Goal: Use online tool/utility: Use online tool/utility

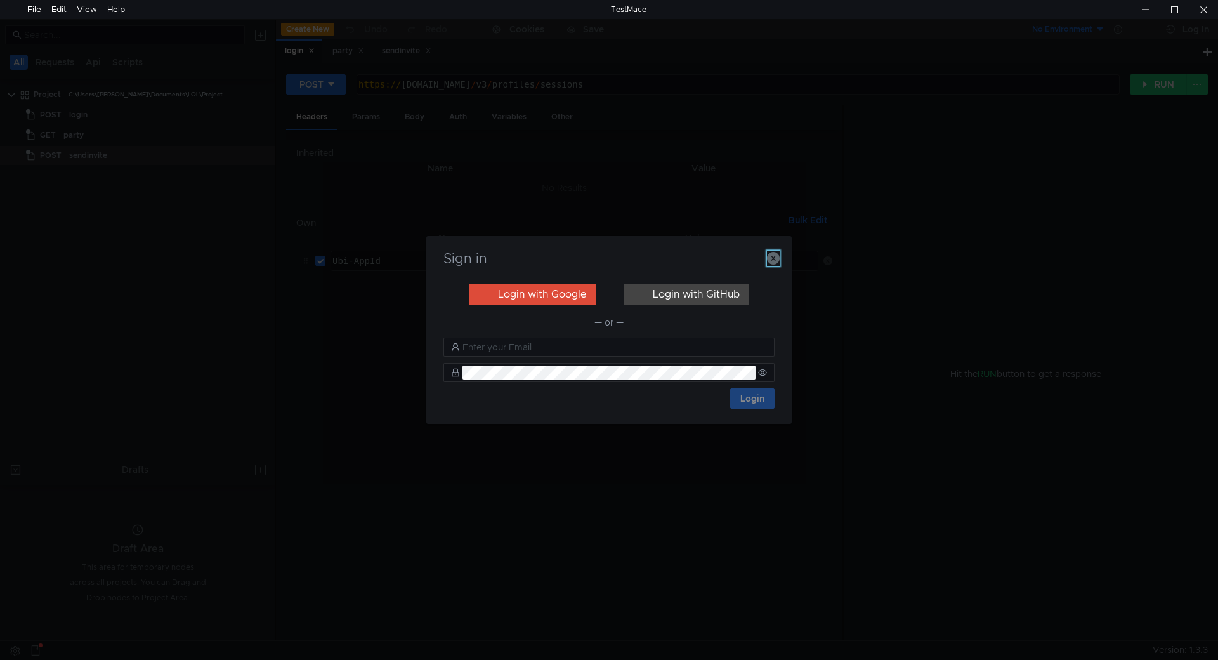
click at [771, 251] on button "button" at bounding box center [773, 258] width 13 height 15
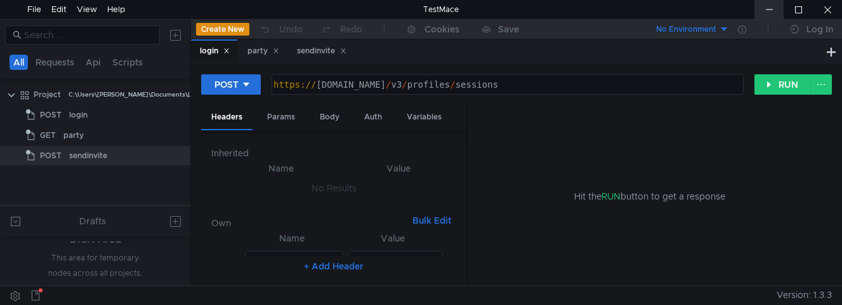
click at [777, 13] on div at bounding box center [768, 9] width 29 height 19
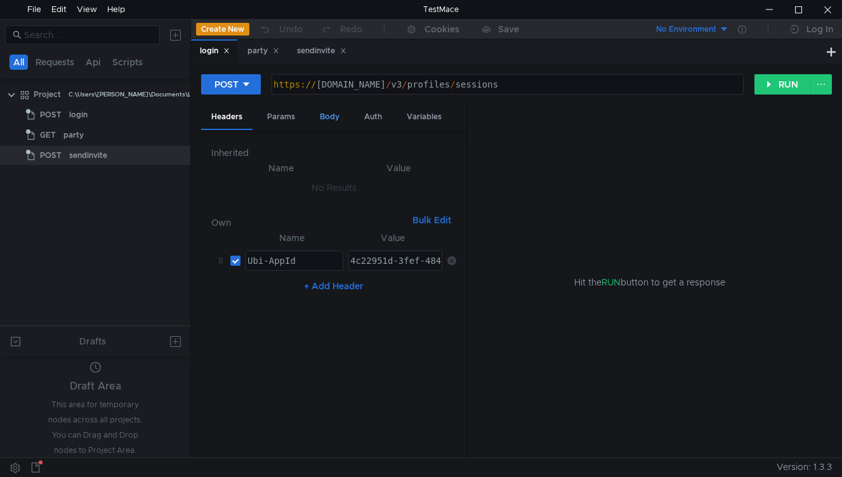
click at [324, 116] on div "Body" at bounding box center [330, 116] width 40 height 23
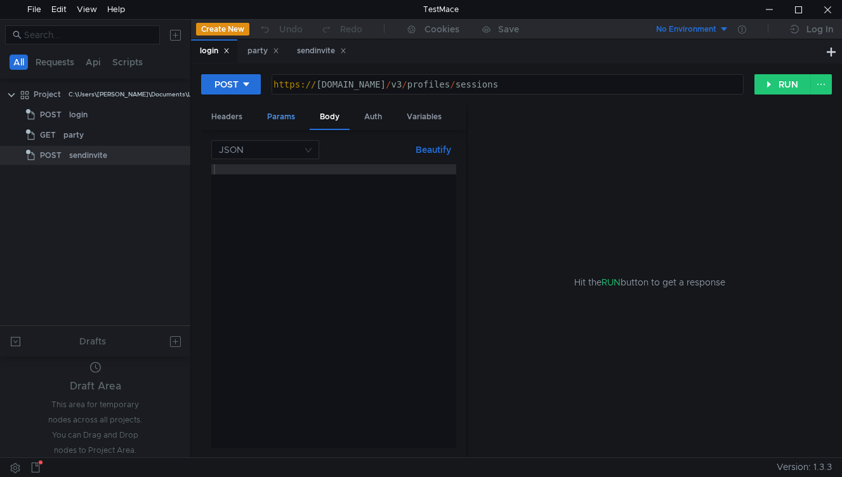
click at [280, 119] on div "Params" at bounding box center [281, 116] width 48 height 23
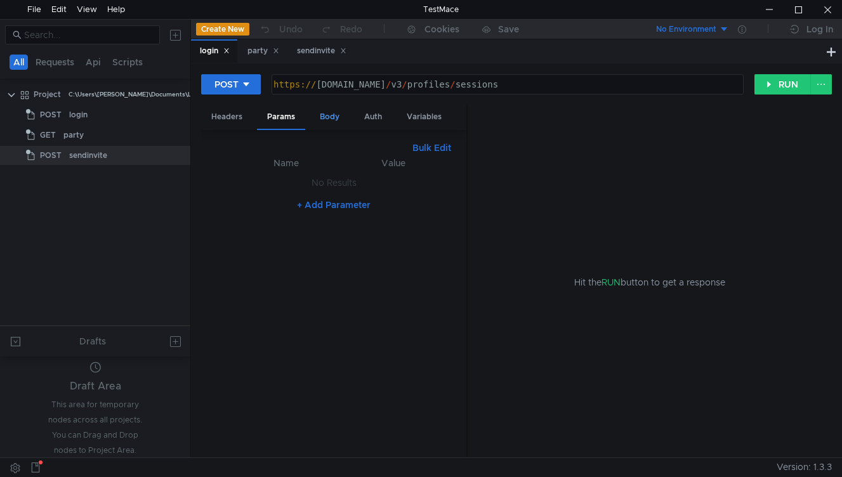
click at [339, 119] on div "Body" at bounding box center [330, 116] width 40 height 23
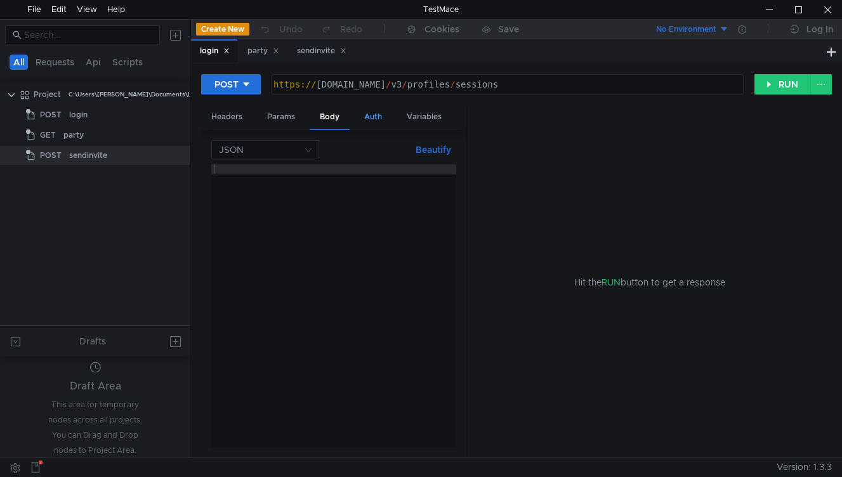
click at [373, 120] on div "Auth" at bounding box center [373, 116] width 38 height 23
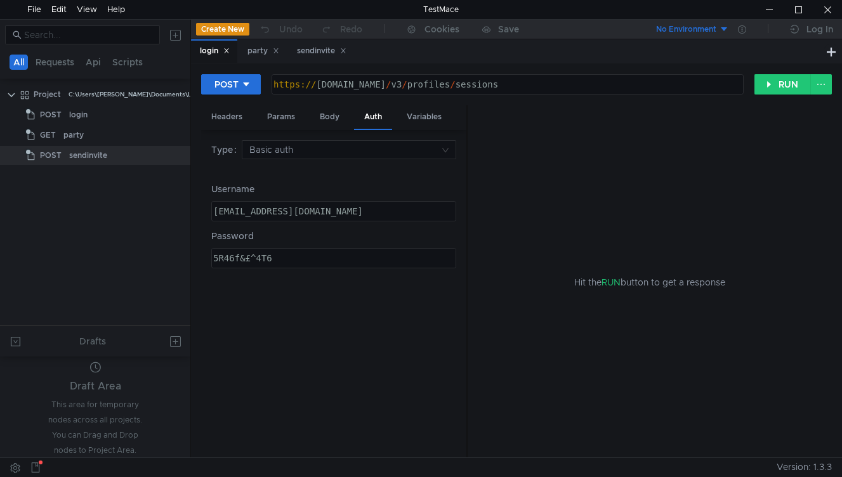
click at [376, 207] on div "49uaby7hahz@phnxunblocked.me" at bounding box center [333, 221] width 244 height 30
paste textarea "ff0285ari"
type textarea "ff0285ariz@phnxunblocked.me"
click at [301, 250] on div "Password 5R46f&£^4T6 הההההההההההההההההההההההההההההההההההההההההההההההההההההההההה…" at bounding box center [333, 248] width 245 height 39
click at [299, 256] on div "5R46f&£^4T6" at bounding box center [333, 268] width 244 height 30
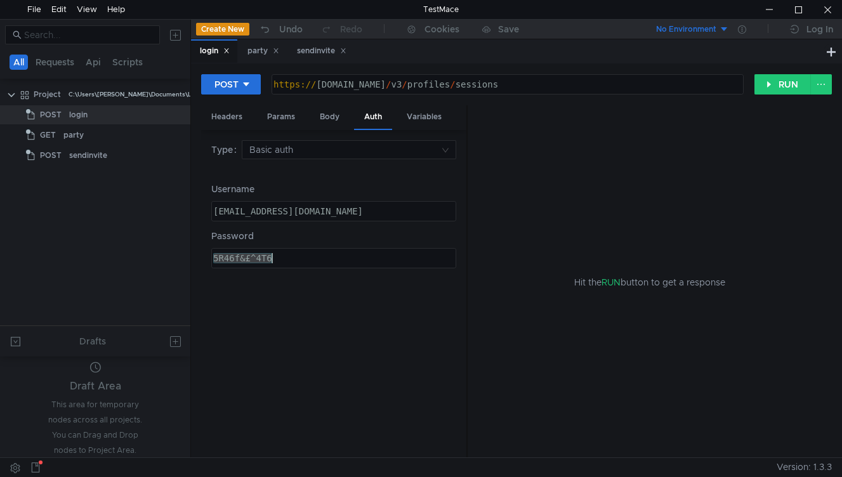
paste textarea "gET^34%^F4%F54"
type textarea "gET^34%^F4%F546"
click at [240, 115] on div "Headers" at bounding box center [226, 116] width 51 height 23
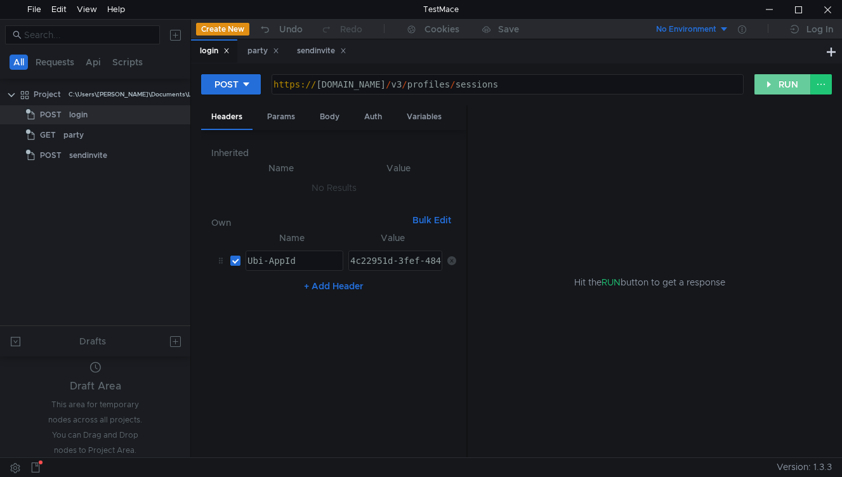
click at [774, 86] on button "RUN" at bounding box center [782, 84] width 56 height 20
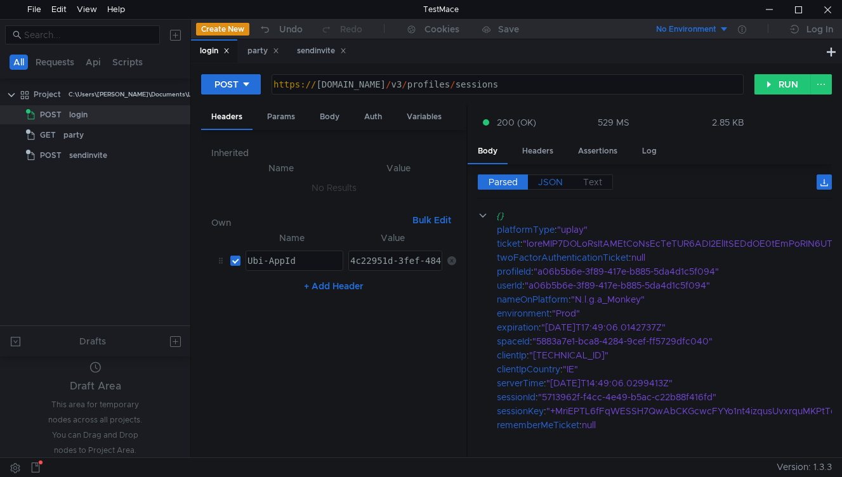
click at [544, 181] on span "JSON" at bounding box center [550, 181] width 25 height 11
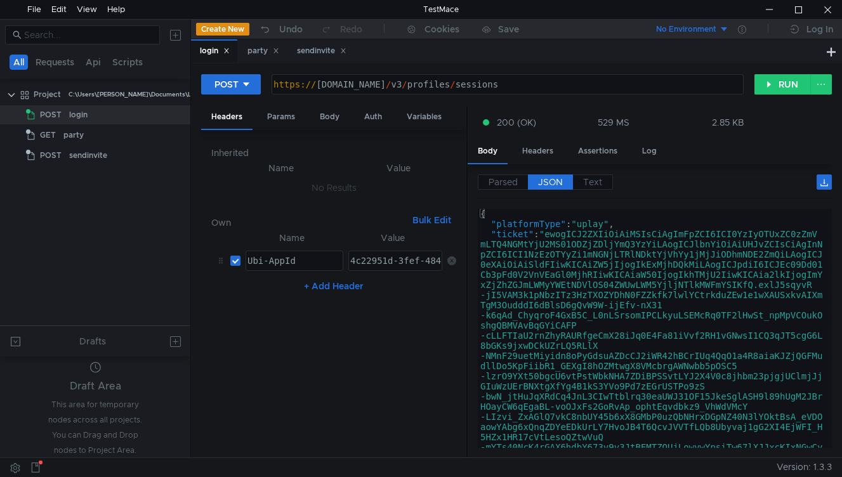
type textarea ""ticket": "ewogICJ2ZXIiOiAiMSIsCiAgImFpZCI6ICI0YzIyOTUxZC0zZmVmLTQ4NGMtYjU2MS01…"
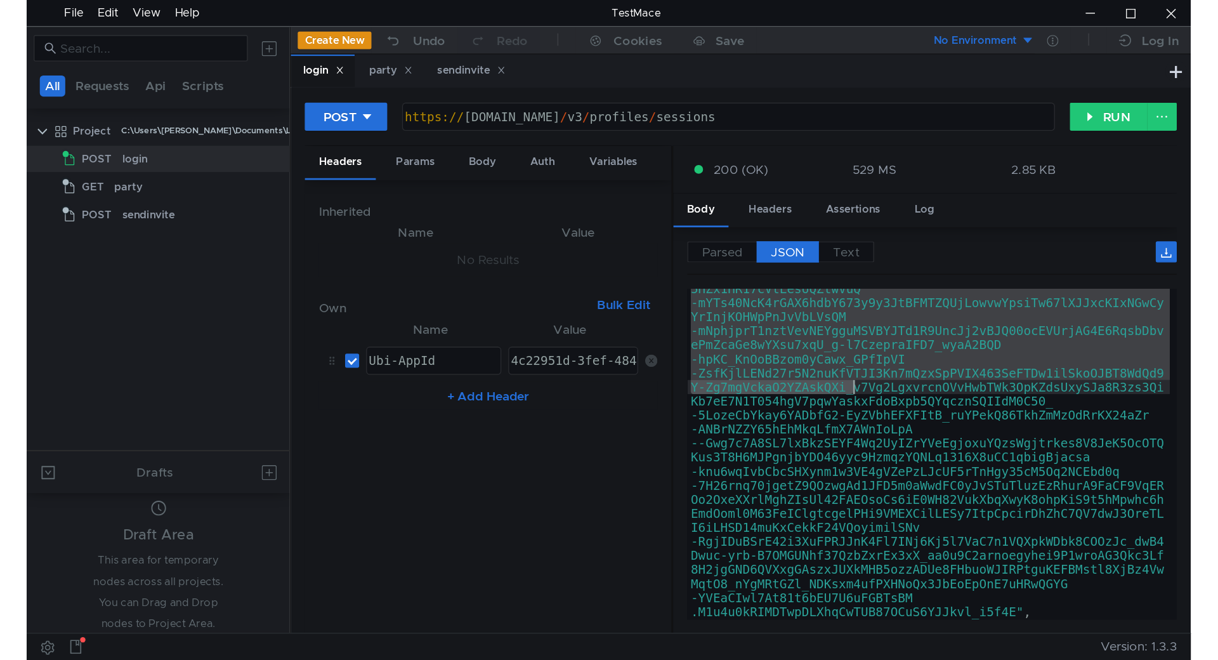
scroll to position [380, 0]
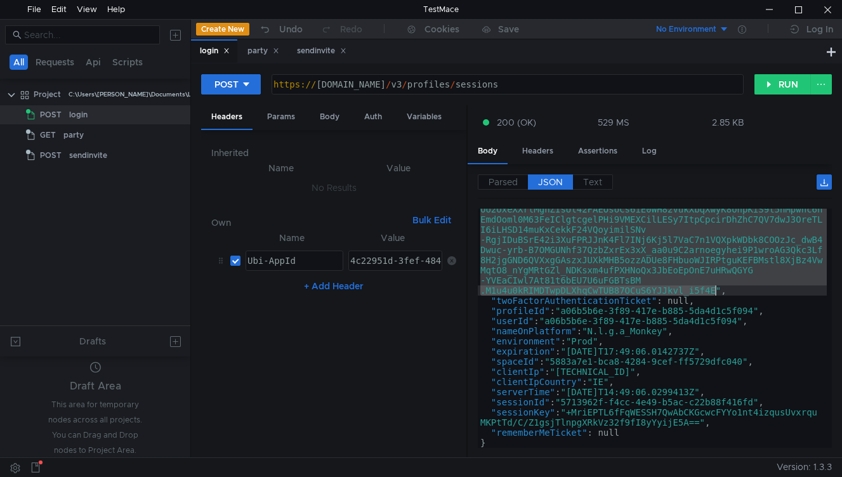
drag, startPoint x: 551, startPoint y: 235, endPoint x: 716, endPoint y: 289, distance: 173.5
click at [716, 289] on div ""ticket" : "ewogICJ2ZXIiOiAiMSIsCiAgImFpZCI6ICI0YzIyOTUxZC0zZmV mLTQ4NGMtYjU2MS…" at bounding box center [652, 197] width 349 height 696
click at [266, 54] on div "party" at bounding box center [263, 50] width 32 height 13
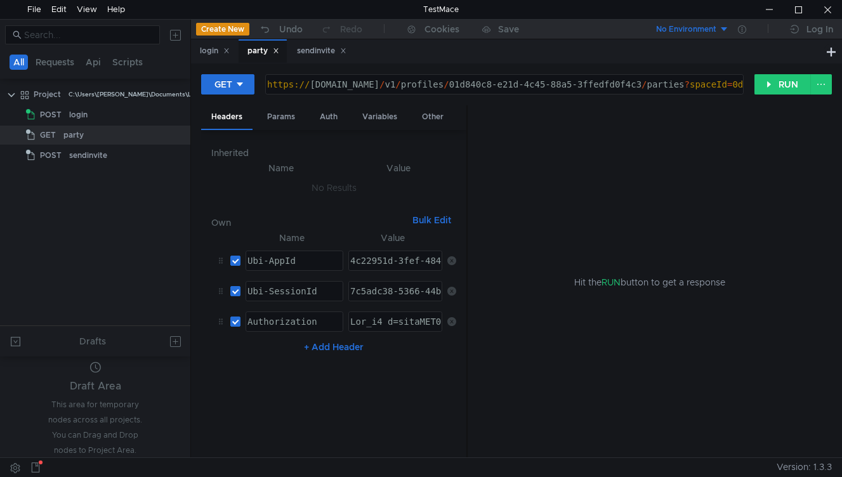
type textarea "Ubi_v1 t=ewogICJ2ZXIiOiAiMSIsCiAgImFpZCI6ICI0YzIyOTUxZC0zZmVmLTQ4NGMtYjU2MS01OD…"
drag, startPoint x: 398, startPoint y: 325, endPoint x: 761, endPoint y: 325, distance: 362.9
click at [761, 325] on as-split "Headers Params Auth Variables Other Inherited Name Value No Results Own Bulk Ed…" at bounding box center [516, 281] width 631 height 353
click at [200, 53] on div "login" at bounding box center [215, 50] width 30 height 13
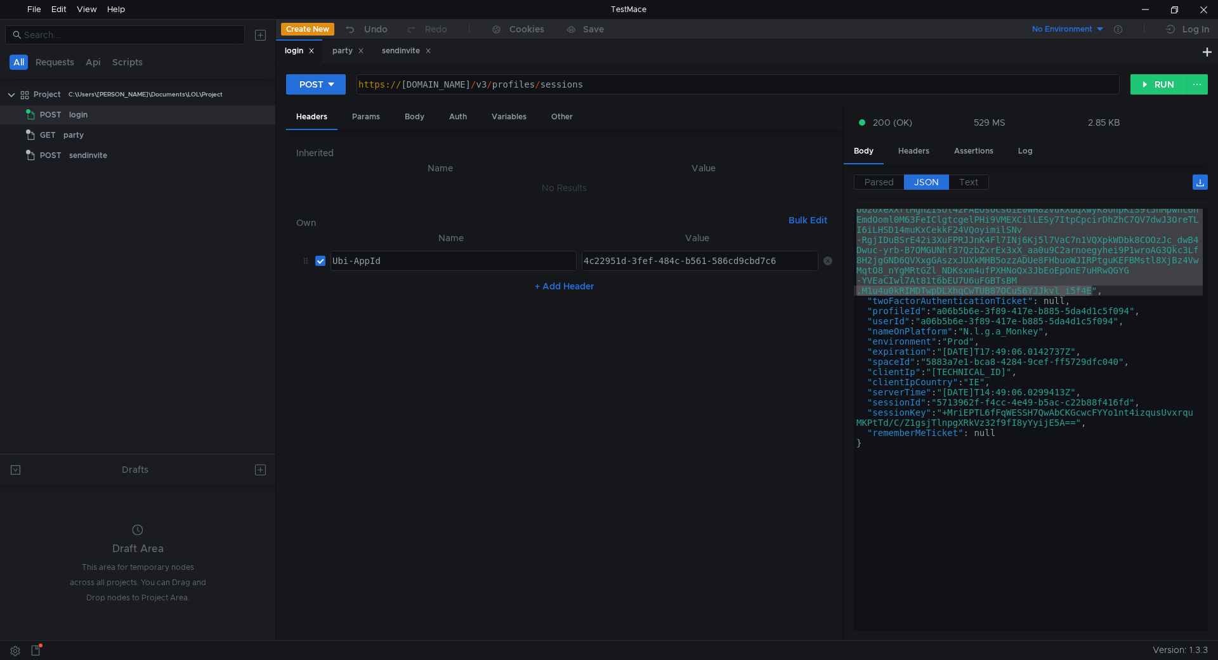
type textarea ""profileId": "a06b5b6e-3f89-417e-b885-5da4d1c5f094","
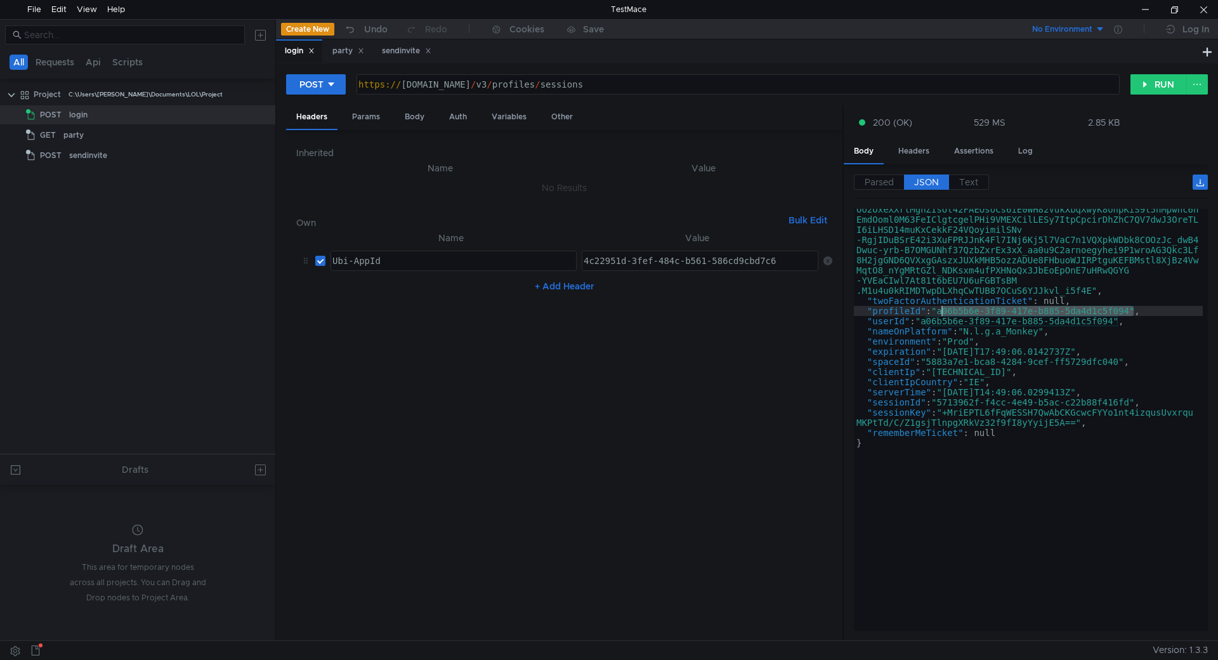
drag, startPoint x: 1136, startPoint y: 311, endPoint x: 941, endPoint y: 314, distance: 194.2
click at [941, 314] on div ""ticket" : "ewogICJ2ZXIiOiAiMSIsCiAgImFpZCI6ICI0YzIyOTUxZC0zZmV mLTQ4NGMtYjU2MS…" at bounding box center [1028, 197] width 349 height 696
click at [348, 56] on div "party" at bounding box center [348, 50] width 32 height 13
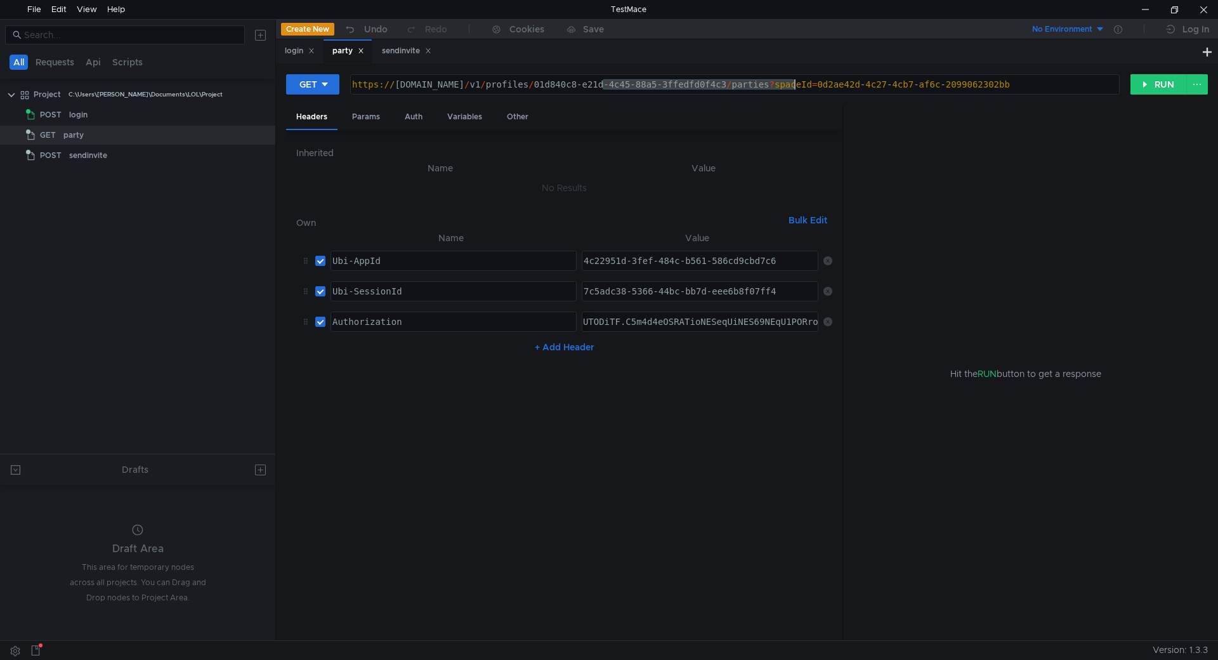
drag, startPoint x: 603, startPoint y: 84, endPoint x: 796, endPoint y: 81, distance: 192.9
click at [796, 81] on div "https:// public-ubiservices.ubi.com / v1 / profiles / 01d840c8-e21d-4c45-88a5-3…" at bounding box center [734, 94] width 768 height 30
paste textarea "a06b5b6e-3f89-417e-b885-5da4d1c5f094"
type textarea "https://public-ubiservices.ubi.com/v1/profiles/a06b5b6e-3f89-417e-b885-5da4d1c5…"
click at [924, 173] on div "Hit the RUN button to get a response" at bounding box center [1026, 373] width 334 height 536
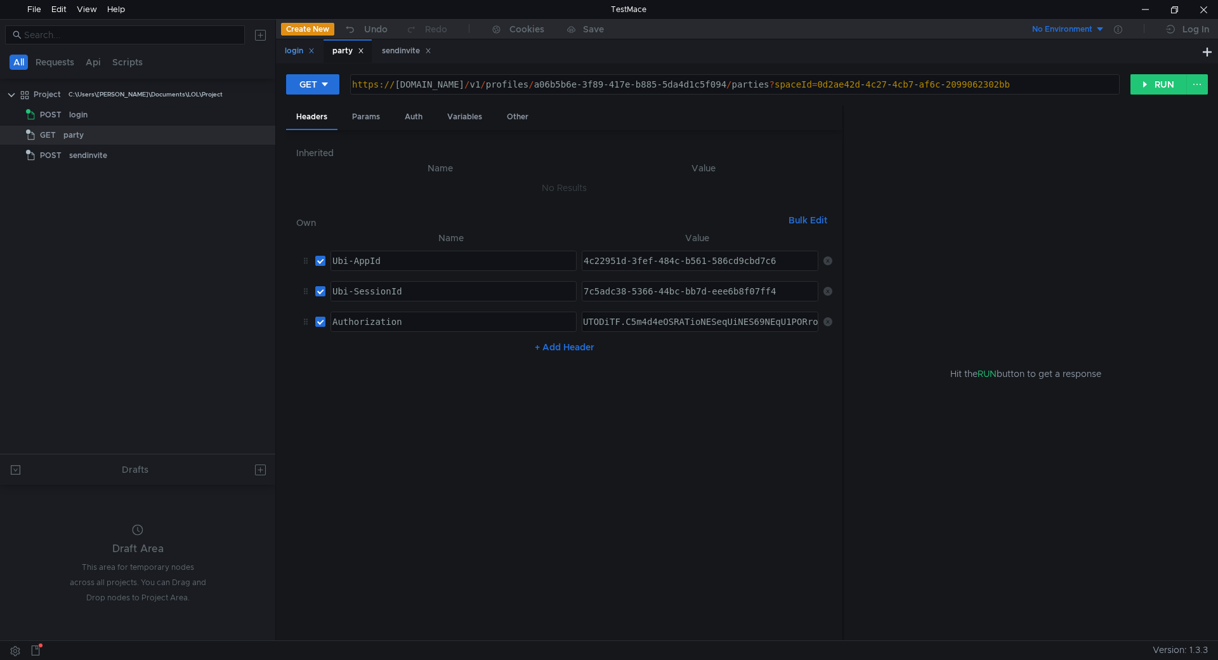
click at [291, 53] on div "login" at bounding box center [300, 50] width 30 height 13
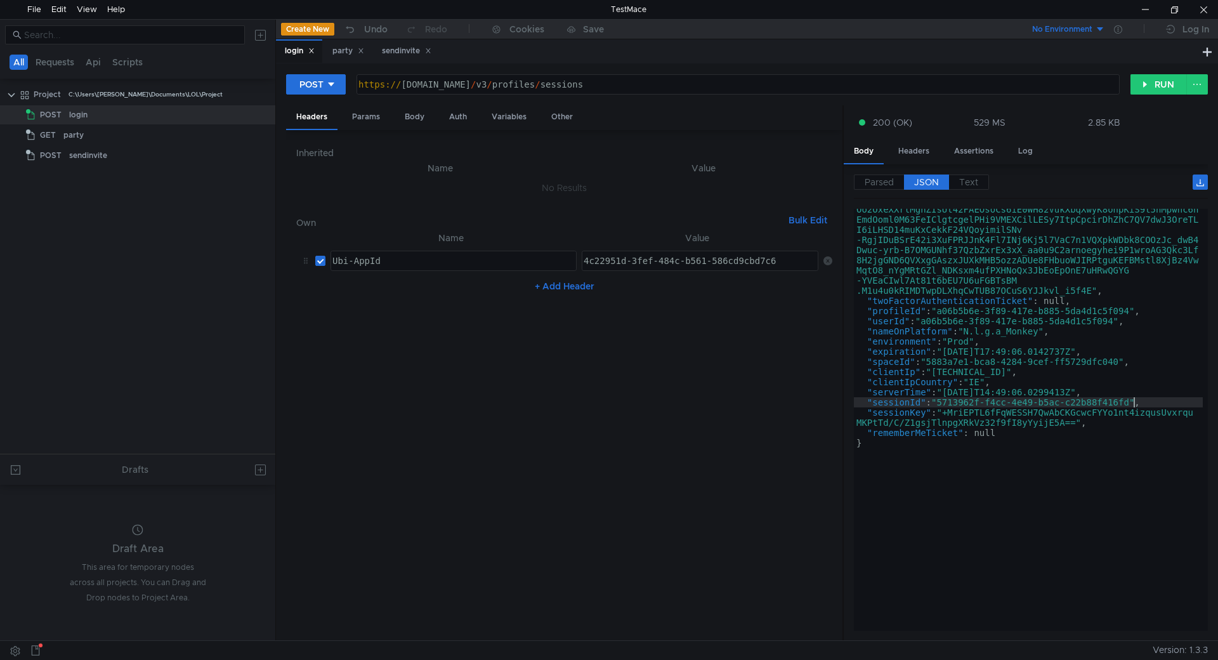
type textarea ""sessionId": "5713962f-f4cc-4e49-b5ac-c22b88f416fd","
drag, startPoint x: 1136, startPoint y: 403, endPoint x: 942, endPoint y: 403, distance: 193.5
click at [942, 403] on div ""ticket" : "ewogICJ2ZXIiOiAiMSIsCiAgImFpZCI6ICI0YzIyOTUxZC0zZmV mLTQ4NGMtYjU2MS…" at bounding box center [1028, 197] width 349 height 696
click at [330, 46] on div "party" at bounding box center [348, 50] width 48 height 23
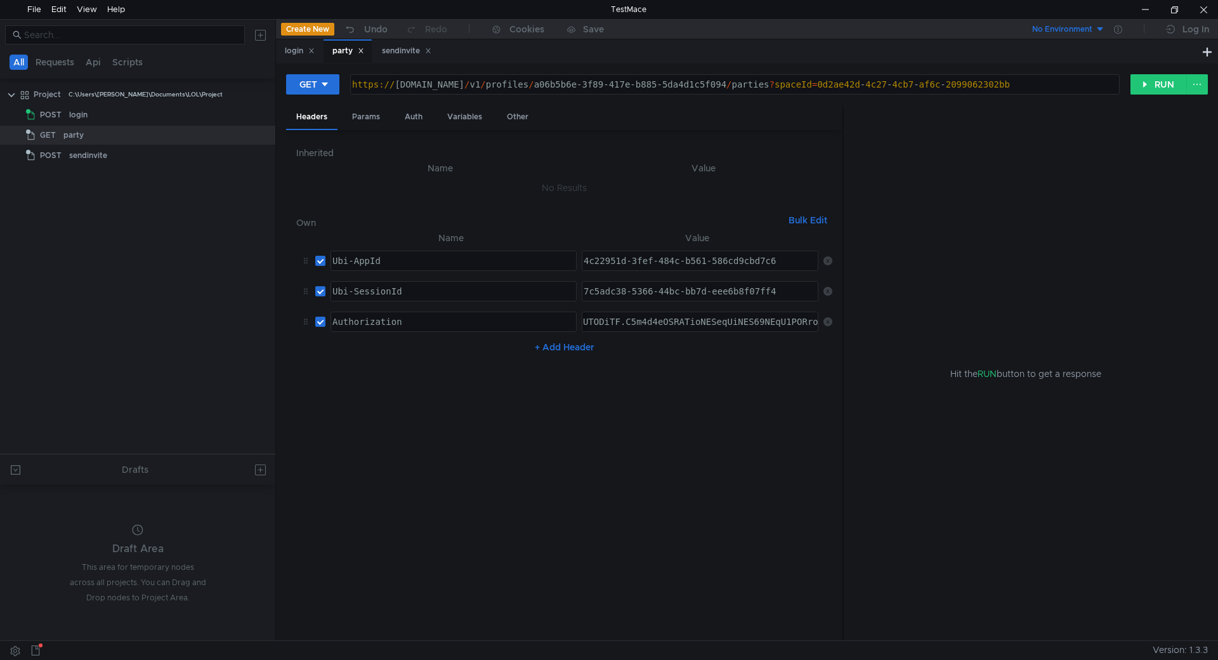
click at [648, 285] on div "7c5adc38-5366-44bc-bb7d-eee6b8f07ff4" at bounding box center [699, 291] width 235 height 19
paste textarea "5713962f-f4cc-4e49-b5ac-c22b88f416fd"
type textarea "5713962f-f4cc-4e49-b5ac-c22b88f416fd"
click at [659, 455] on nz-table "Name Value Ubi-AppId הההההההההההההההההההההההההההההההההההההההההההההההההההההההההה…" at bounding box center [564, 430] width 536 height 400
click at [1157, 85] on button "RUN" at bounding box center [1159, 84] width 56 height 20
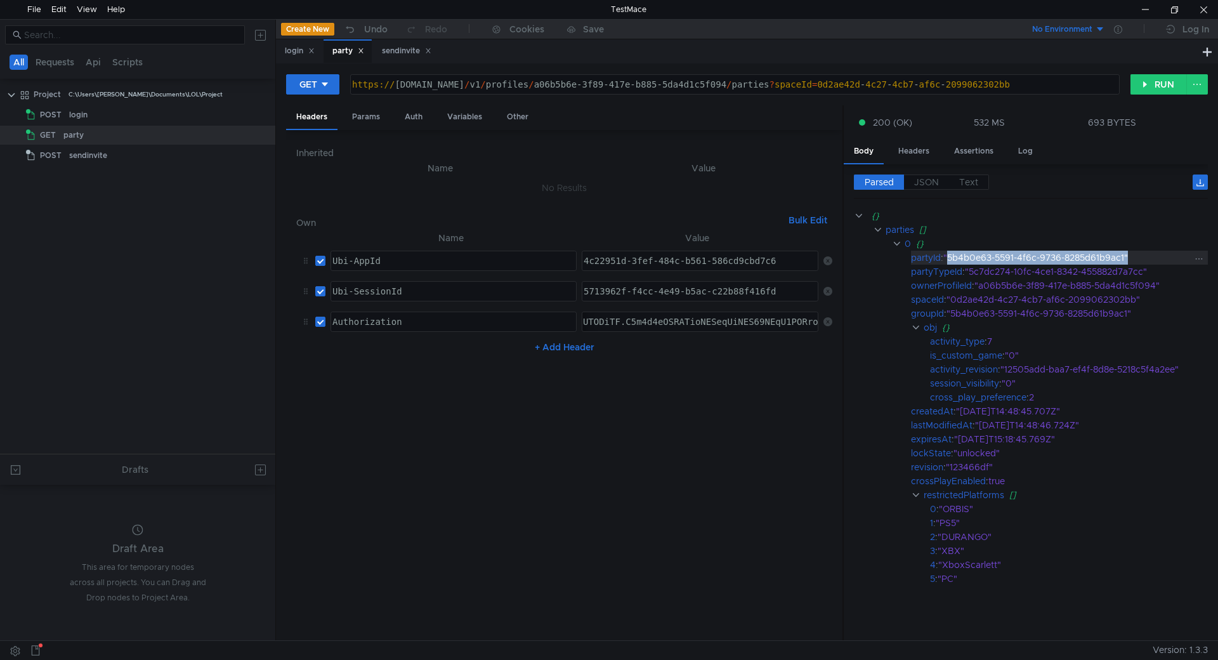
drag, startPoint x: 952, startPoint y: 259, endPoint x: 1131, endPoint y: 261, distance: 178.9
click at [1131, 261] on div ""5b4b0e63-5591-4f6c-9736-8285d61b9ac1"" at bounding box center [1067, 258] width 249 height 14
click at [1119, 254] on div ""5b4b0e63-5591-4f6c-9736-8285d61b9ac1"" at bounding box center [1067, 258] width 249 height 14
drag, startPoint x: 1128, startPoint y: 258, endPoint x: 950, endPoint y: 256, distance: 177.6
click at [950, 256] on div ""5b4b0e63-5591-4f6c-9736-8285d61b9ac1"" at bounding box center [1067, 258] width 249 height 14
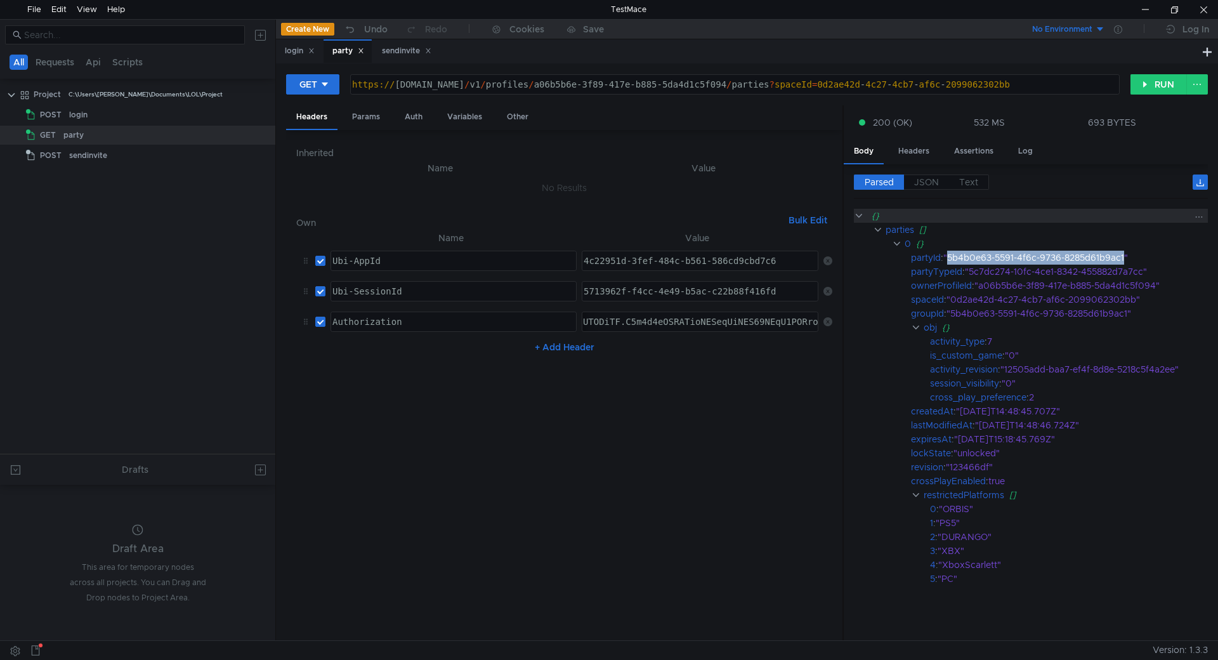
copy div "5b4b0e63-5591-4f6c-9736-8285d61b9ac1"
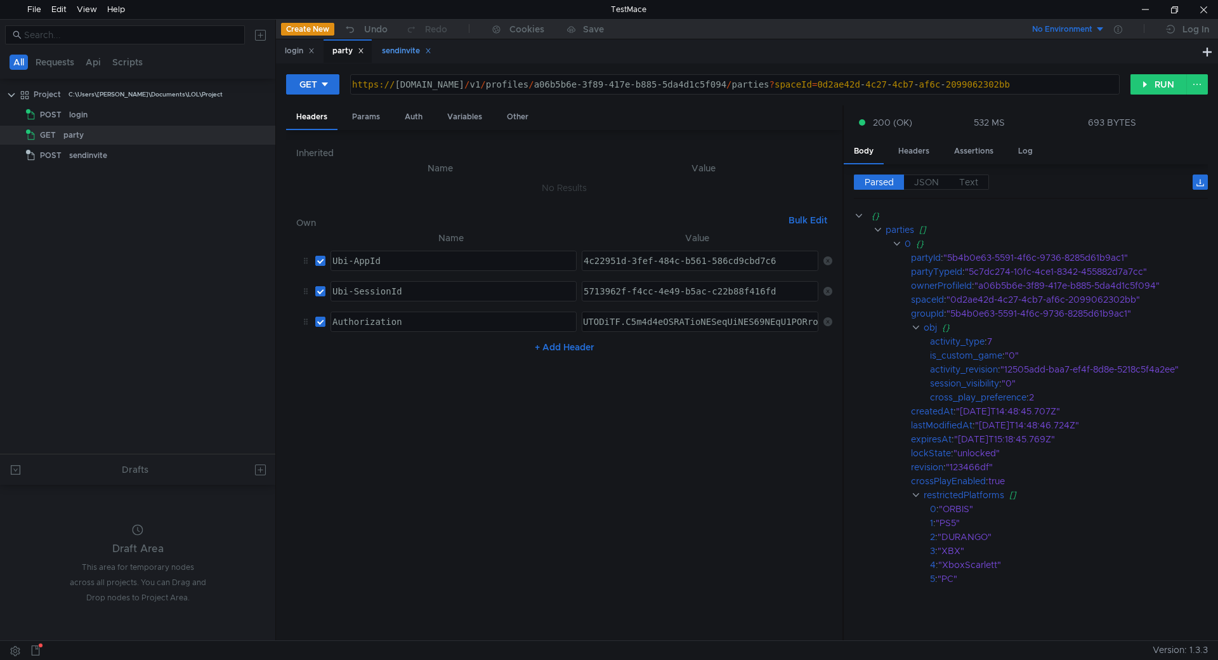
click at [412, 58] on div "sendinvite" at bounding box center [406, 50] width 66 height 23
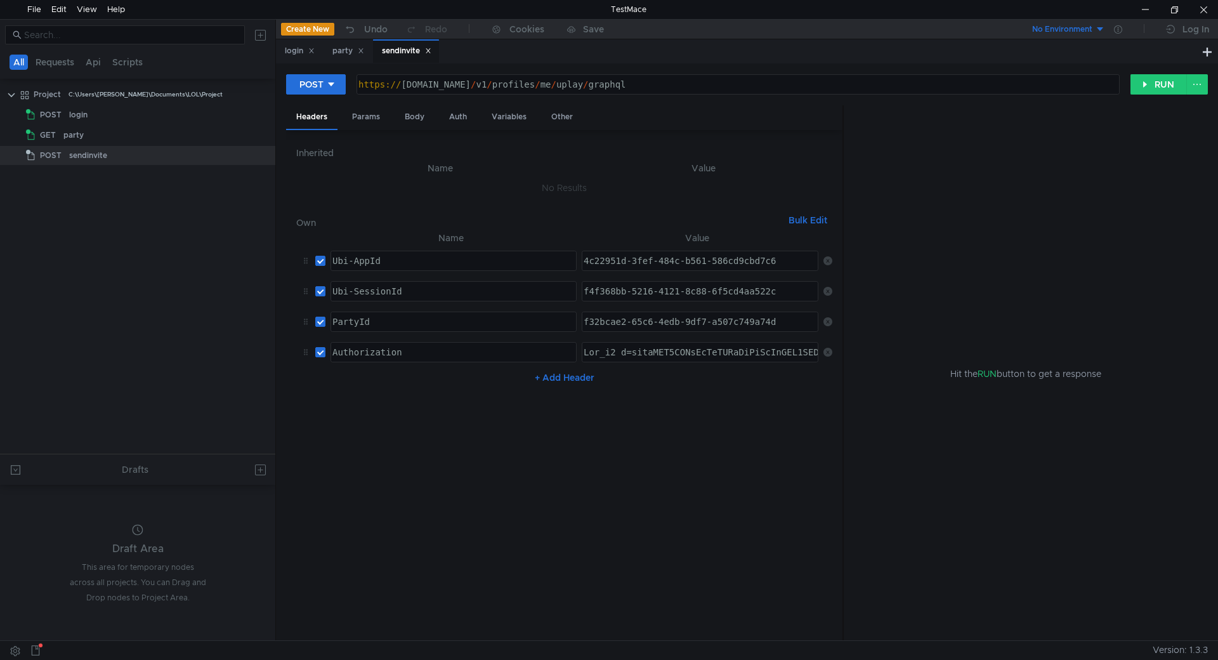
click at [705, 325] on div "f32bcae2-65c6-4edb-9df7-a507c749a74d" at bounding box center [700, 332] width 238 height 30
paste textarea "5b4b0e63-5591-4f6c-9736-8285d61b9ac1"
type textarea "5b4b0e63-5591-4f6c-9736-8285d61b9ac1"
click at [288, 51] on div "login" at bounding box center [300, 50] width 30 height 13
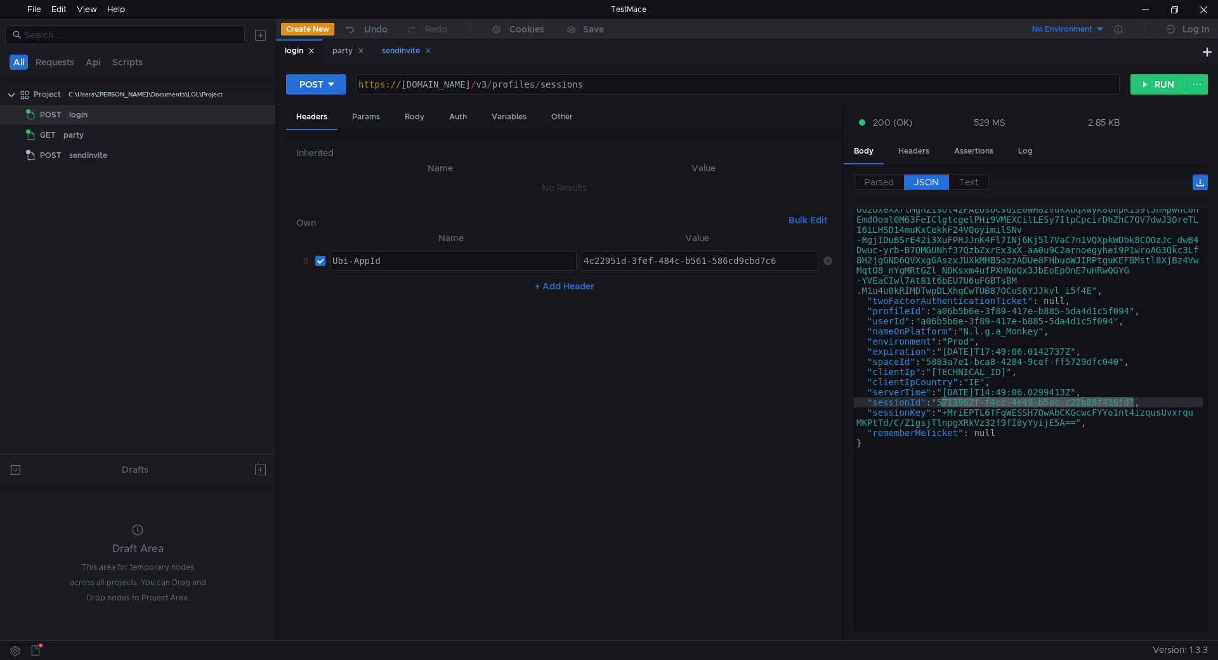
click at [409, 55] on div "sendinvite" at bounding box center [406, 50] width 49 height 13
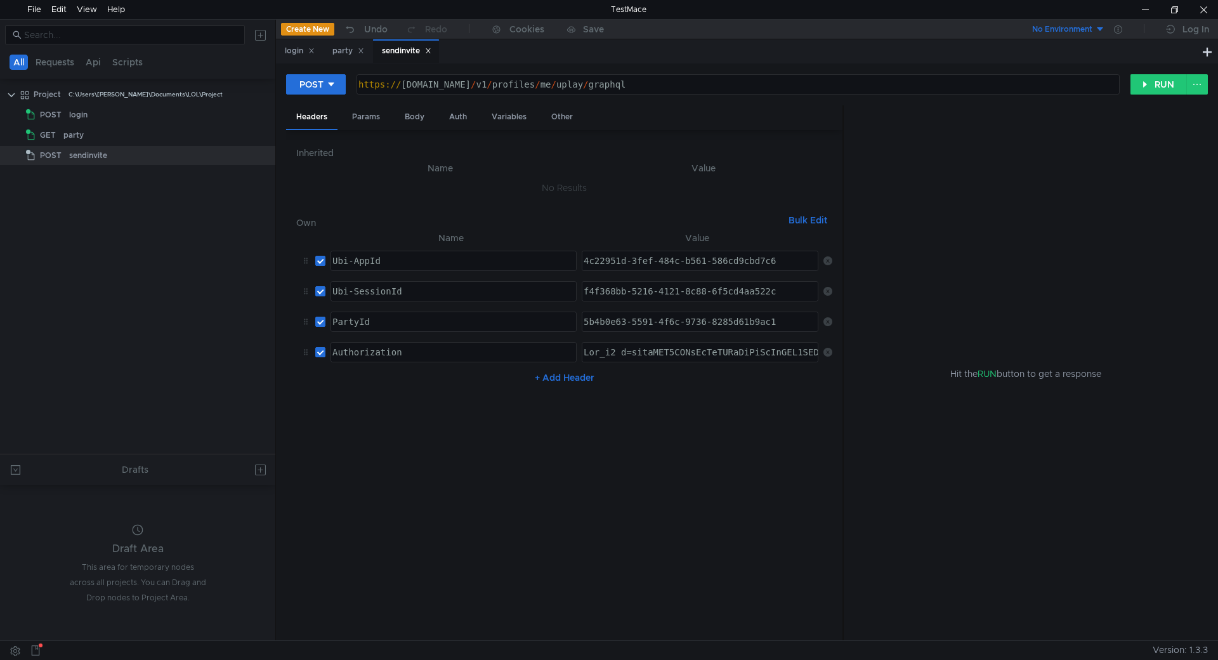
type textarea "Ubi_v1 t=ewogICJ2ZXIiOiAiMSIsCiAgImFpZCI6ICI0YzIyOTUxZC0zZmVmLTQ4NGMtYjU2MS01OD…"
drag, startPoint x: 629, startPoint y: 355, endPoint x: 914, endPoint y: 352, distance: 285.5
click at [914, 352] on as-split "Headers Params Body Auth Variables Other Inherited Name Value No Results Own Bu…" at bounding box center [747, 373] width 922 height 536
click at [803, 442] on nz-table "Name Value Ubi-AppId הההההההההההההההההההההההההההההההההההההההההההההההההההההההההה…" at bounding box center [564, 430] width 536 height 400
click at [341, 50] on div "party" at bounding box center [348, 50] width 32 height 13
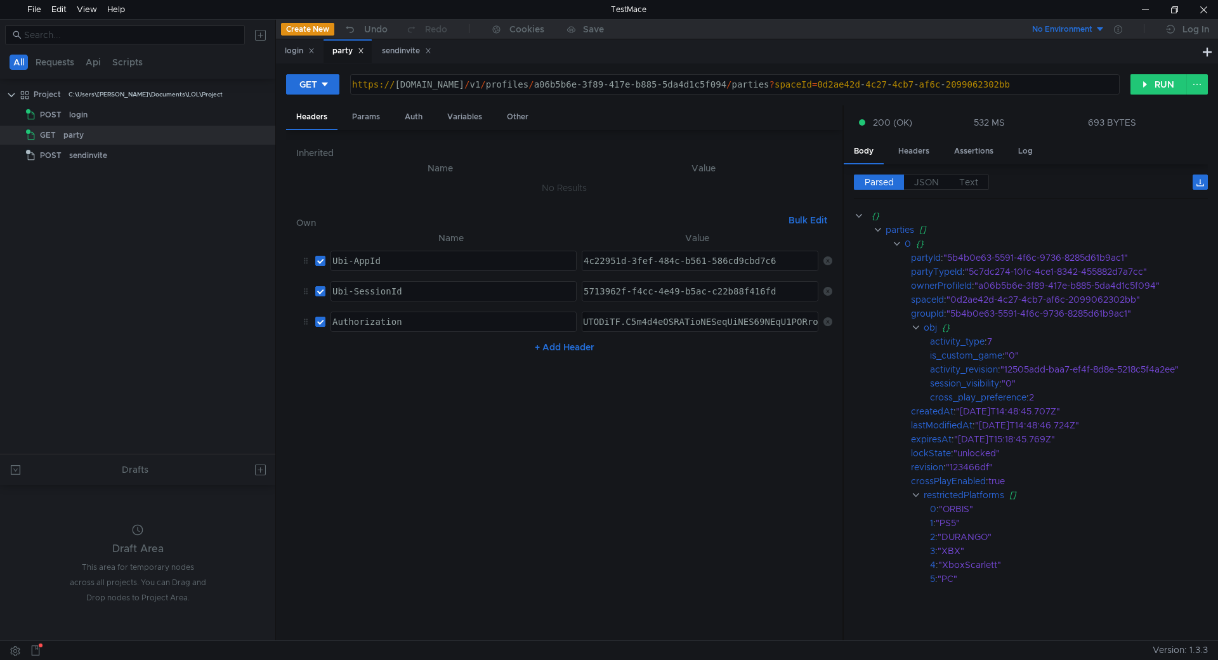
click at [668, 281] on div "5713962f-f4cc-4e49-b5ac-c22b88f416fd 5713962f-f4cc-4e49-b5ac-c22b88f416fd ההההה…" at bounding box center [700, 291] width 237 height 20
click at [659, 287] on div "5713962f-f4cc-4e49-b5ac-c22b88f416fd" at bounding box center [700, 301] width 238 height 30
click at [394, 47] on div "sendinvite" at bounding box center [406, 50] width 49 height 13
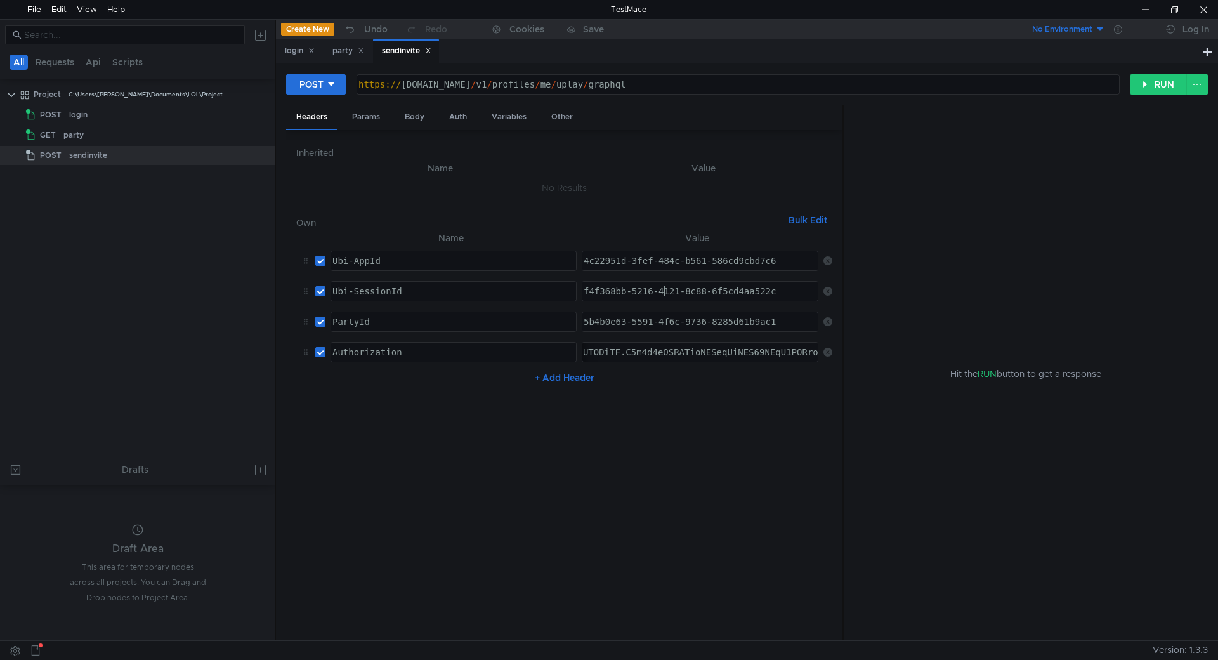
click at [664, 291] on div "f4f368bb-5216-4121-8c88-6f5cd4aa522c" at bounding box center [700, 301] width 238 height 30
paste textarea "5713962f-f4cc-4e49-b5ac-c22b88f416fd"
type textarea "5713962f-f4cc-4e49-b5ac-c22b88f416fd"
click at [714, 406] on nz-table "Name Value Ubi-AppId הההההההההההההההההההההההההההההההההההההההההההההההההההההההההה…" at bounding box center [564, 430] width 536 height 400
click at [643, 325] on div "5b4b0e63-5591-4f6c-9736-8285d61b9ac1" at bounding box center [700, 332] width 238 height 30
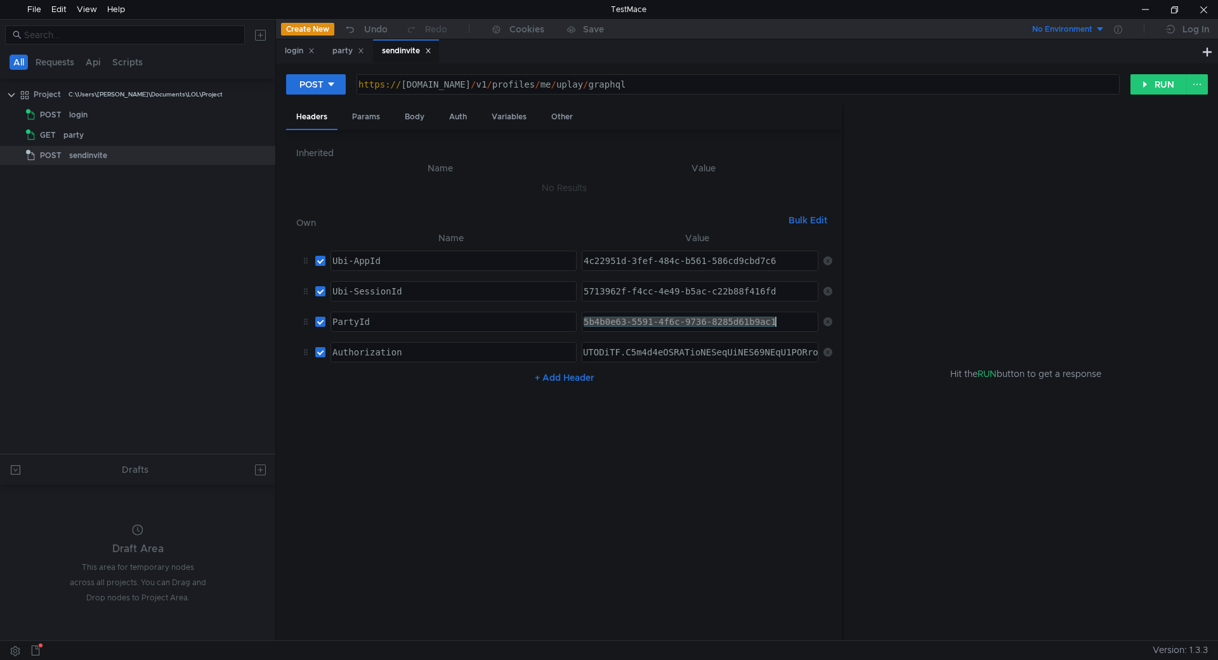
paste textarea "713962f-f4cc-4e49-b5ac-c22b88f416fd"
type textarea "5713962f-f4cc-4e49-b5ac-c22b88f416fd"
click at [714, 438] on nz-table "Name Value Ubi-AppId הההההההההההההההההההההההההההההההההההההההההההההההההההההההההה…" at bounding box center [564, 430] width 536 height 400
click at [416, 124] on div "Body" at bounding box center [415, 116] width 40 height 23
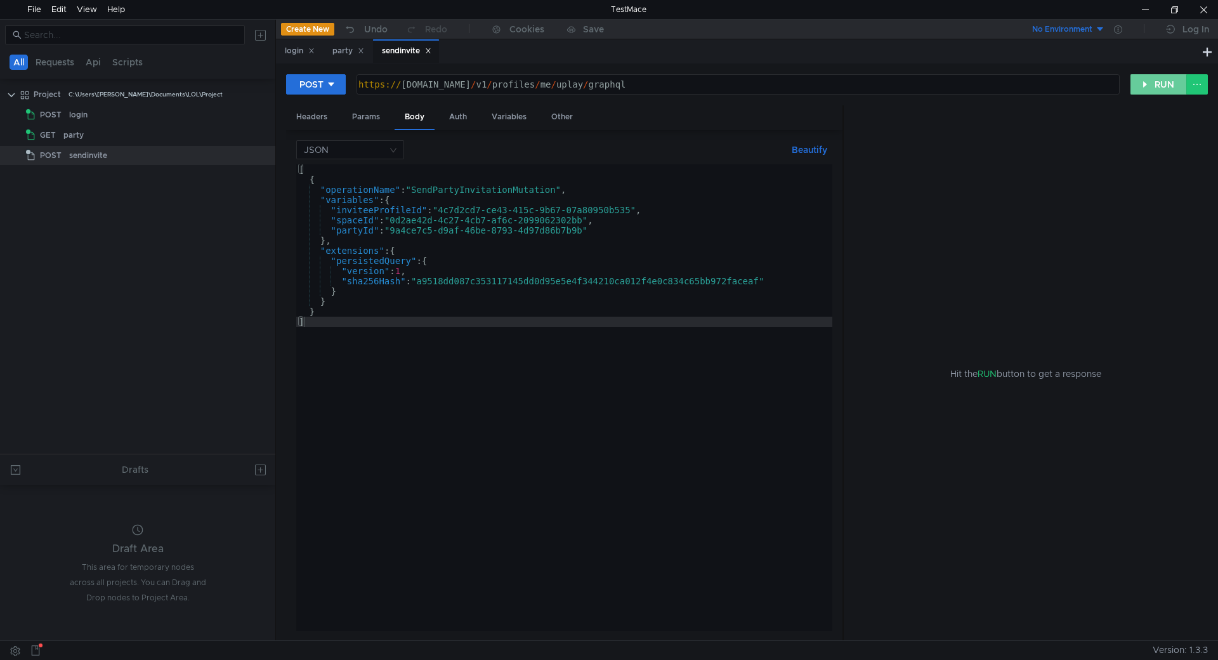
click at [1165, 84] on button "RUN" at bounding box center [1159, 84] width 56 height 20
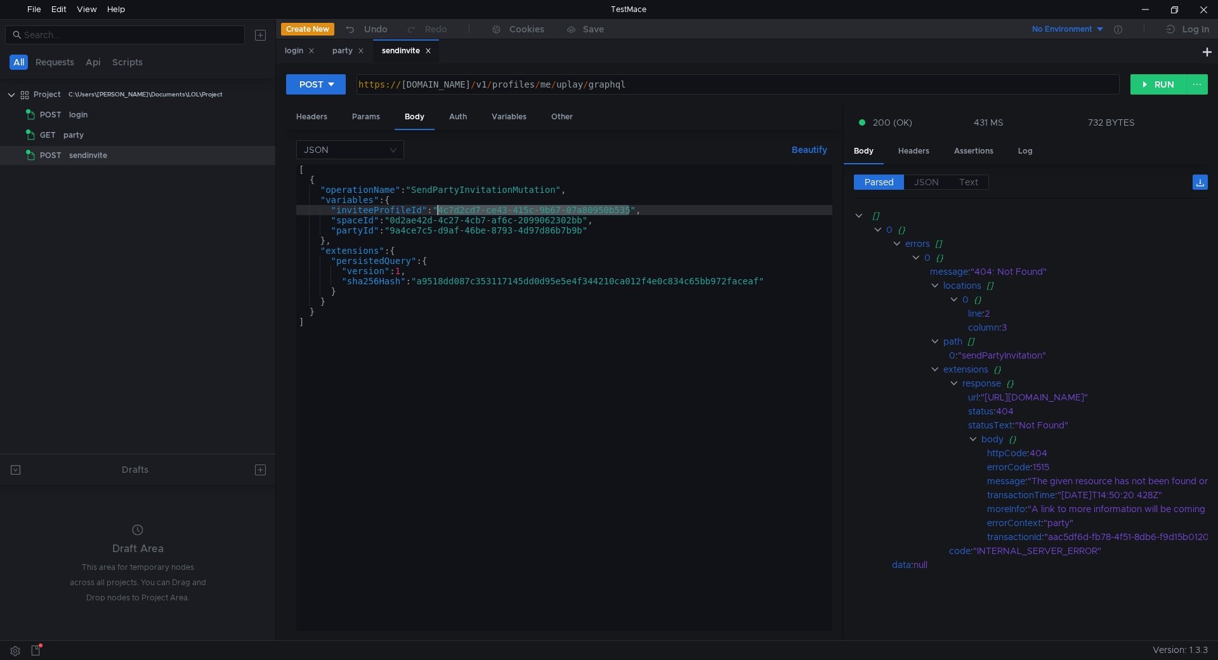
drag, startPoint x: 631, startPoint y: 207, endPoint x: 439, endPoint y: 214, distance: 191.7
click at [439, 214] on div "[ { "operationName" : "SendPartyInvitationMutation" , "variables" : { "inviteeP…" at bounding box center [564, 407] width 536 height 487
paste textarea "858f095-3599-4e69-8743-52470aba58f4"
click at [1155, 70] on div "POST https:// public-ubiservices.ubi.com / v1 / profiles / me / uplay / graphql…" at bounding box center [747, 351] width 942 height 577
click at [1157, 75] on button "RUN" at bounding box center [1159, 84] width 56 height 20
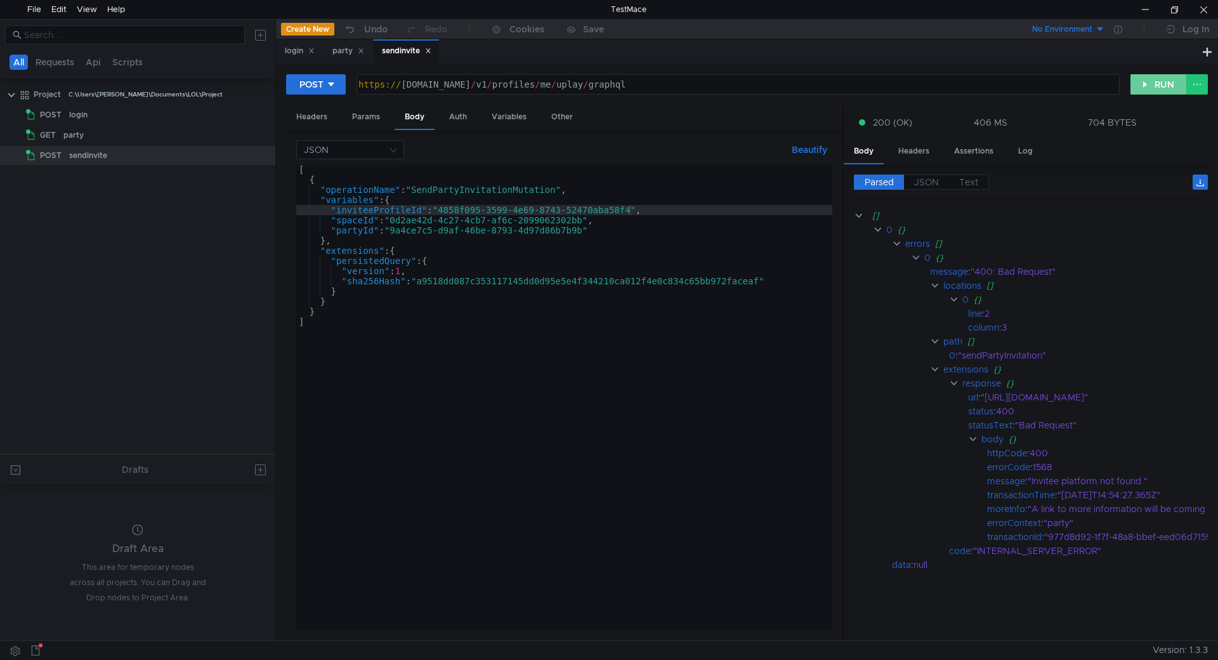
click at [1152, 82] on button "RUN" at bounding box center [1159, 84] width 56 height 20
click at [1149, 8] on div at bounding box center [1145, 9] width 29 height 19
click at [1146, 9] on div at bounding box center [1145, 9] width 29 height 19
drag, startPoint x: 631, startPoint y: 211, endPoint x: 437, endPoint y: 207, distance: 193.5
click at [437, 207] on div "[ { "operationName" : "SendPartyInvitationMutation" , "variables" : { "inviteeP…" at bounding box center [564, 407] width 536 height 487
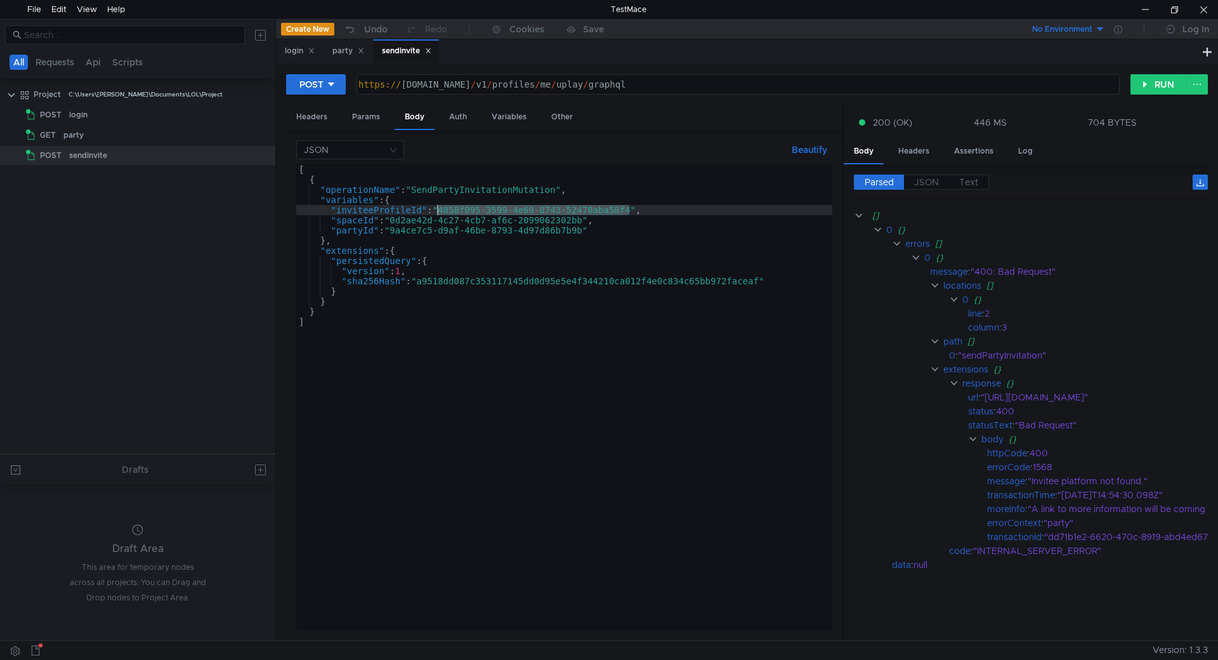
paste textarea "7be8f3a7-4dcc-42cf-b667-afc84f6bd60e"
type textarea ""inviteeProfileId":"7be8f3a7-4dcc-42cf-b667-afc84f6bd60e","
click at [1143, 87] on button "RUN" at bounding box center [1159, 84] width 56 height 20
click at [339, 51] on div "party" at bounding box center [348, 50] width 32 height 13
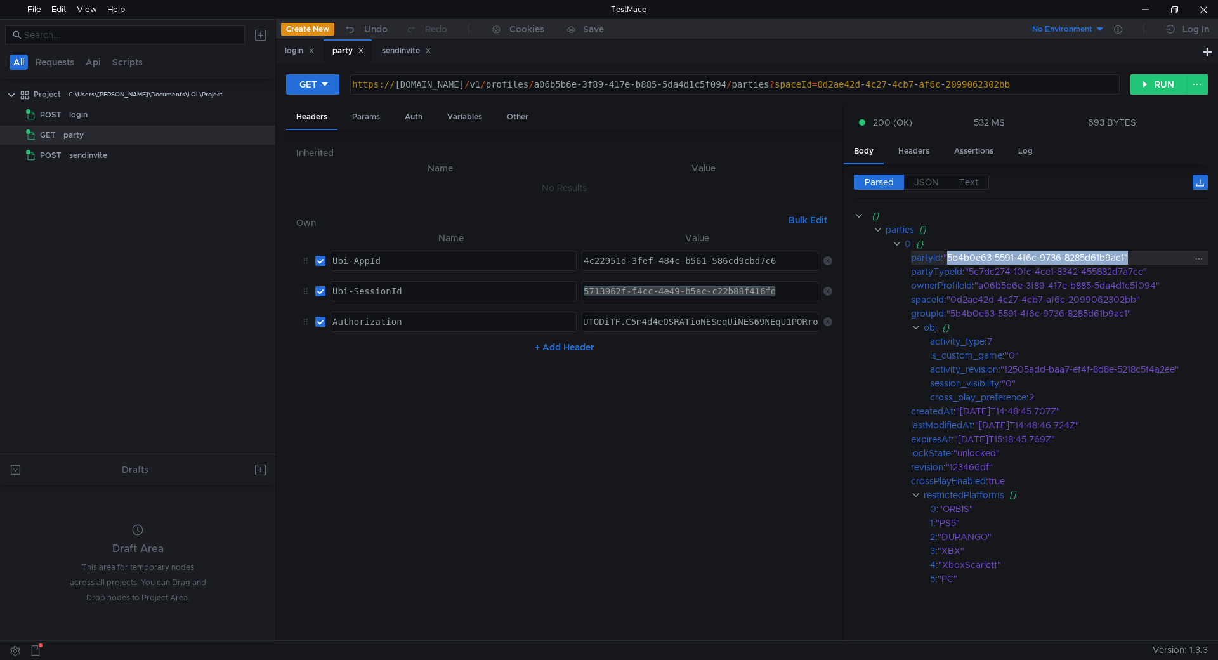
drag, startPoint x: 1130, startPoint y: 256, endPoint x: 951, endPoint y: 256, distance: 178.9
click at [951, 256] on div ""5b4b0e63-5591-4f6c-9736-8285d61b9ac1"" at bounding box center [1067, 258] width 249 height 14
copy div "5b4b0e63-5591-4f6c-9736-8285d61b9ac1""
click at [392, 47] on div "sendinvite" at bounding box center [406, 50] width 49 height 13
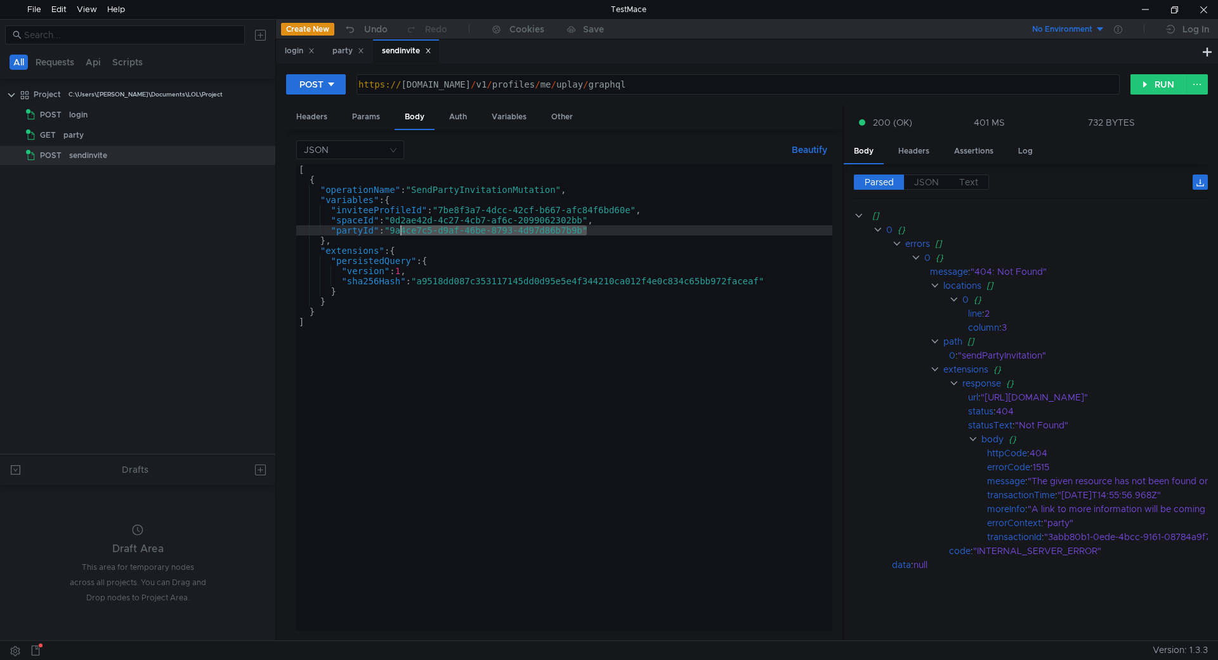
drag, startPoint x: 587, startPoint y: 233, endPoint x: 398, endPoint y: 230, distance: 189.7
click at [398, 230] on div "[ { "operationName" : "SendPartyInvitationMutation" , "variables" : { "inviteeP…" at bounding box center [564, 407] width 536 height 487
paste textarea "5b4b0e63-5591-4f6c-9736-8285d61b9ac1""
drag, startPoint x: 397, startPoint y: 232, endPoint x: 587, endPoint y: 232, distance: 189.7
click at [587, 232] on div "[ { "operationName" : "SendPartyInvitationMutation" , "variables" : { "inviteeP…" at bounding box center [564, 407] width 536 height 487
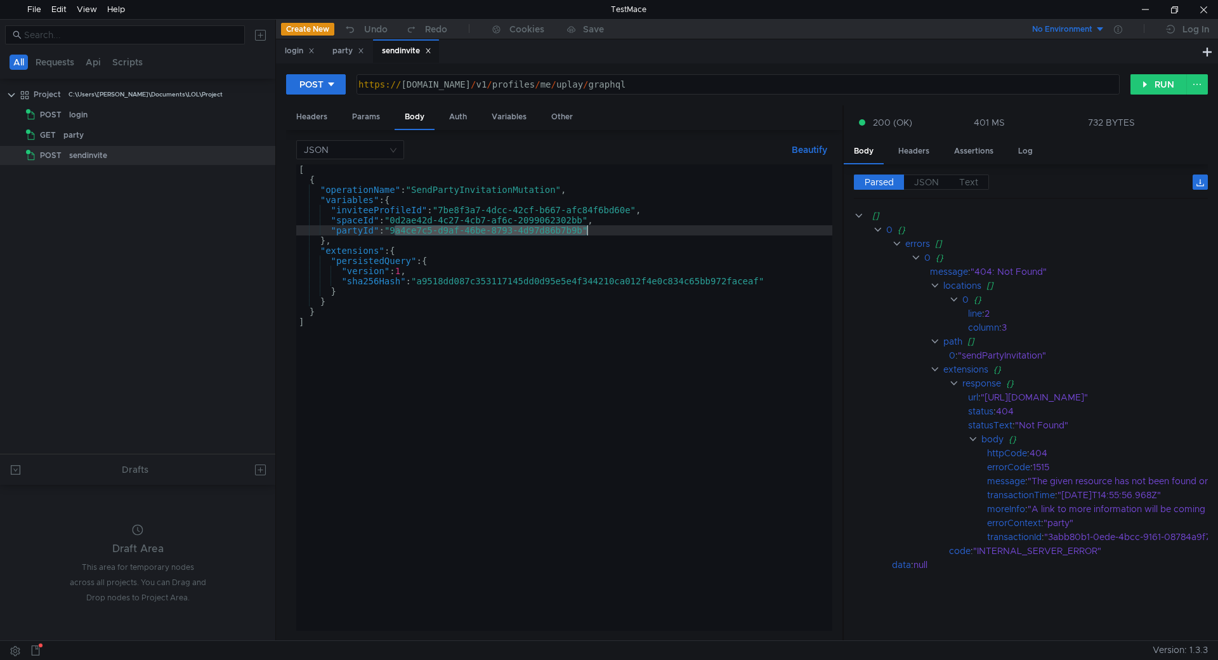
paste textarea "5b4b0e63-5591-4f6c-9736-8285d61b9ac1""
click at [1150, 79] on button "RUN" at bounding box center [1159, 84] width 56 height 20
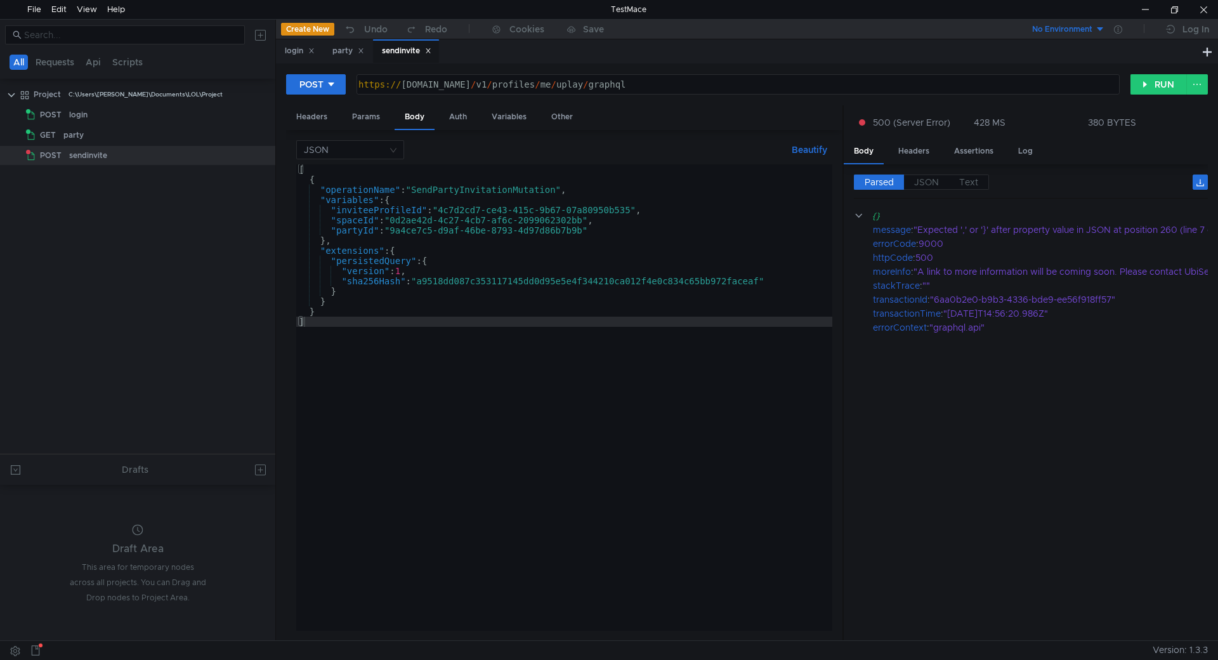
click at [623, 235] on div "[ { "operationName" : "SendPartyInvitationMutation" , "variables" : { "inviteeP…" at bounding box center [564, 407] width 536 height 487
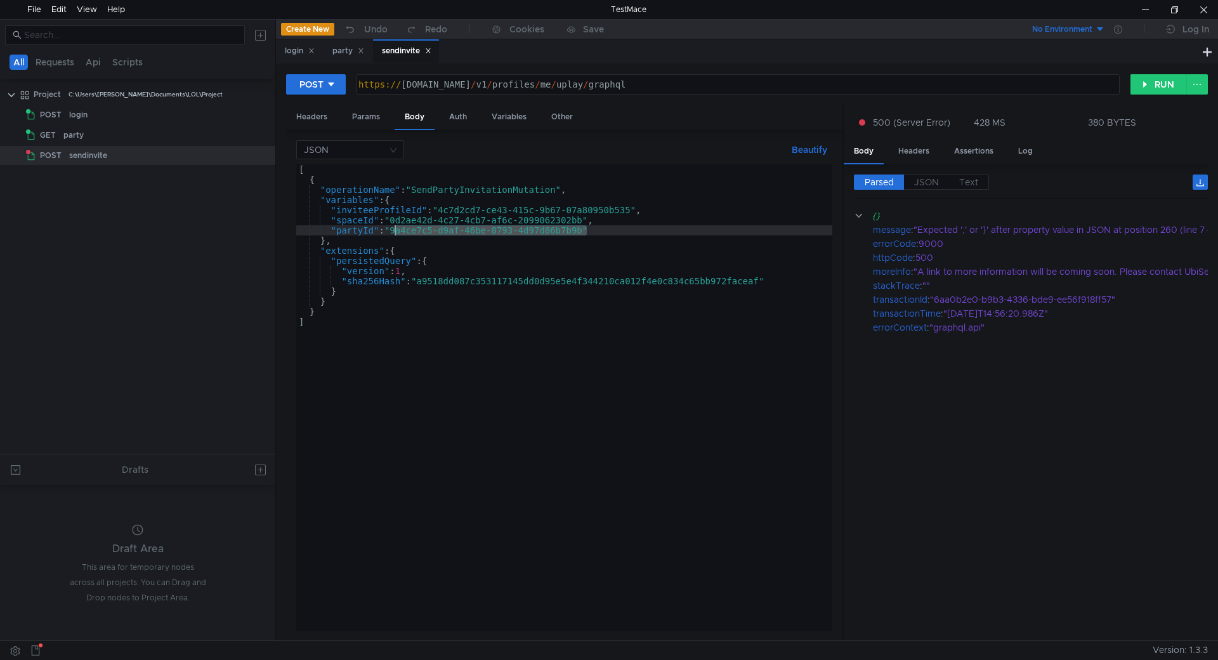
drag, startPoint x: 588, startPoint y: 232, endPoint x: 395, endPoint y: 230, distance: 193.5
click at [395, 230] on div "[ { "operationName" : "SendPartyInvitationMutation" , "variables" : { "inviteeP…" at bounding box center [564, 407] width 536 height 487
paste textarea "5b4b0e63-5591-4f6c-9736-8285d61b9ac1""
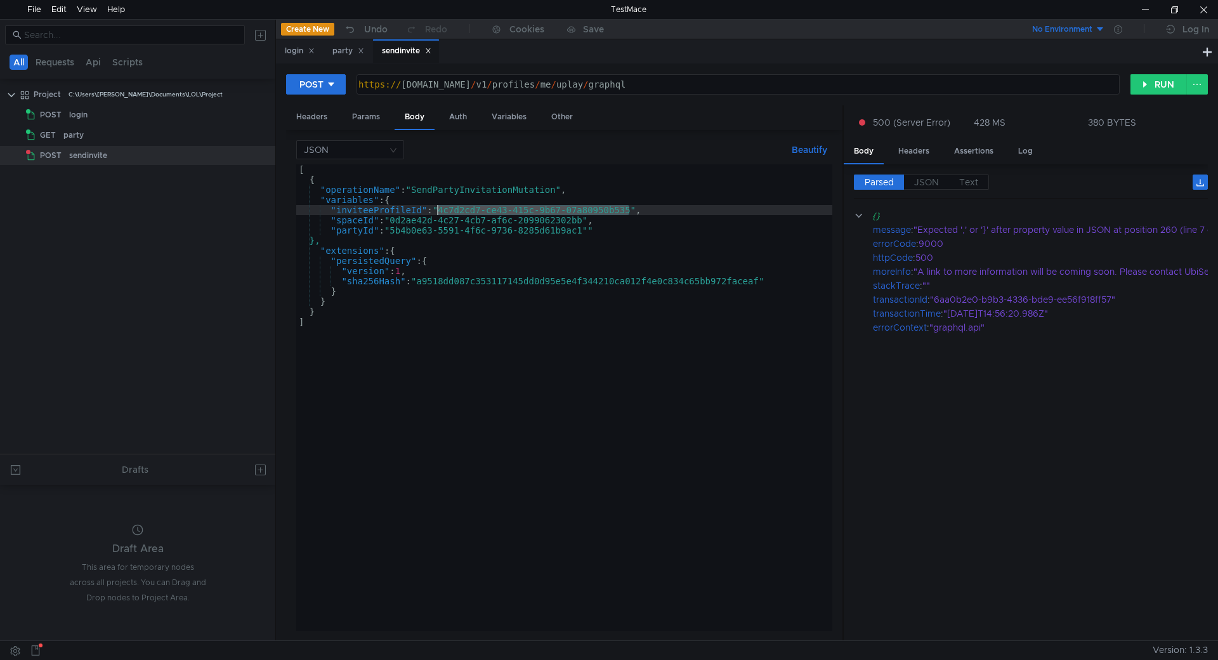
drag, startPoint x: 618, startPoint y: 210, endPoint x: 438, endPoint y: 209, distance: 180.2
click at [438, 209] on div "[ { "operationName" : "SendPartyInvitationMutation" , "variables" : { "inviteeP…" at bounding box center [564, 407] width 536 height 487
paste textarea "7be8f3a7-4dcc-42cf-b667-afc84f6bd60e"
click at [1157, 77] on button "RUN" at bounding box center [1159, 84] width 56 height 20
click at [921, 176] on label "JSON" at bounding box center [926, 181] width 45 height 15
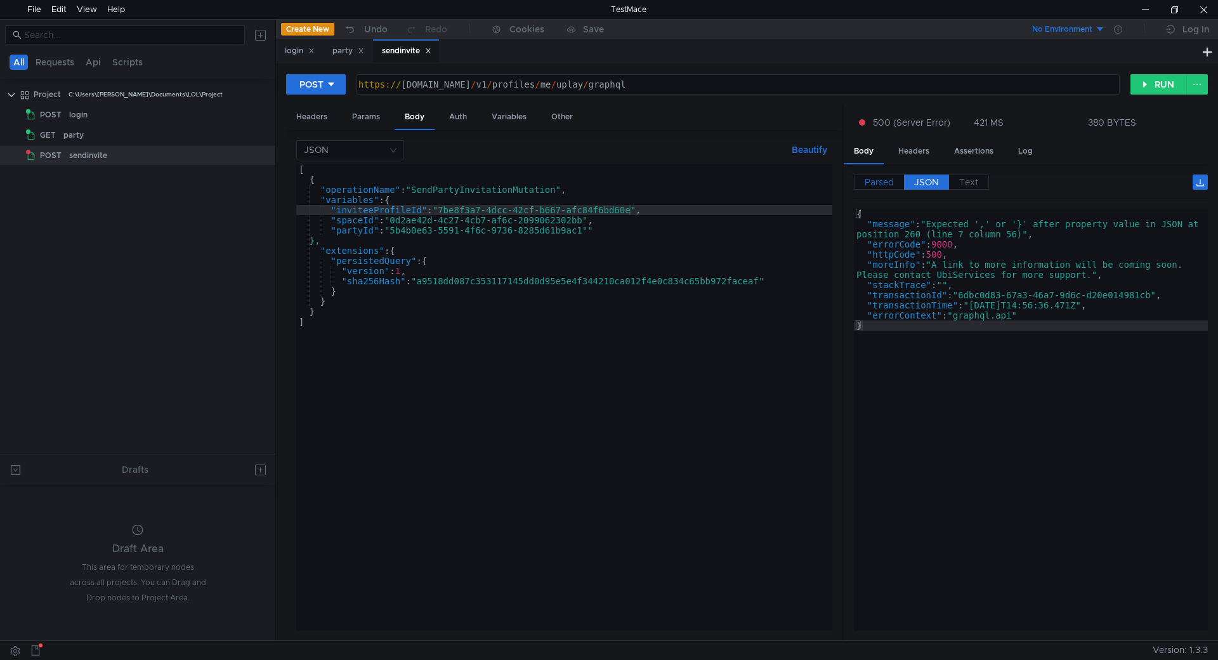
click at [881, 180] on span "Parsed" at bounding box center [879, 181] width 29 height 11
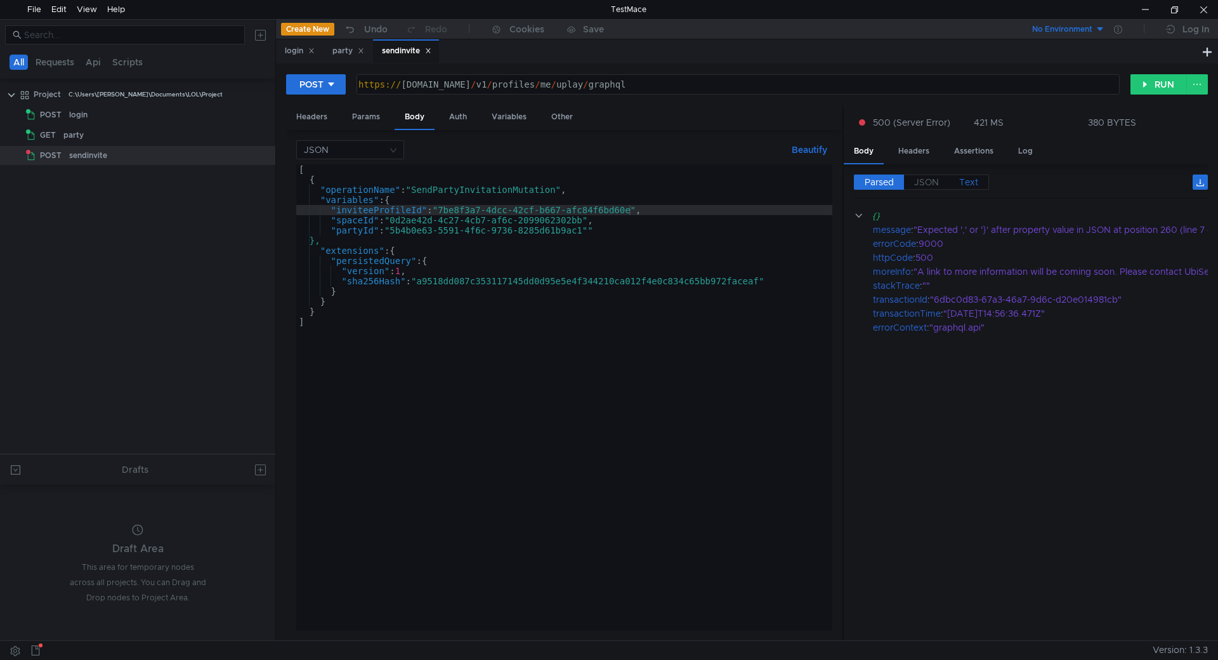
click at [987, 187] on label "Text" at bounding box center [969, 181] width 40 height 15
click at [977, 183] on span "Text" at bounding box center [968, 181] width 19 height 11
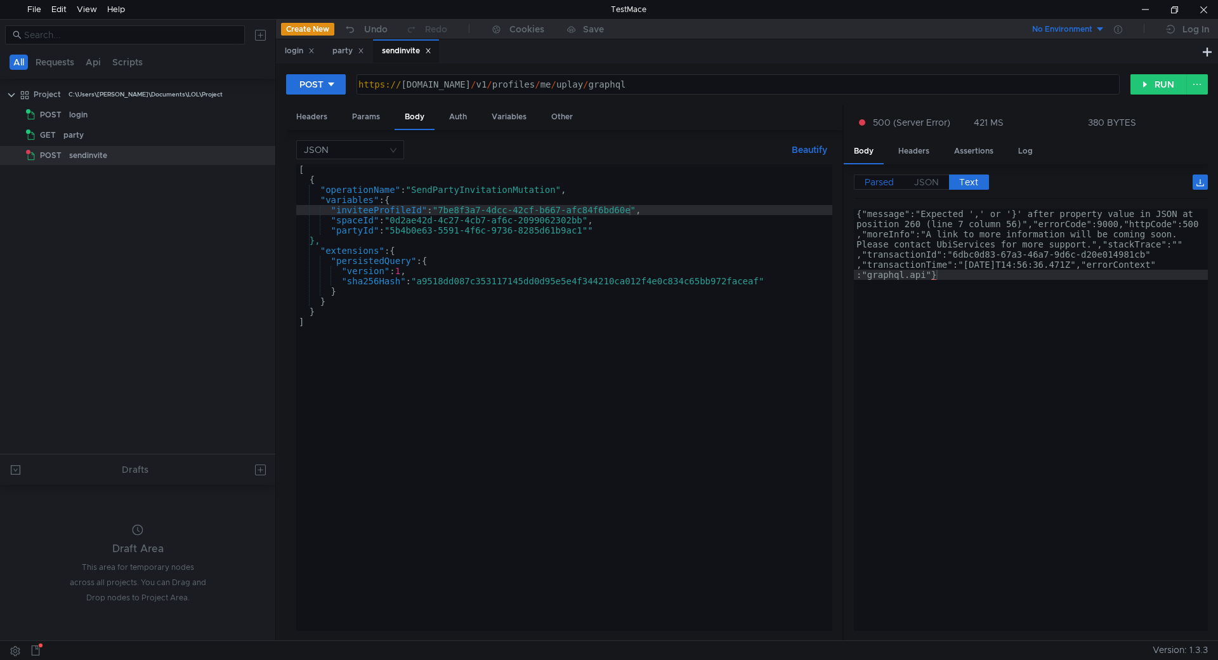
click at [882, 178] on span "Parsed" at bounding box center [879, 181] width 29 height 11
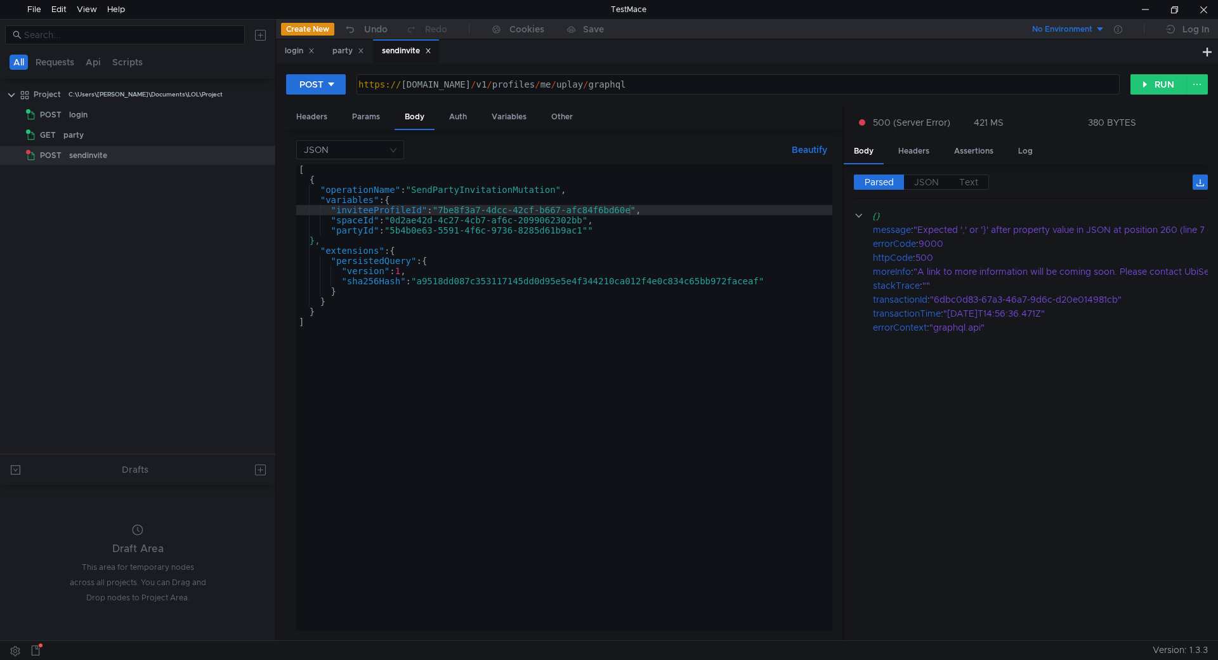
drag, startPoint x: 971, startPoint y: 631, endPoint x: 1018, endPoint y: 631, distance: 47.6
click at [1018, 631] on div "Parsed JSON Text {} message : "Expected ',' or '}' after property value in JSON…" at bounding box center [1026, 402] width 364 height 476
drag, startPoint x: 1000, startPoint y: 631, endPoint x: 1011, endPoint y: 628, distance: 11.1
click at [1011, 628] on cdk-virtual-scroll-viewport "{} message : "Expected ',' or '}' after property value in JSON at position 260 …" at bounding box center [1031, 420] width 354 height 422
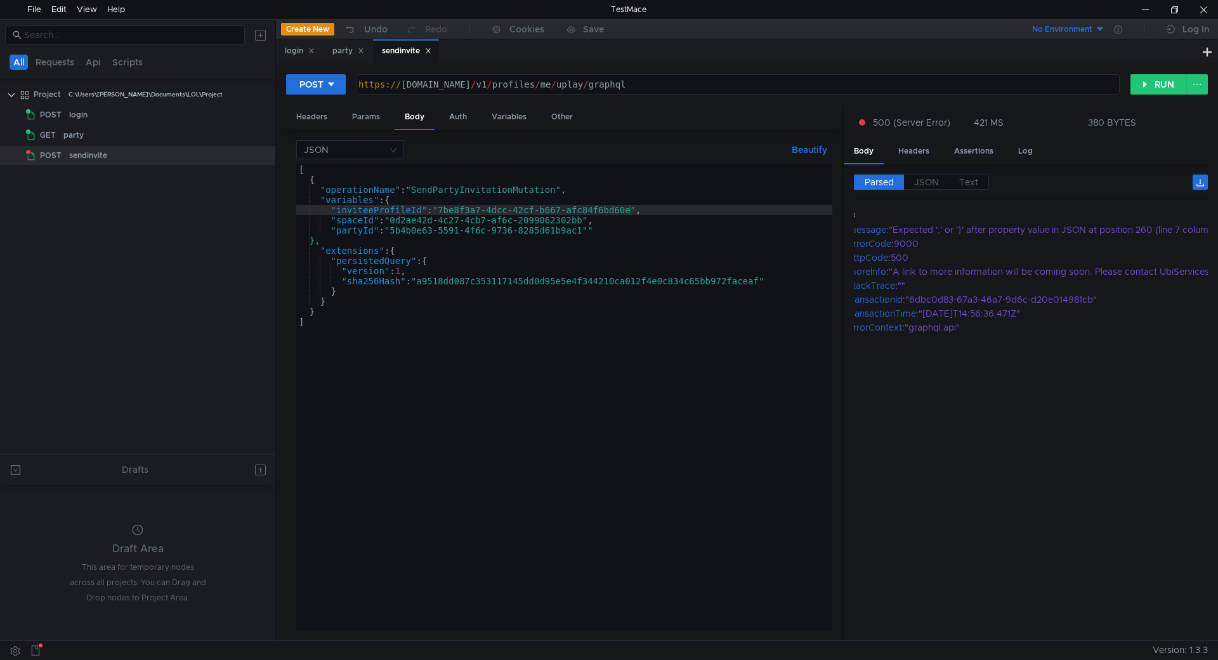
drag, startPoint x: 1012, startPoint y: 619, endPoint x: 1033, endPoint y: 617, distance: 21.0
click at [1033, 617] on cdk-virtual-scroll-viewport "{} message : "Expected ',' or '}' after property value in JSON at position 260 …" at bounding box center [1031, 420] width 354 height 422
drag, startPoint x: 1017, startPoint y: 622, endPoint x: 961, endPoint y: 621, distance: 55.8
click at [961, 621] on cdk-virtual-scroll-viewport "{} message : "Expected ',' or '}' after property value in JSON at position 260 …" at bounding box center [1031, 420] width 354 height 422
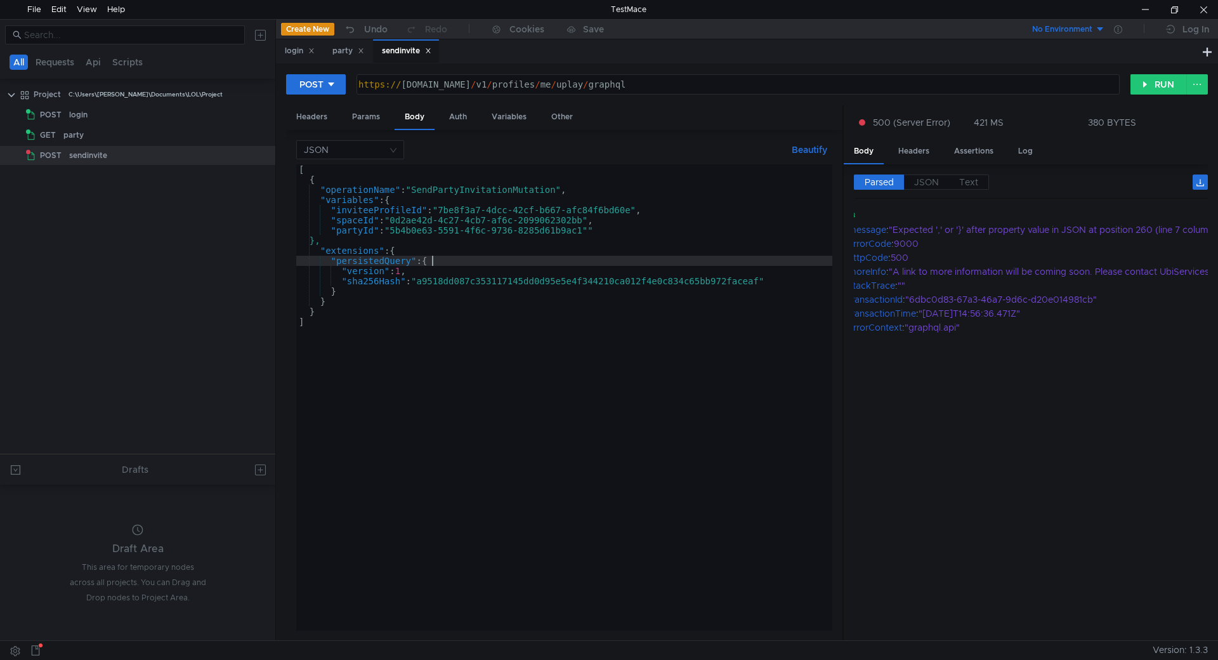
click at [554, 259] on div "[ { "operationName" : "SendPartyInvitationMutation" , "variables" : { "inviteeP…" at bounding box center [564, 407] width 536 height 487
type textarea "]"
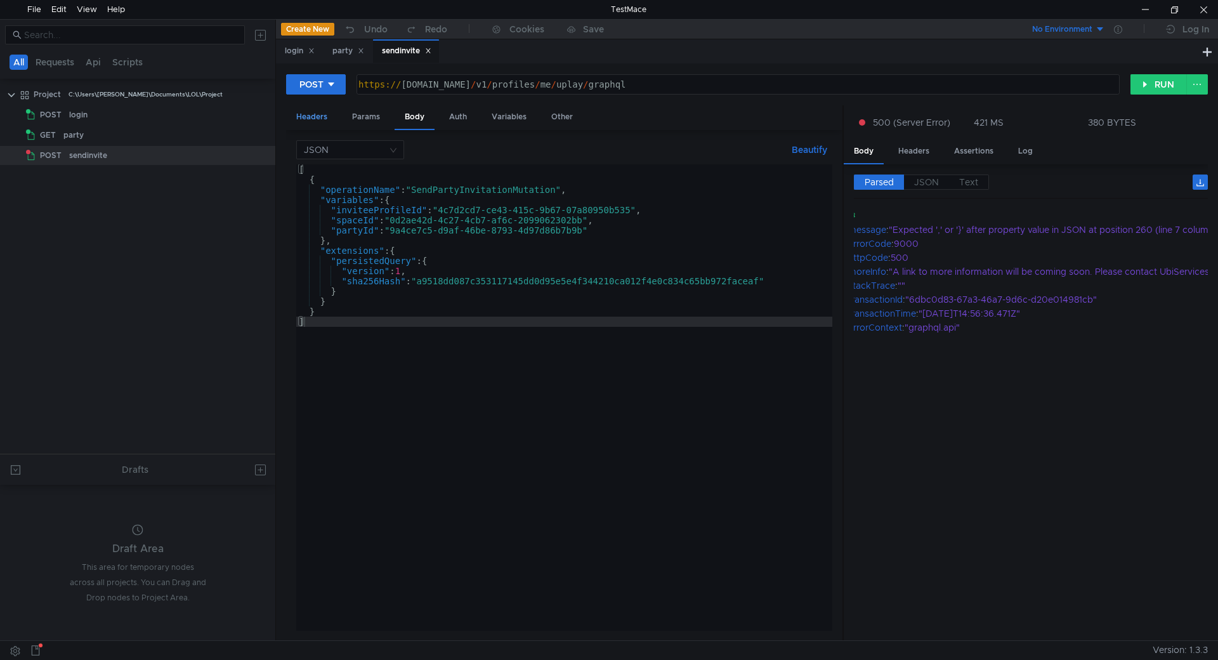
click at [321, 113] on div "Headers" at bounding box center [311, 116] width 51 height 23
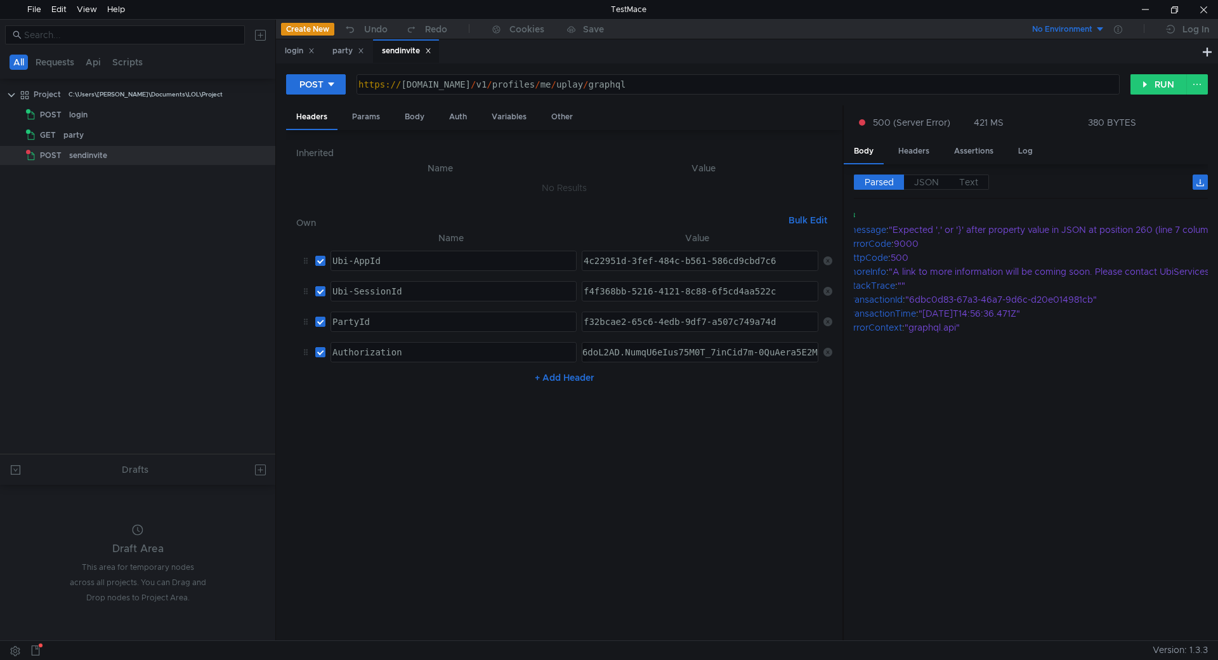
type textarea "f32bcae2-65c6-4edb-9df7-a507c749a74d"
click at [684, 324] on div "f32bcae2-65c6-4edb-9df7-a507c749a74d" at bounding box center [700, 332] width 238 height 30
click at [339, 52] on div "party" at bounding box center [348, 50] width 32 height 13
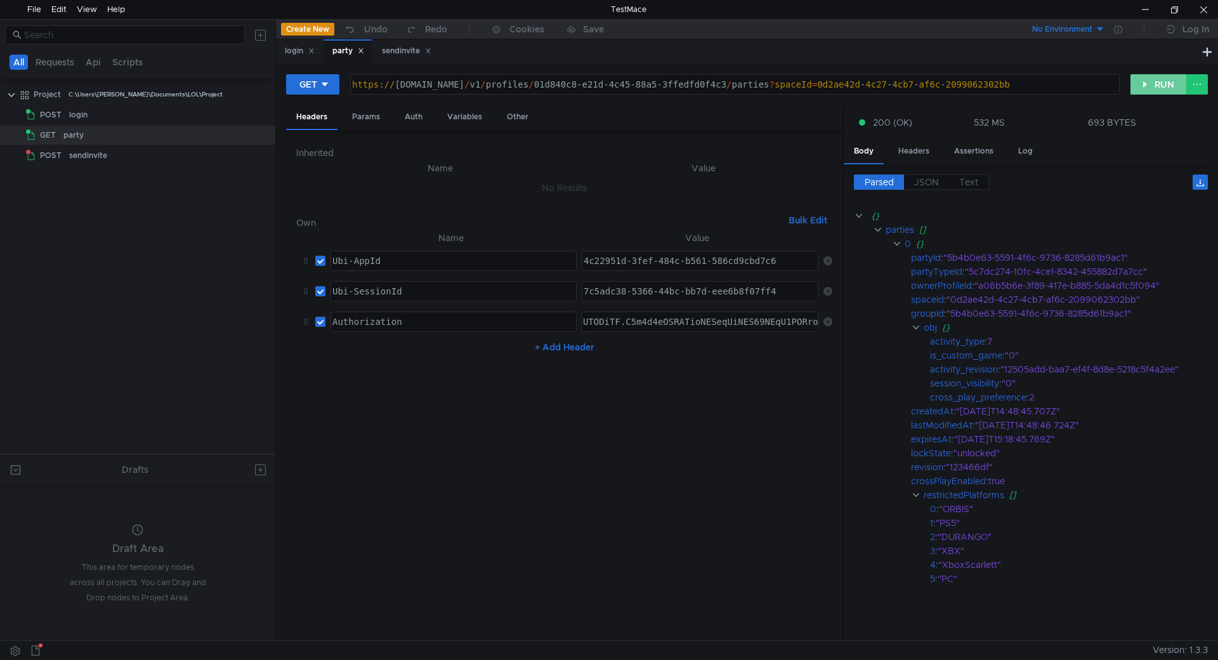
click at [1165, 81] on button "RUN" at bounding box center [1159, 84] width 56 height 20
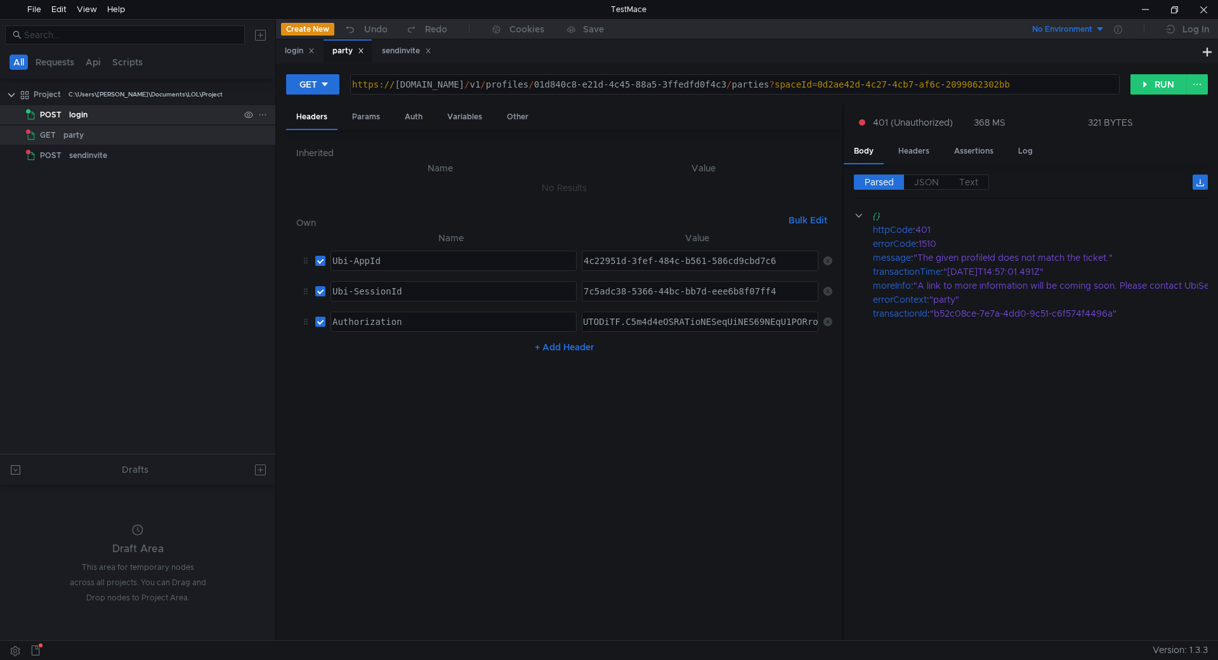
click at [127, 115] on div "login" at bounding box center [154, 114] width 170 height 19
click at [1217, 0] on div at bounding box center [1203, 9] width 29 height 19
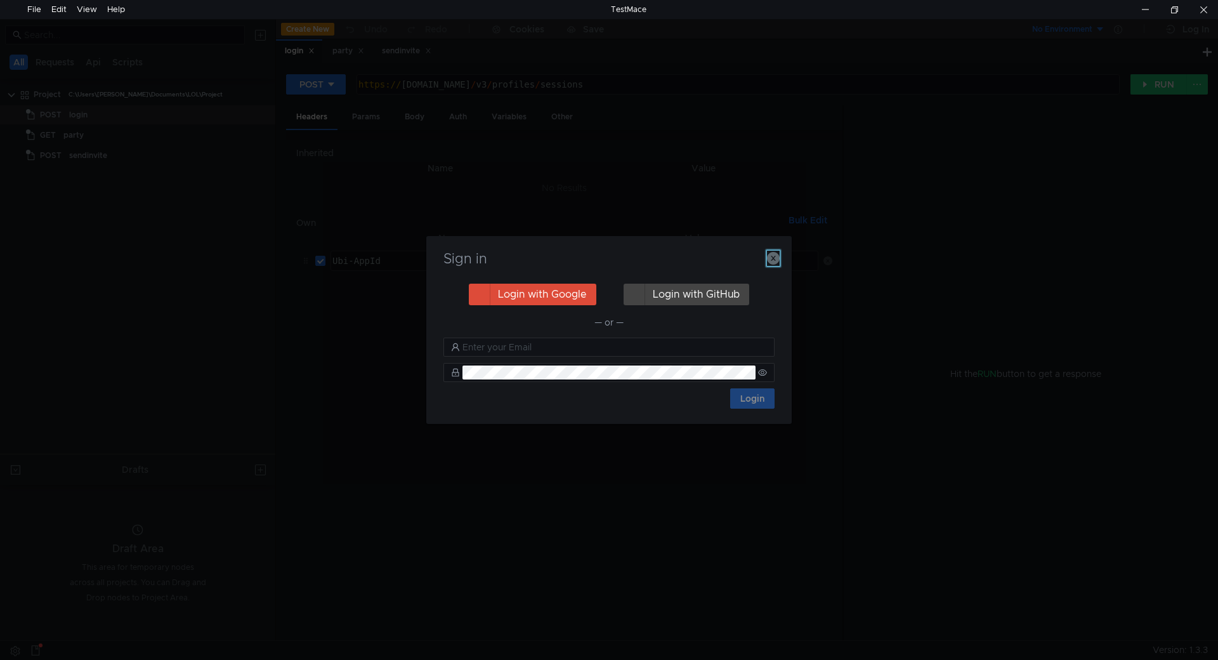
click at [774, 259] on icon "button" at bounding box center [773, 258] width 13 height 13
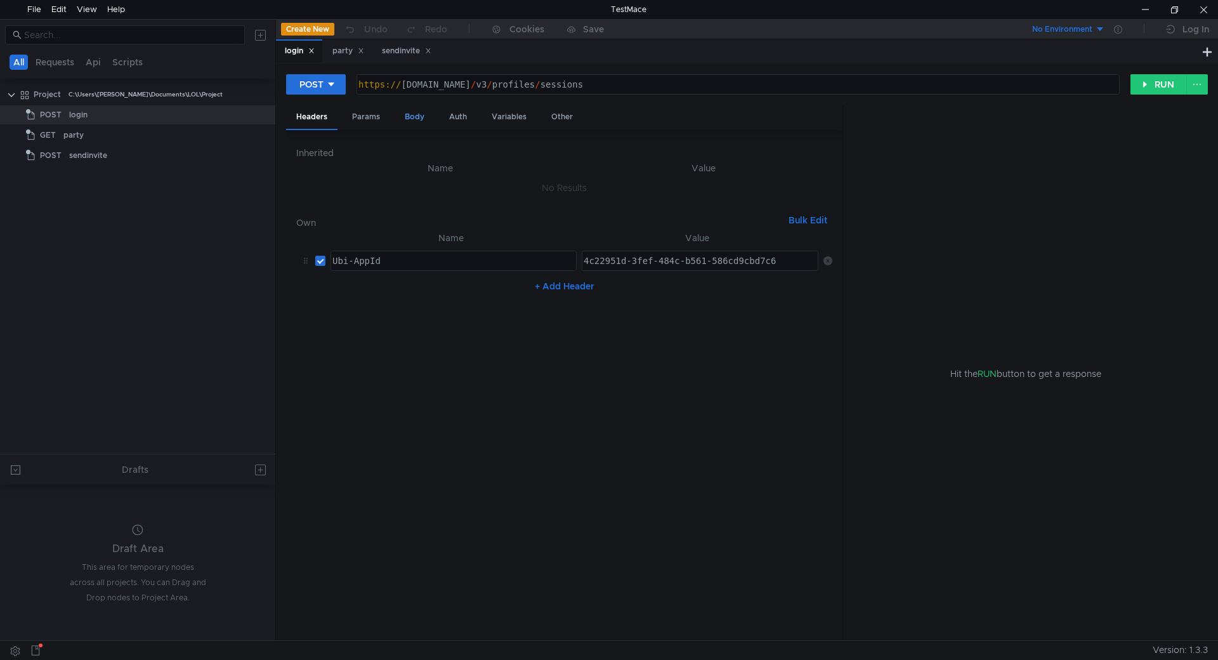
click at [399, 120] on div "Body" at bounding box center [415, 116] width 40 height 23
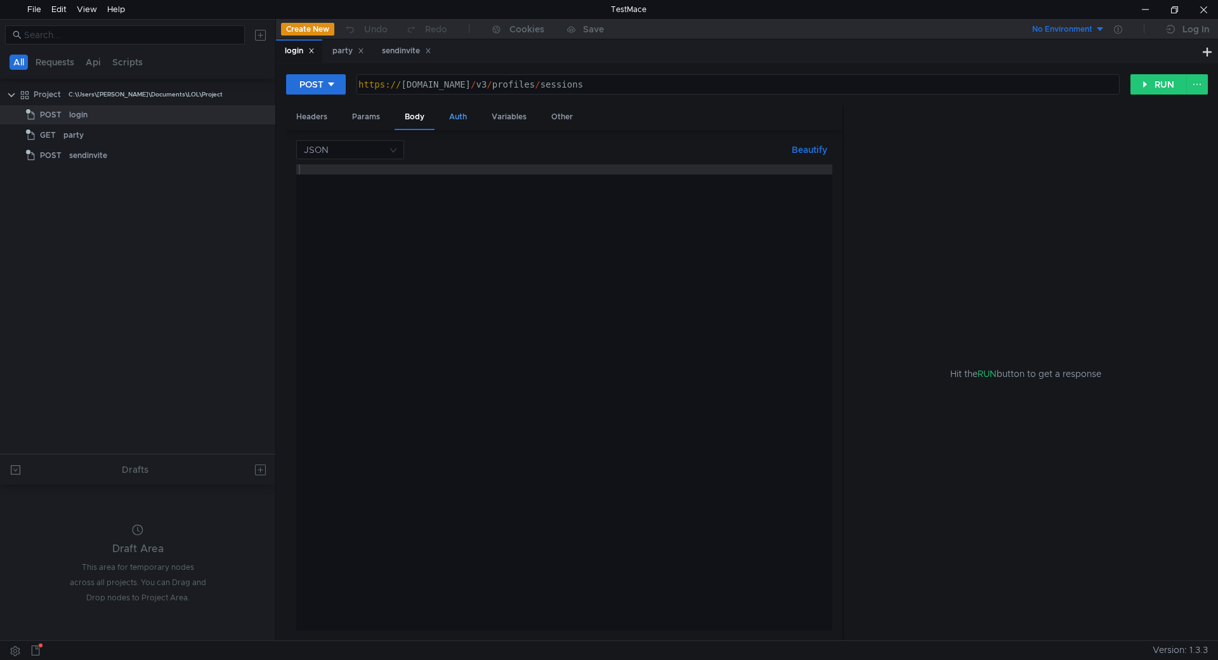
click at [457, 118] on div "Auth" at bounding box center [458, 116] width 38 height 23
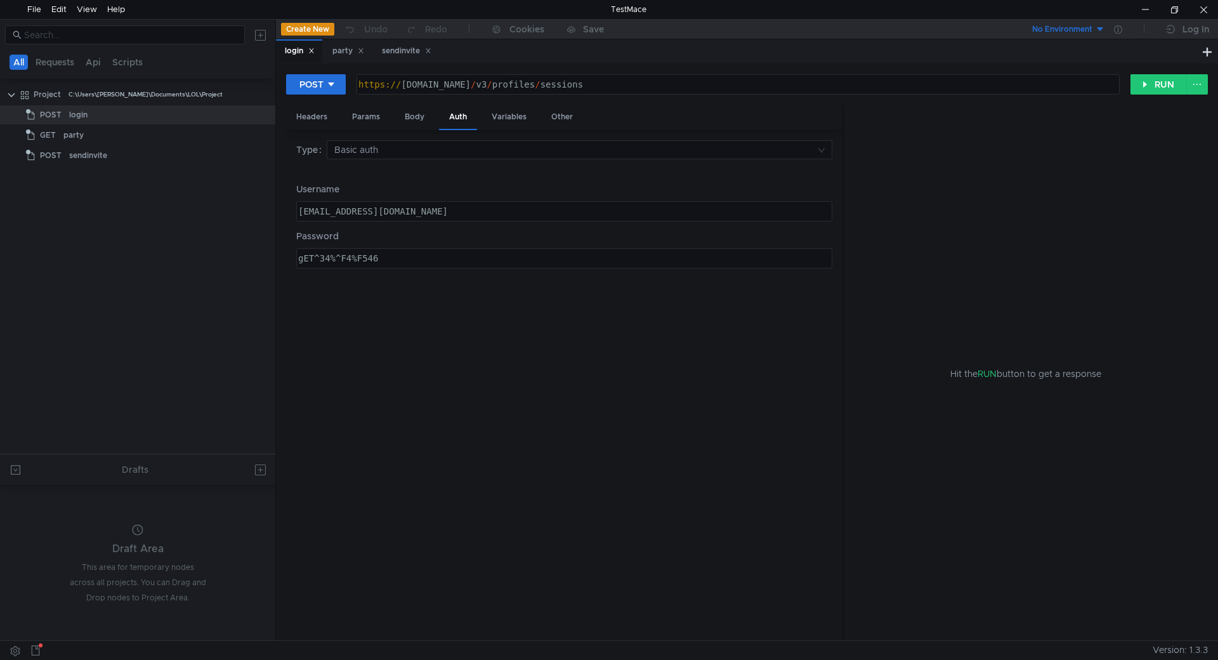
type textarea "ff0285ariz@phnxunblocked.me"
click at [490, 206] on div "ff0285ariz@phnxunblocked.me" at bounding box center [563, 221] width 535 height 30
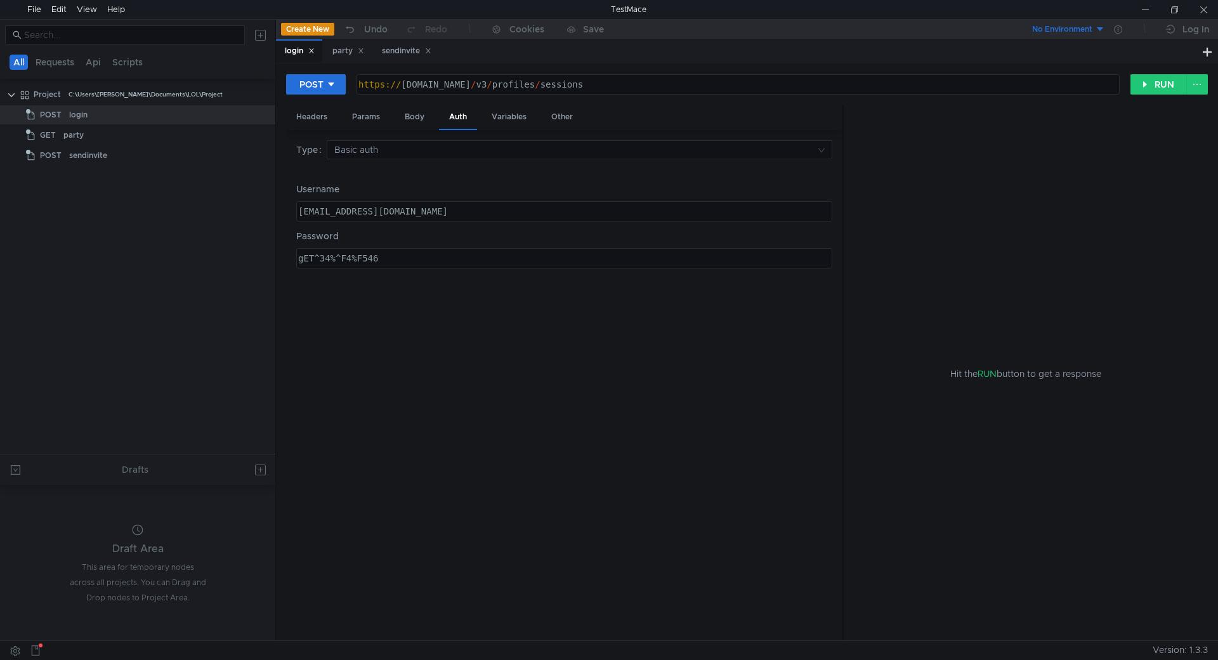
type textarea "gET^34%^F4%F546"
click at [381, 258] on div "gET^34%^F4%F546" at bounding box center [563, 268] width 535 height 30
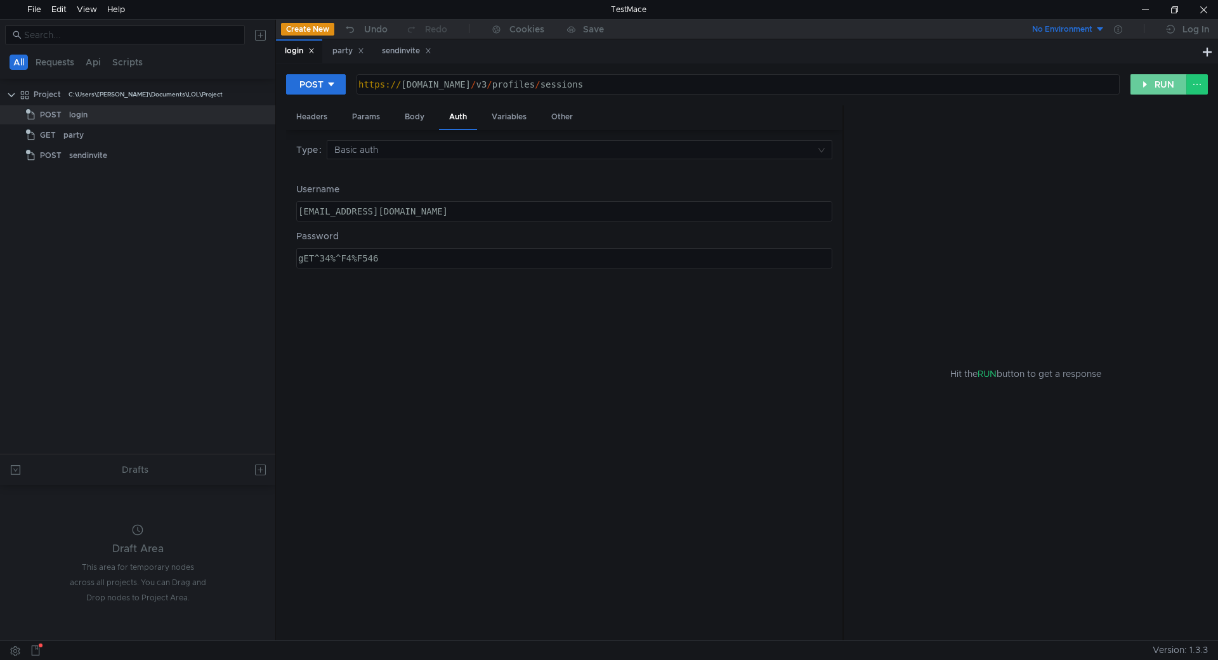
click at [1143, 86] on button "RUN" at bounding box center [1159, 84] width 56 height 20
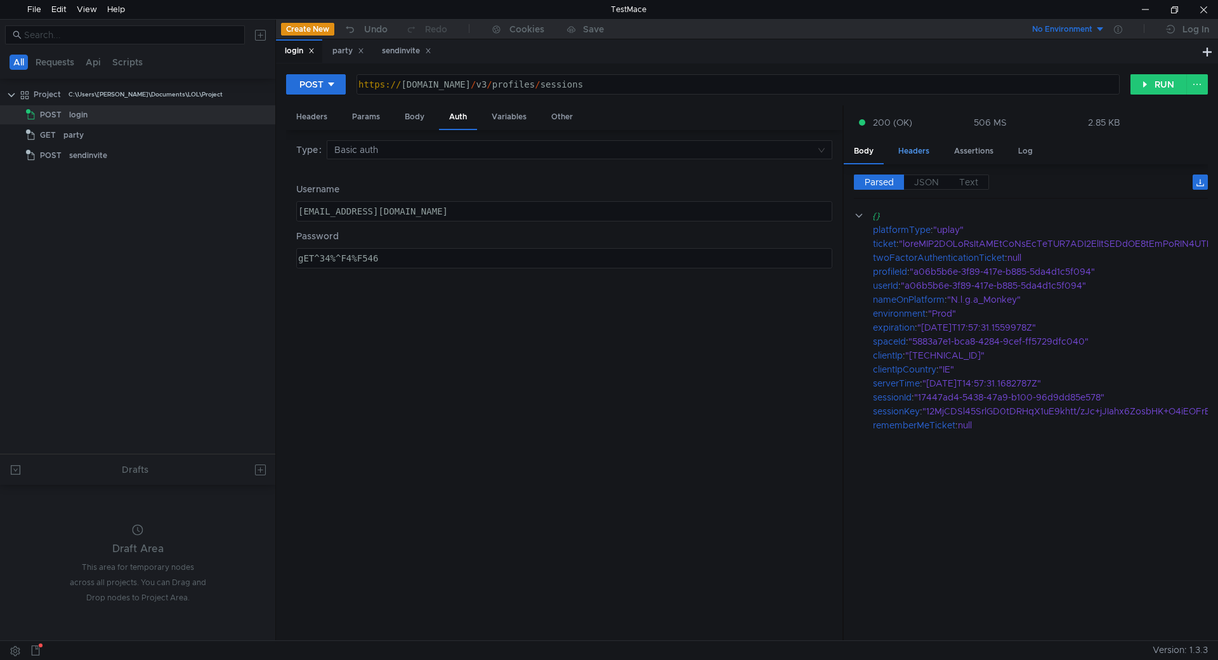
click at [910, 145] on div "Headers" at bounding box center [913, 151] width 51 height 23
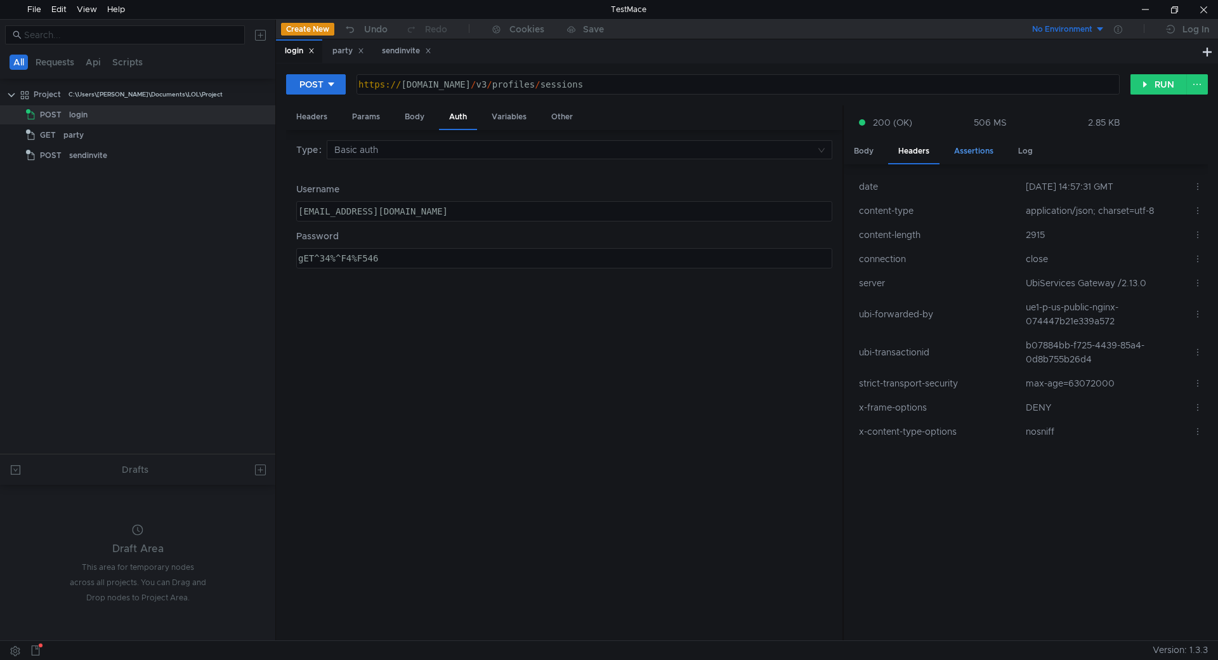
click at [966, 150] on div "Assertions" at bounding box center [974, 151] width 60 height 23
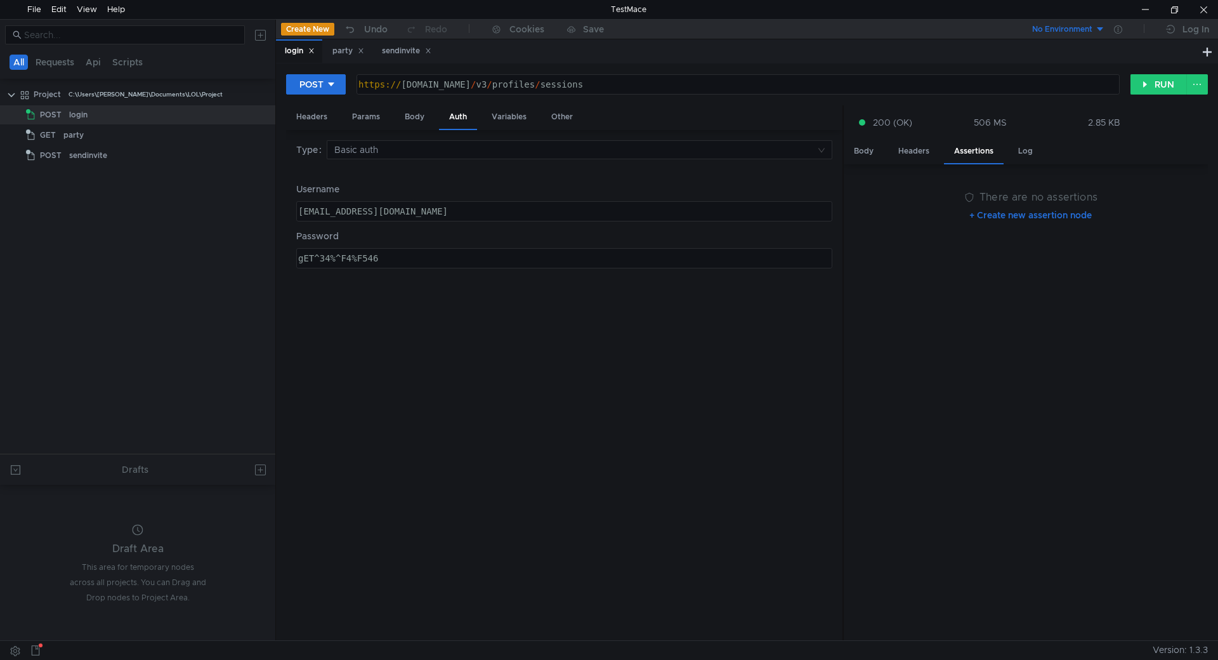
click at [886, 152] on div "Body Headers Assertions Log" at bounding box center [1026, 152] width 364 height 25
click at [879, 151] on div "Body" at bounding box center [864, 151] width 40 height 23
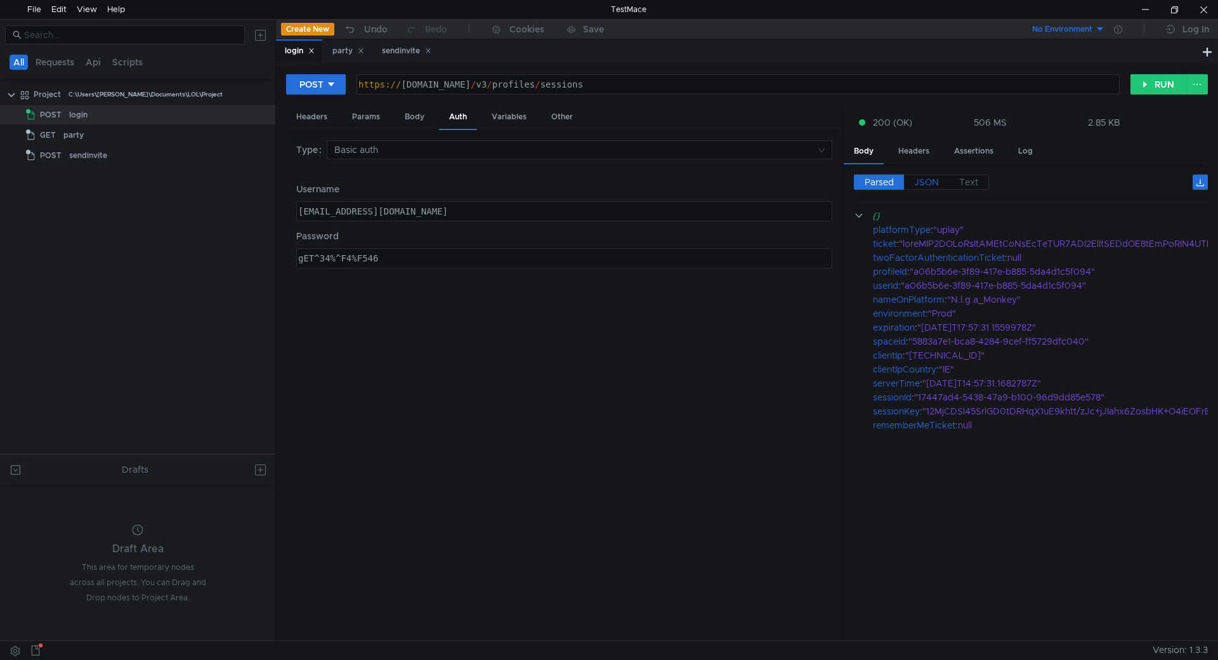
click at [928, 179] on span "JSON" at bounding box center [926, 181] width 25 height 11
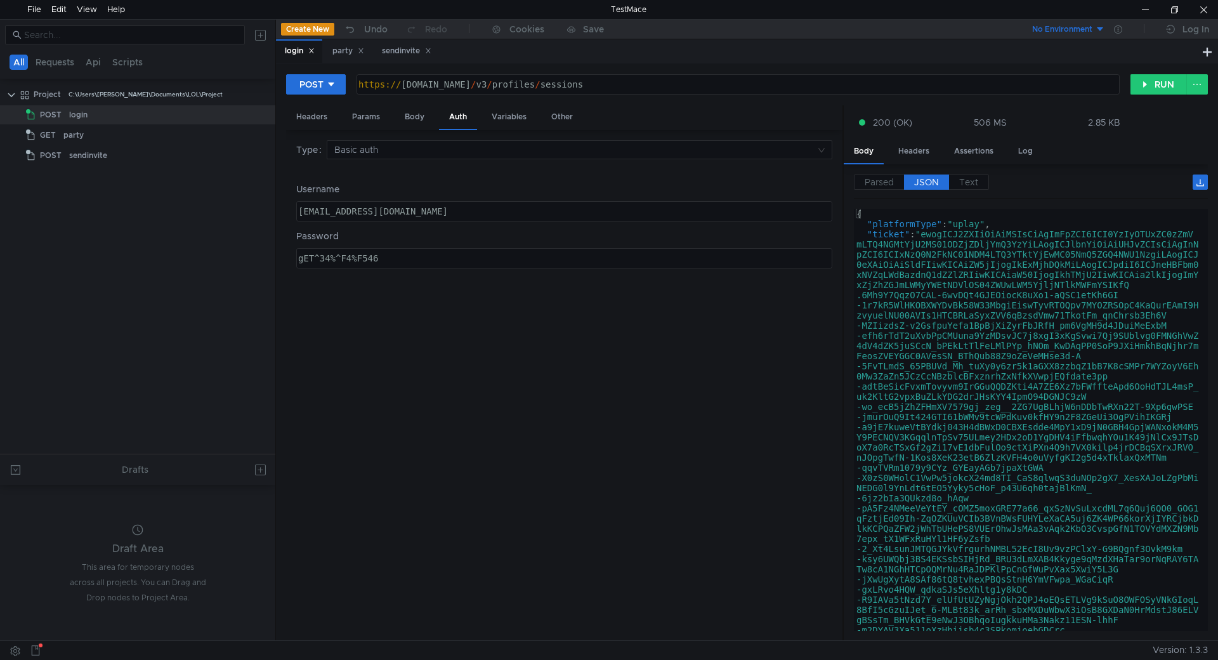
type textarea ""ticket": "ewogICJ2ZXIiOiAiMSIsCiAgImFpZCI6ICI0YzIyOTUxZC0zZmVmLTQ4NGMtYjU2MS01…"
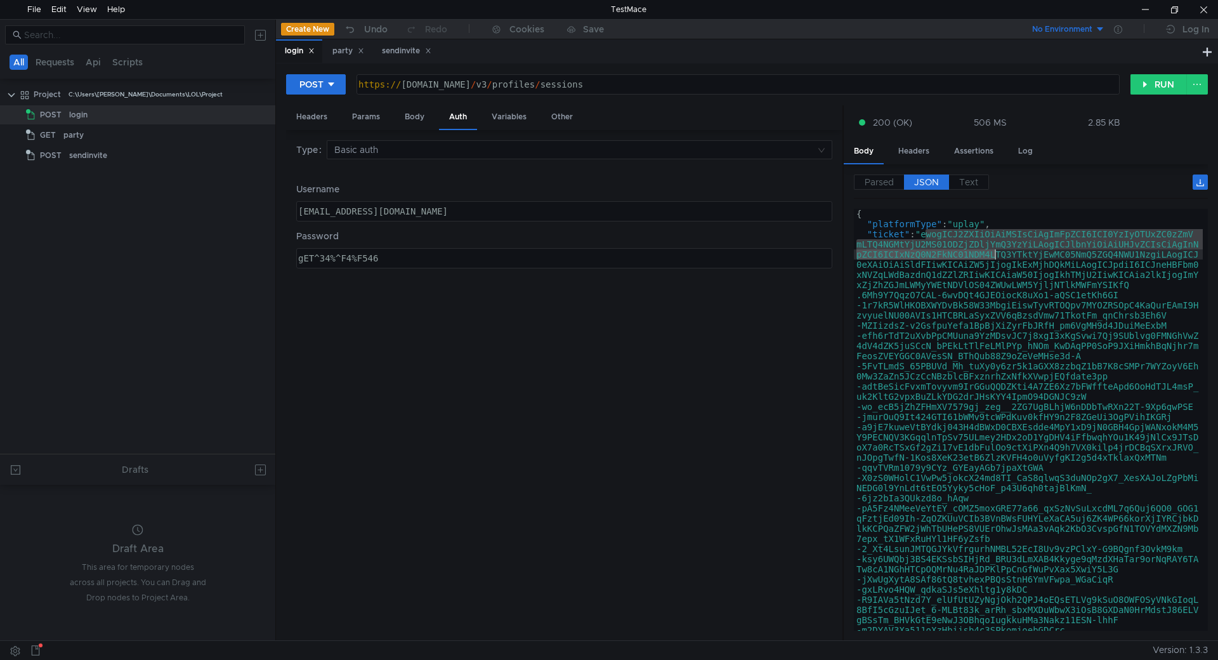
scroll to position [187, 0]
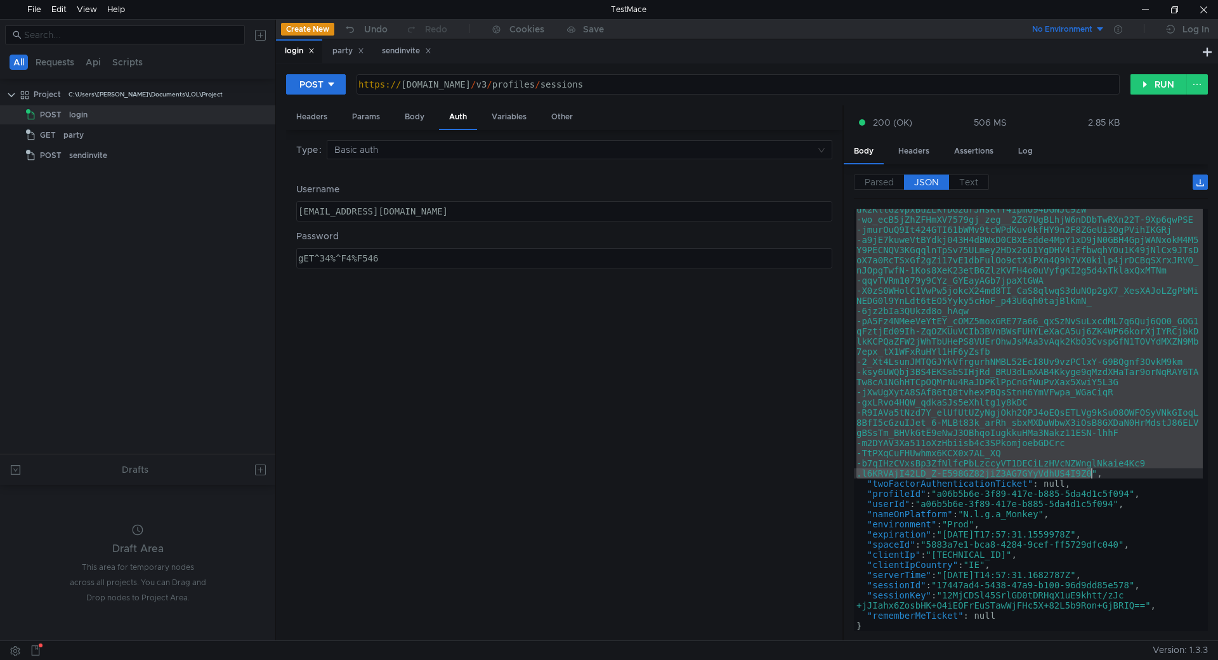
drag, startPoint x: 926, startPoint y: 235, endPoint x: 1092, endPoint y: 470, distance: 288.5
click at [1092, 470] on div ""ticket" : "ewogICJ2ZXIiOiAiMSIsCiAgImFpZCI6ICI0YzIyOTUxZC0zZmV mLTQ4NGMtYjU2MS…" at bounding box center [1028, 476] width 349 height 869
click at [342, 46] on div "party" at bounding box center [348, 50] width 32 height 13
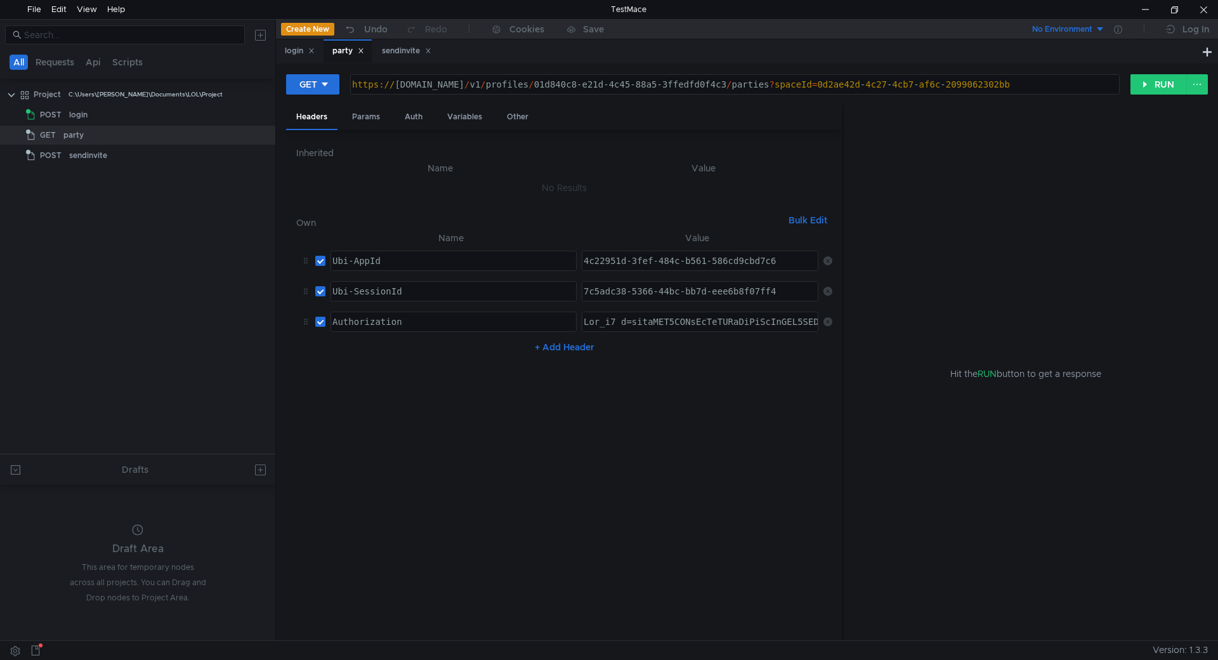
type textarea "Ubi_v1 t=ewogICJ2ZXIiOiAiMSIsCiAgImFpZCI6ICI0YzIyOTUxZC0zZmVmLTQ4NGMtYjU2MS01OD…"
drag, startPoint x: 632, startPoint y: 324, endPoint x: 934, endPoint y: 327, distance: 302.0
click at [934, 327] on as-split "Headers Params Auth Variables Other Inherited Name Value No Results Own Bulk Ed…" at bounding box center [747, 373] width 922 height 536
click at [114, 154] on div "sendinvite" at bounding box center [154, 155] width 170 height 19
click at [412, 49] on div "sendinvite" at bounding box center [406, 50] width 49 height 13
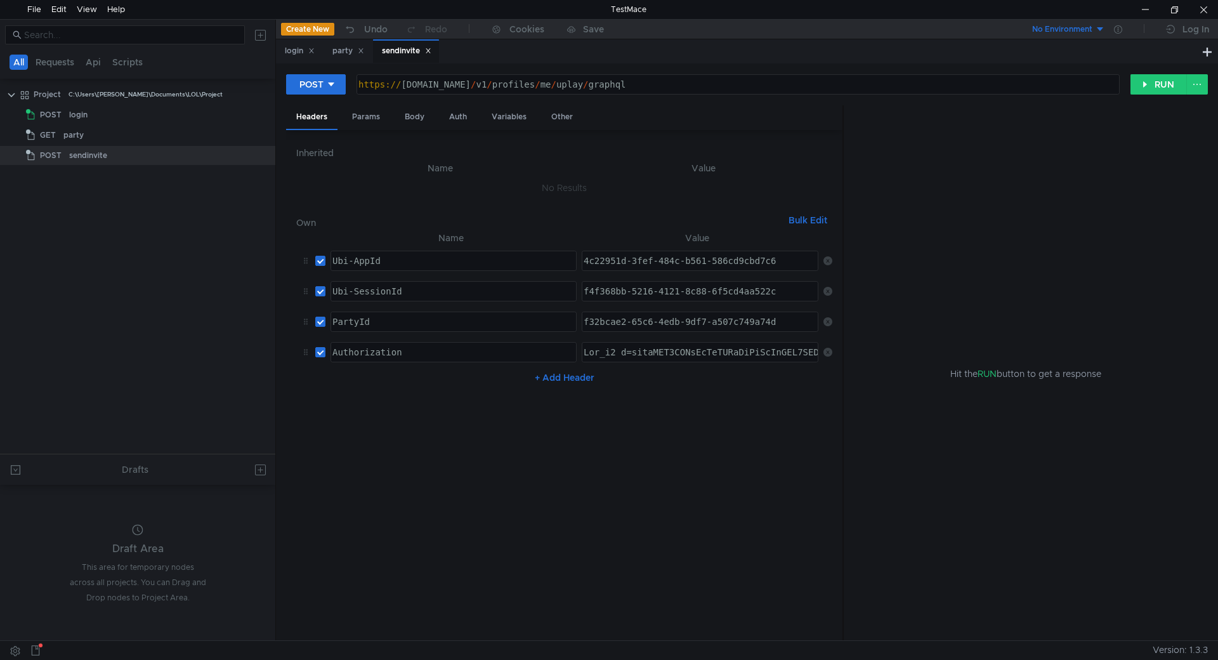
type textarea "Ubi_v1 t=ewogICJ2ZXIiOiAiMSIsCiAgImFpZCI6ICI0YzIyOTUxZC0zZmVmLTQ4NGMtYjU2MS01OD…"
drag, startPoint x: 630, startPoint y: 355, endPoint x: 1017, endPoint y: 357, distance: 387.0
click at [1017, 357] on as-split "Headers Params Body Auth Variables Other Inherited Name Value No Results Own Bu…" at bounding box center [747, 373] width 922 height 536
click at [287, 57] on div "login" at bounding box center [300, 50] width 30 height 13
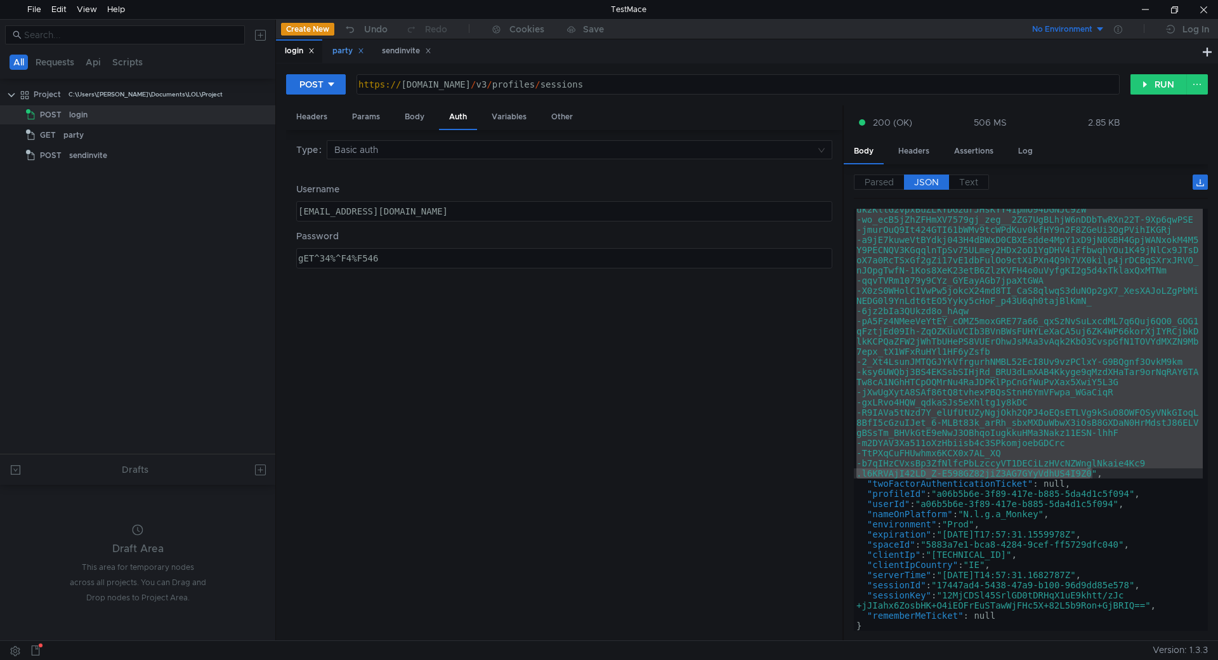
click at [340, 53] on div "party" at bounding box center [348, 50] width 32 height 13
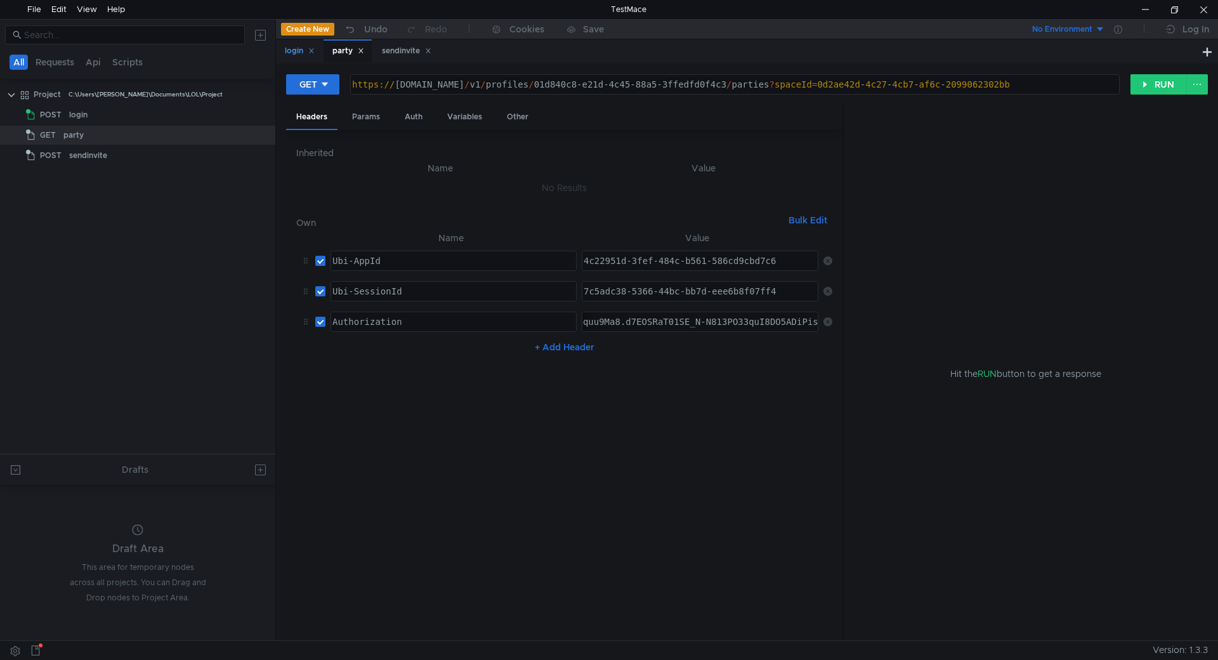
click at [292, 46] on div "login" at bounding box center [300, 50] width 30 height 13
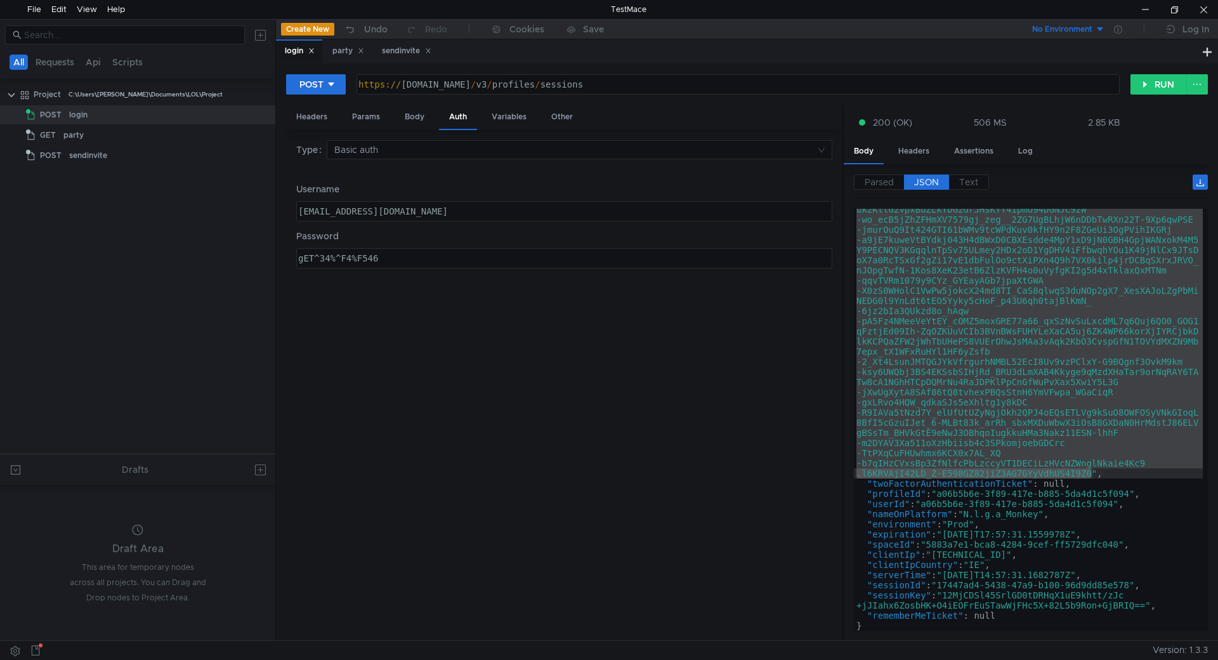
type textarea ""sessionId": "17447ad4-5438-47a9-b100-96d9dd85e578","
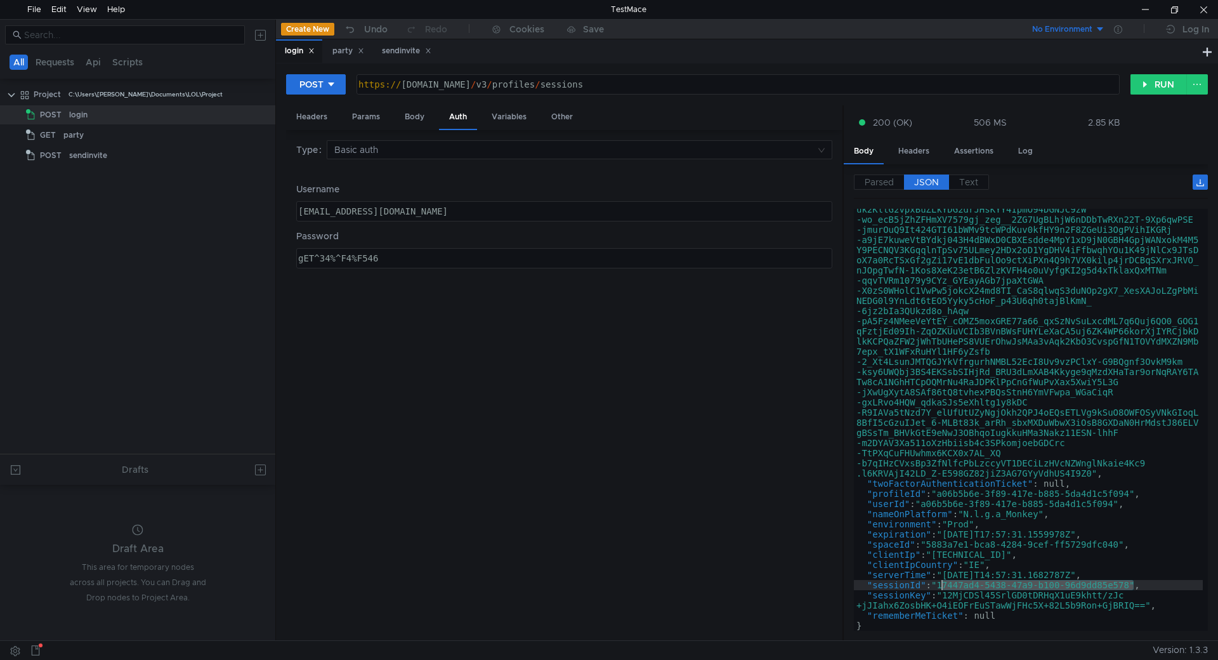
drag, startPoint x: 1136, startPoint y: 586, endPoint x: 944, endPoint y: 587, distance: 191.6
click at [944, 587] on div ""ticket" : "ewogICJ2ZXIiOiAiMSIsCiAgImFpZCI6ICI0YzIyOTUxZC0zZmV mLTQ4NGMtYjU2MS…" at bounding box center [1028, 476] width 349 height 869
click at [348, 57] on div "party" at bounding box center [348, 50] width 32 height 13
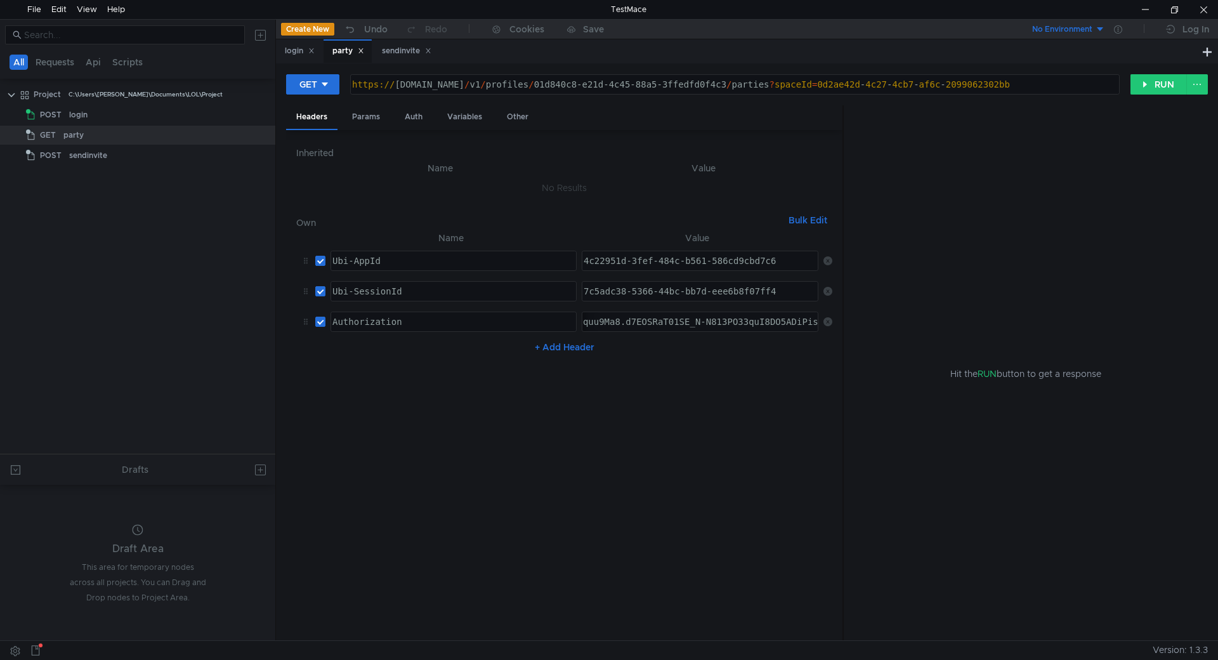
click at [737, 301] on div "7c5adc38-5366-44bc-bb7d-eee6b8f07ff4 הההההההההההההההההההההההההההההההההההההההההה…" at bounding box center [700, 291] width 237 height 20
click at [740, 294] on div "7c5adc38-5366-44bc-bb7d-eee6b8f07ff4" at bounding box center [700, 301] width 238 height 30
paste textarea "17447ad4-5438-47a9-b100-96d9dd85e578"
type textarea "17447ad4-5438-47a9-b100-96d9dd85e578"
click at [755, 412] on nz-table "Name Value Ubi-AppId הההההההההההההההההההההההההההההההההההההההההההההההההההההההההה…" at bounding box center [564, 430] width 536 height 400
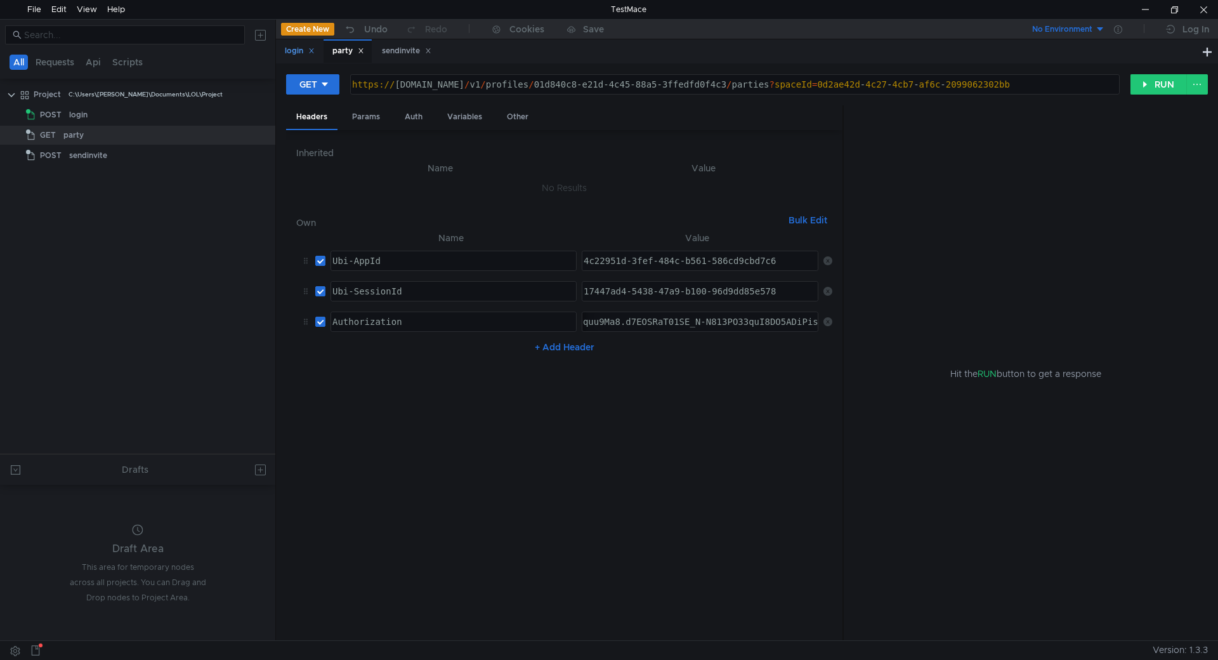
click at [283, 49] on div "login" at bounding box center [299, 50] width 46 height 23
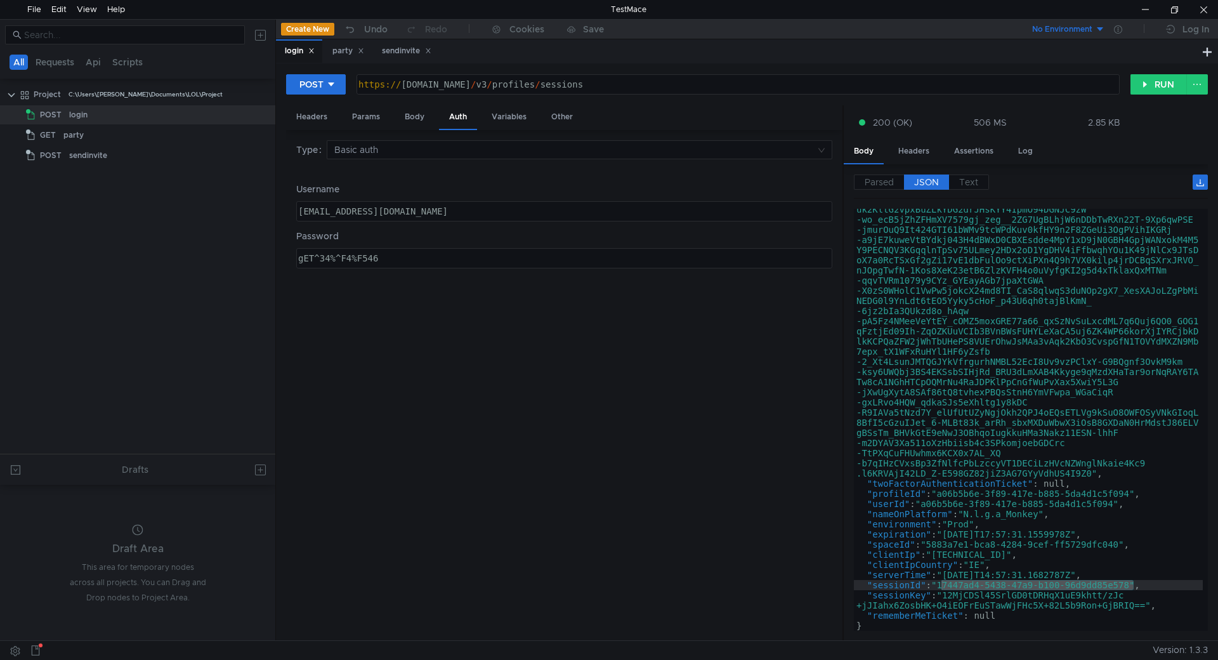
type textarea ""profileId": "a06b5b6e-3f89-417e-b885-5da4d1c5f094","
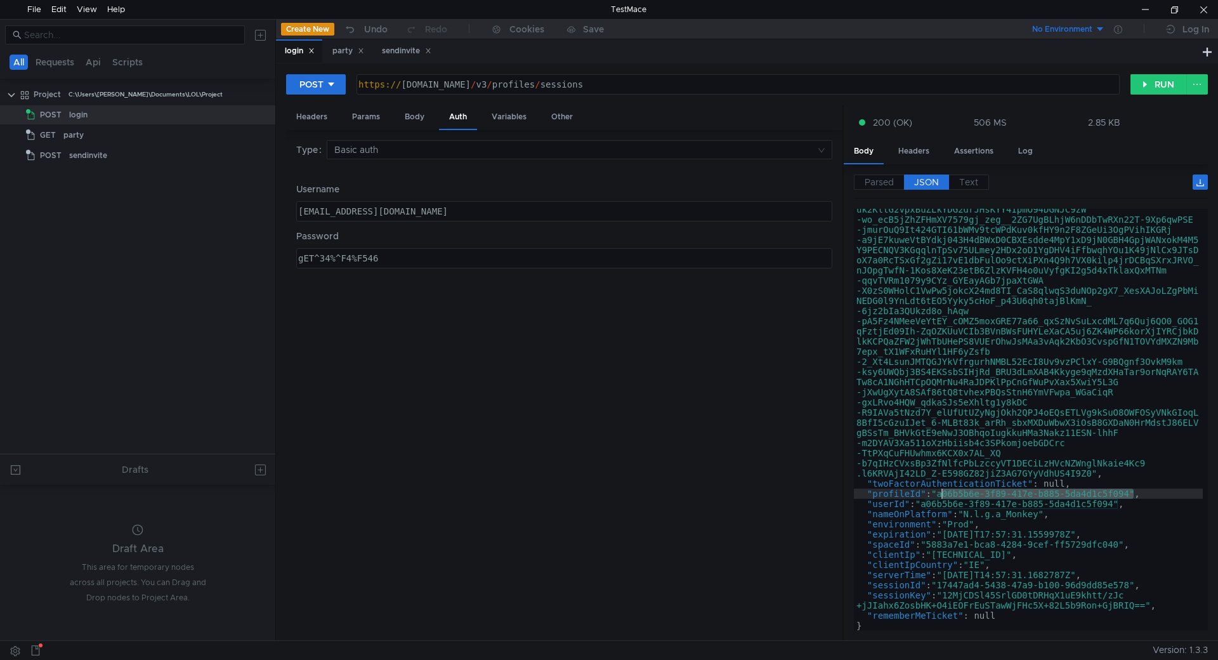
drag, startPoint x: 1134, startPoint y: 494, endPoint x: 943, endPoint y: 496, distance: 191.0
click at [943, 496] on div ""ticket" : "ewogICJ2ZXIiOiAiMSIsCiAgImFpZCI6ICI0YzIyOTUxZC0zZmV mLTQ4NGMtYjU2MS…" at bounding box center [1028, 476] width 349 height 869
click at [333, 54] on div "party" at bounding box center [348, 50] width 48 height 23
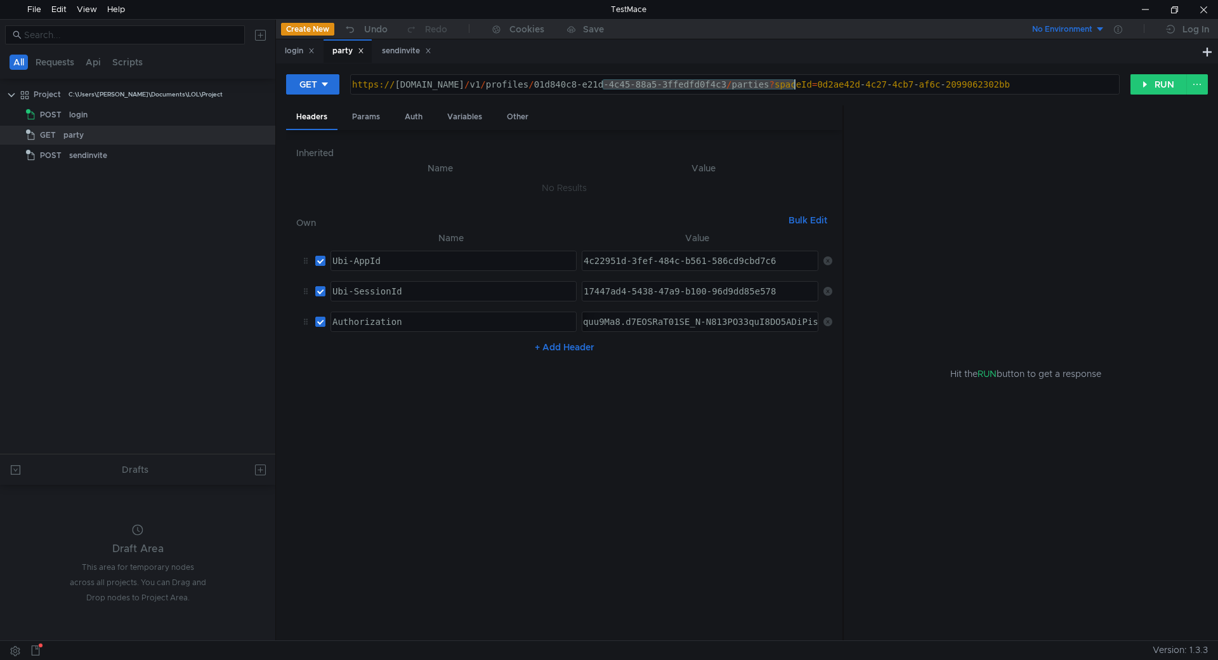
drag, startPoint x: 603, startPoint y: 84, endPoint x: 798, endPoint y: 83, distance: 195.4
click at [798, 83] on div "https:// public-ubiservices.ubi.com / v1 / profiles / 01d840c8-e21d-4c45-88a5-3…" at bounding box center [734, 94] width 768 height 30
paste textarea "a06b5b6e-3f89-417e-b885-5da4d1c5f094"
type textarea "https://public-ubiservices.ubi.com/v1/profiles/a06b5b6e-3f89-417e-b885-5da4d1c5…"
click at [1149, 84] on button "RUN" at bounding box center [1159, 84] width 56 height 20
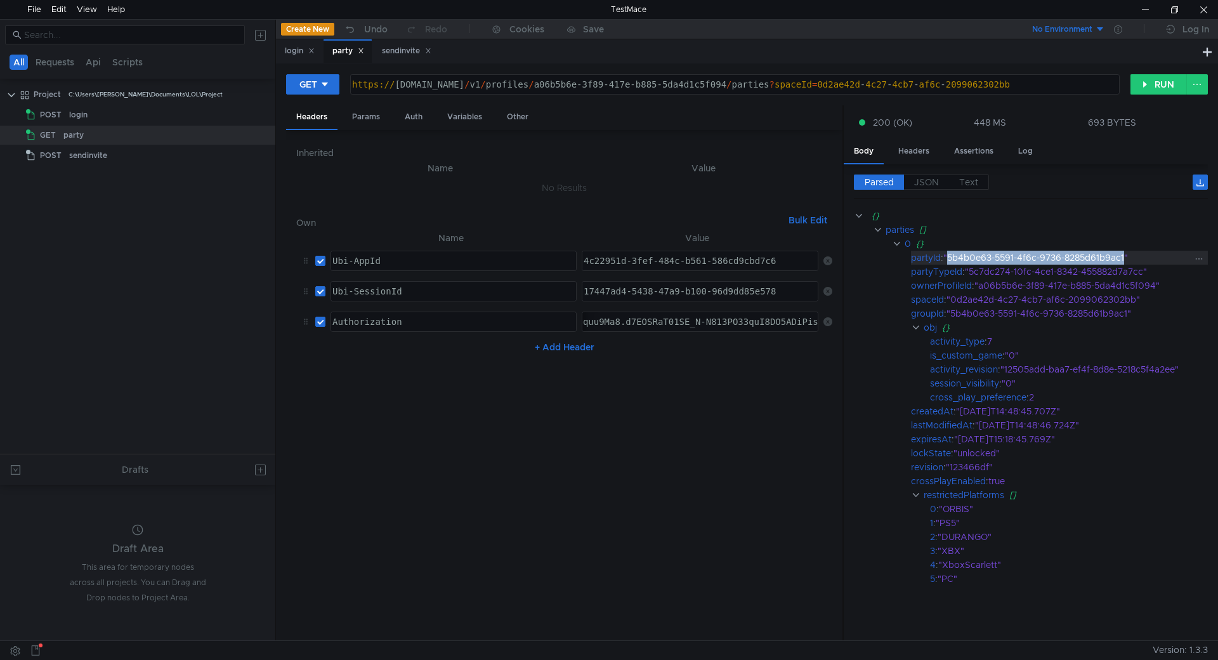
drag, startPoint x: 952, startPoint y: 252, endPoint x: 1127, endPoint y: 251, distance: 175.1
click at [1127, 251] on div ""5b4b0e63-5591-4f6c-9736-8285d61b9ac1"" at bounding box center [1067, 258] width 249 height 14
copy div "5b4b0e63-5591-4f6c-9736-8285d61b9ac1"
click at [405, 52] on div "sendinvite" at bounding box center [406, 50] width 49 height 13
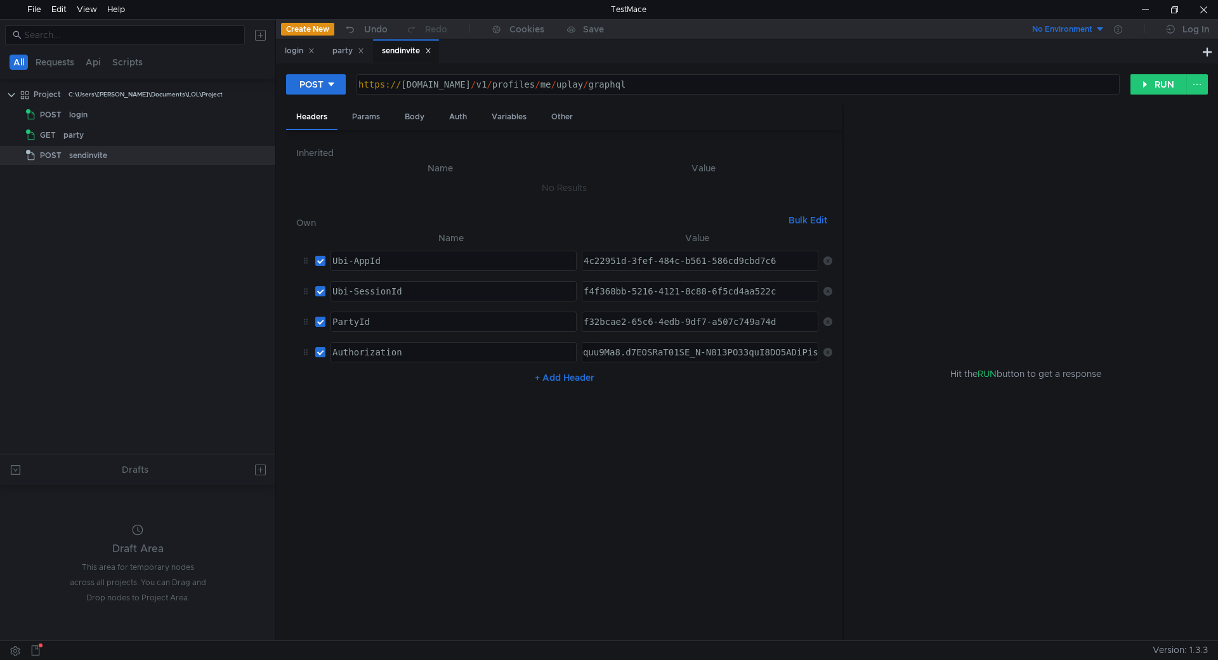
click at [669, 331] on div "f32bcae2-65c6-4edb-9df7-a507c749a74d" at bounding box center [700, 332] width 238 height 30
paste textarea "5b4b0e63-5591-4f6c-9736-8285d61b9ac1"
type textarea "5b4b0e63-5591-4f6c-9736-8285d61b9ac1"
click at [414, 114] on div "Body" at bounding box center [415, 116] width 40 height 23
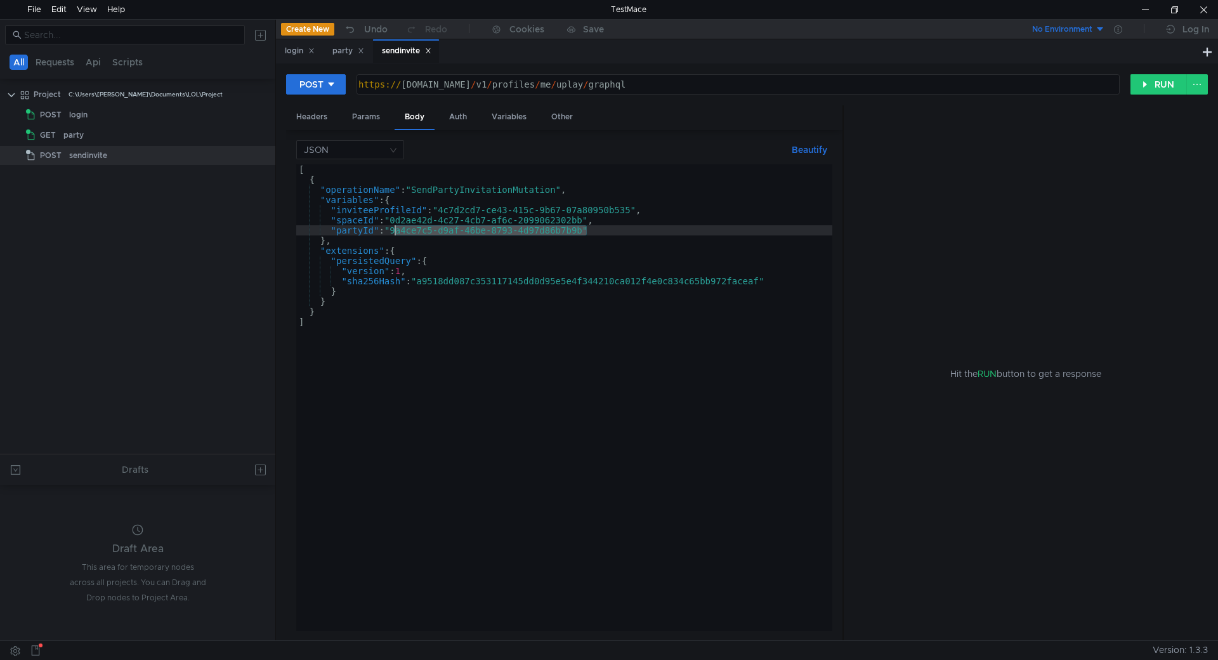
drag, startPoint x: 586, startPoint y: 231, endPoint x: 395, endPoint y: 233, distance: 191.0
click at [395, 233] on div "[ { "operationName" : "SendPartyInvitationMutation" , "variables" : { "inviteeP…" at bounding box center [564, 407] width 536 height 487
paste textarea "5b4b0e63-5591-4f6c-9736-8285d61b9ac1"
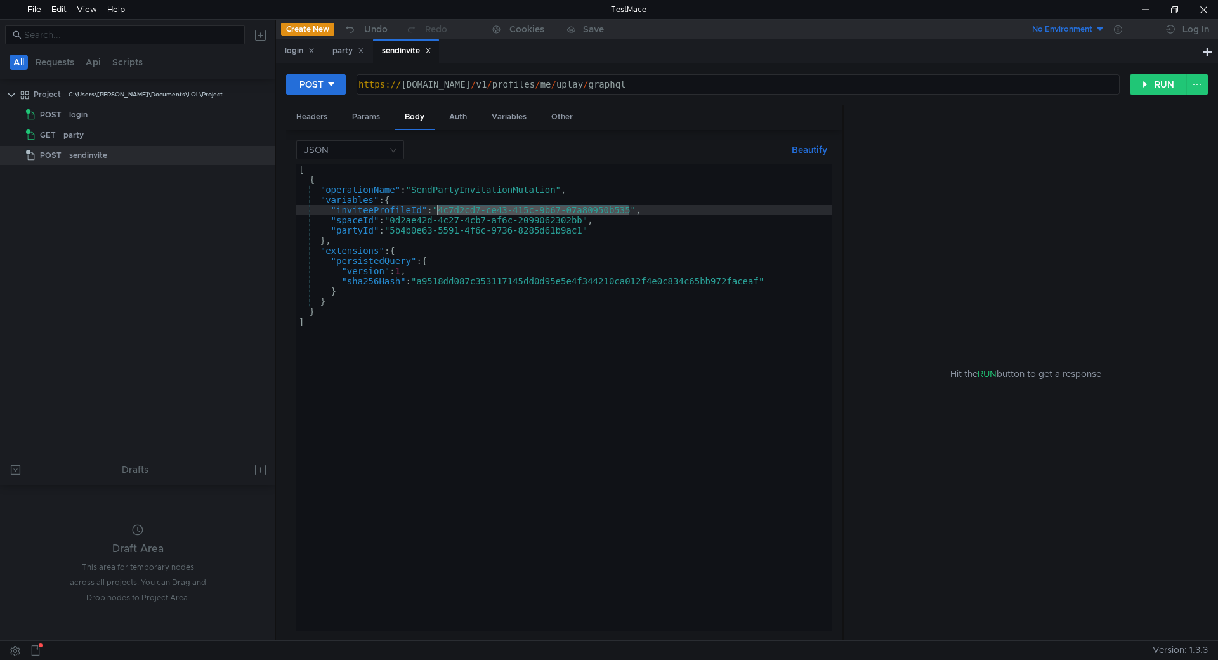
drag, startPoint x: 631, startPoint y: 209, endPoint x: 436, endPoint y: 214, distance: 194.2
click at [436, 214] on div "[ { "operationName" : "SendPartyInvitationMutation" , "variables" : { "inviteeP…" at bounding box center [564, 407] width 536 height 487
paste textarea "7be8f3a7-4dcc-42cf-b667-afc84f6bd60e"
click at [1160, 81] on button "RUN" at bounding box center [1159, 84] width 56 height 20
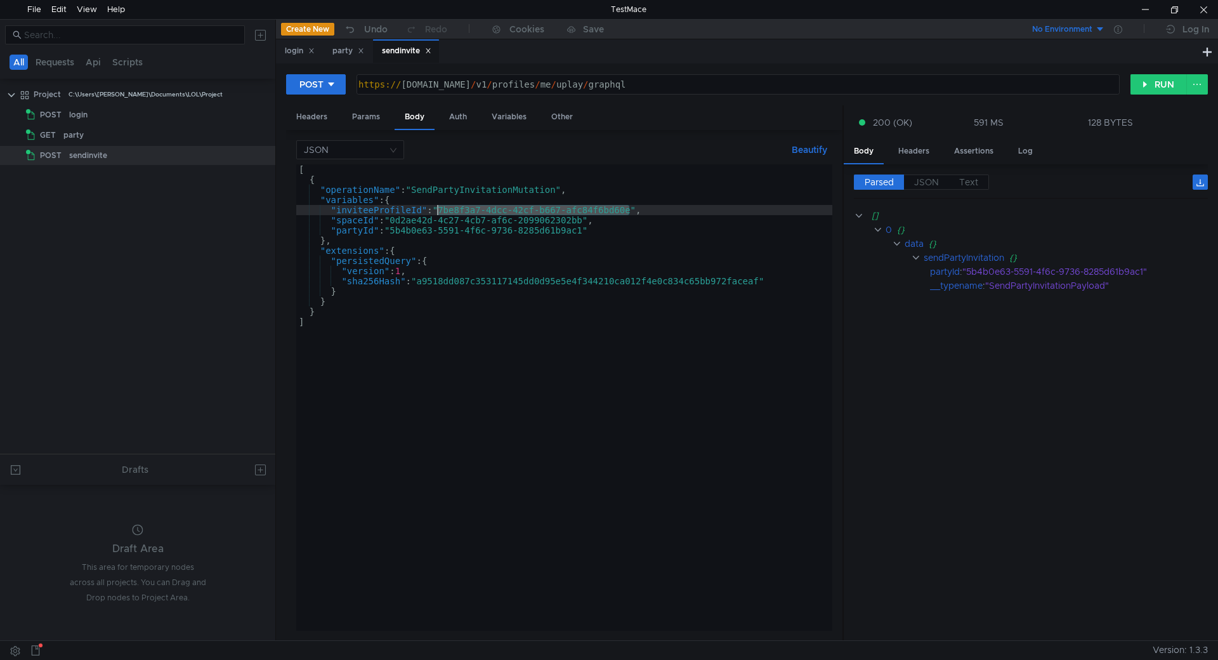
drag, startPoint x: 630, startPoint y: 210, endPoint x: 438, endPoint y: 213, distance: 192.2
click at [438, 213] on div "[ { "operationName" : "SendPartyInvitationMutation" , "variables" : { "inviteeP…" at bounding box center [564, 407] width 536 height 487
paste textarea "Fragger..."
drag, startPoint x: 631, startPoint y: 209, endPoint x: 440, endPoint y: 215, distance: 191.7
click at [440, 215] on div "[ { "operationName" : "SendPartyInvitationMutation" , "variables" : { "inviteeP…" at bounding box center [564, 407] width 536 height 487
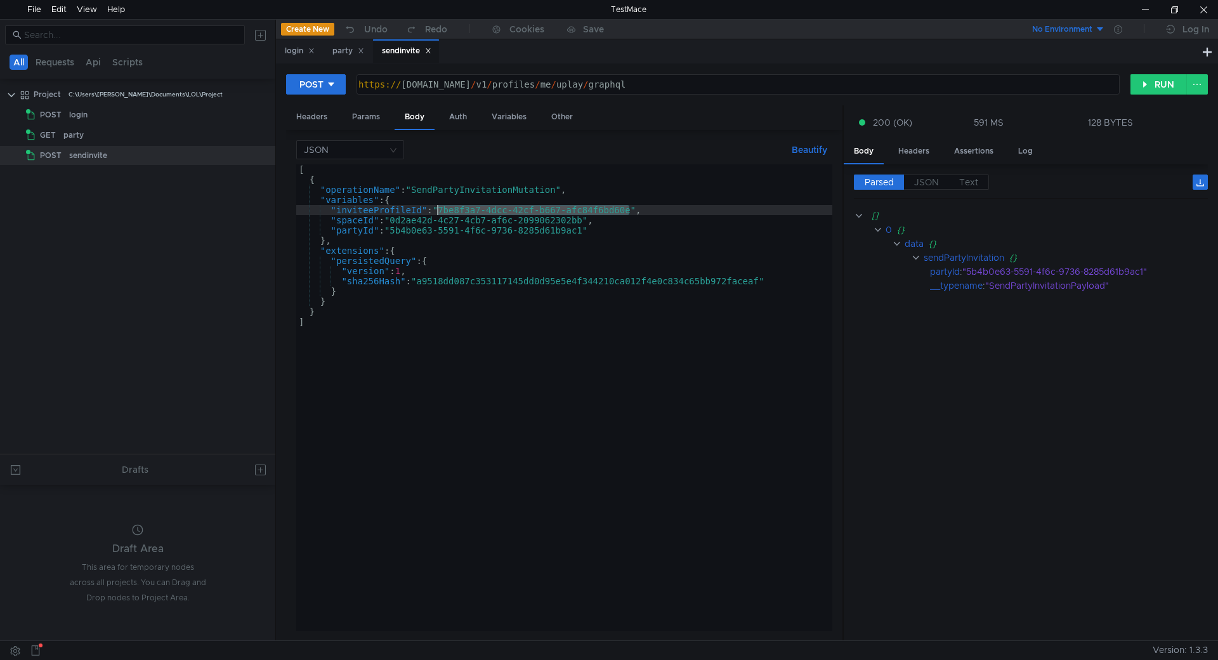
type textarea ""inviteeProfileId":"7be8f3a7-4dcc-42cf-b667-afc84f6bd60e","
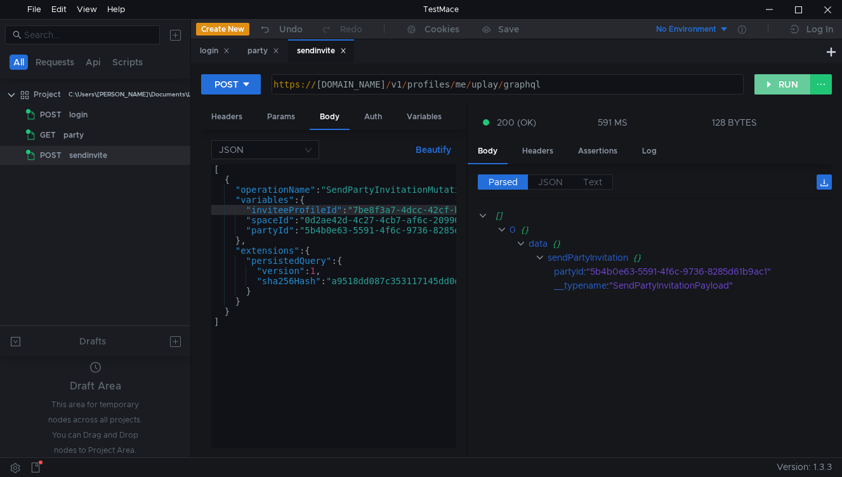
click at [777, 81] on button "RUN" at bounding box center [782, 84] width 56 height 20
click at [766, 79] on button "RUN" at bounding box center [782, 84] width 56 height 20
click at [759, 84] on button "RUN" at bounding box center [782, 84] width 56 height 20
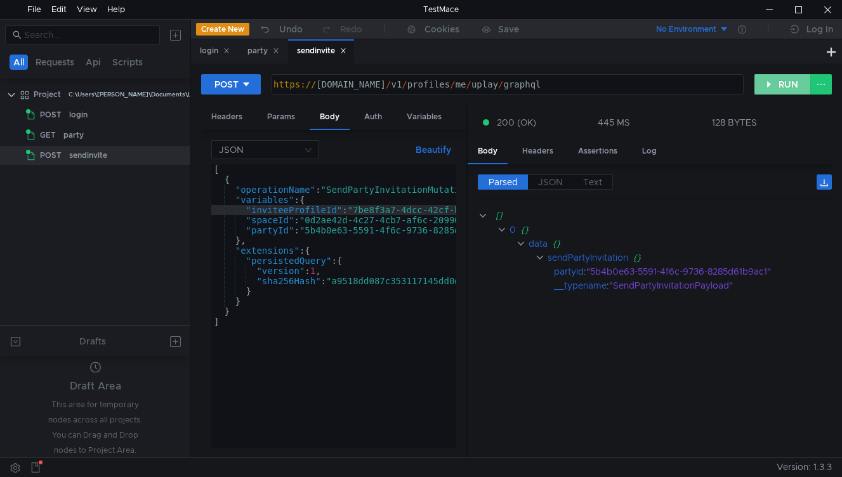
click at [759, 84] on button "RUN" at bounding box center [782, 84] width 56 height 20
click at [764, 81] on button "RUN" at bounding box center [782, 84] width 56 height 20
click at [783, 94] on button "RUN" at bounding box center [782, 84] width 56 height 20
click at [778, 86] on button "RUN" at bounding box center [782, 84] width 56 height 20
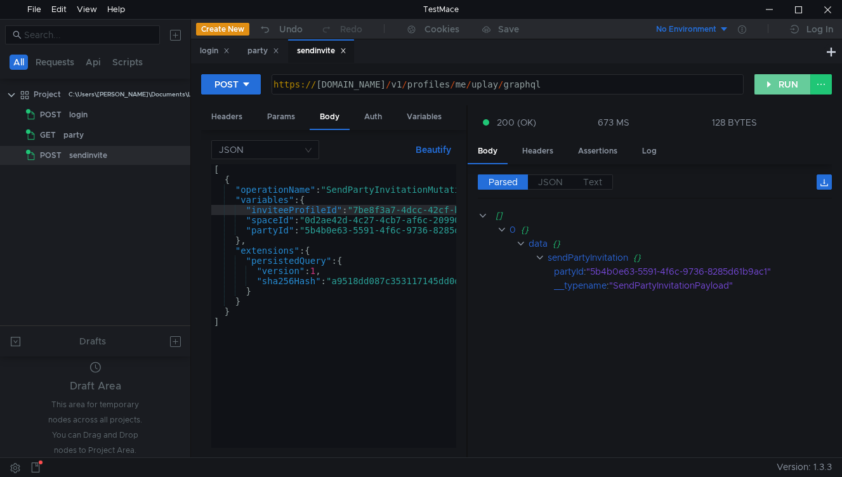
click at [778, 86] on button "RUN" at bounding box center [782, 84] width 56 height 20
click at [775, 86] on button "RUN" at bounding box center [782, 84] width 56 height 20
click at [763, 85] on button "RUN" at bounding box center [782, 84] width 56 height 20
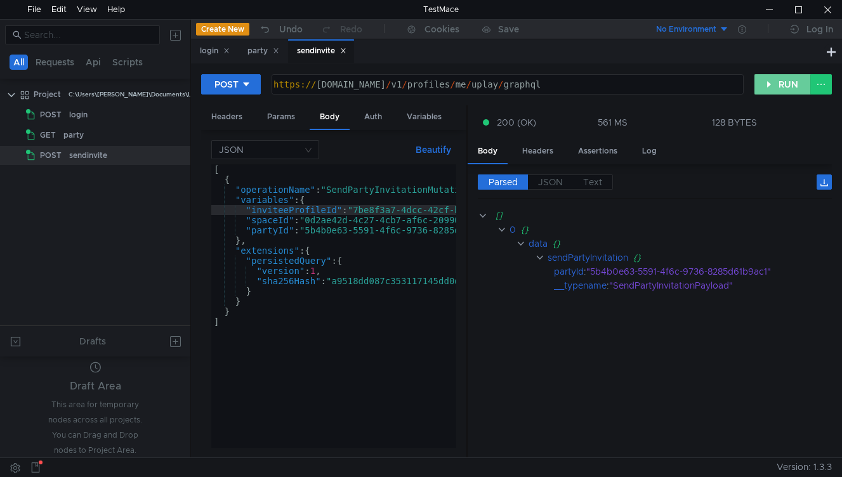
click at [761, 83] on button "RUN" at bounding box center [782, 84] width 56 height 20
click at [784, 81] on button "RUN" at bounding box center [782, 84] width 56 height 20
click at [779, 79] on button "RUN" at bounding box center [782, 84] width 56 height 20
click at [764, 82] on button "RUN" at bounding box center [782, 84] width 56 height 20
click at [768, 81] on button "RUN" at bounding box center [782, 84] width 56 height 20
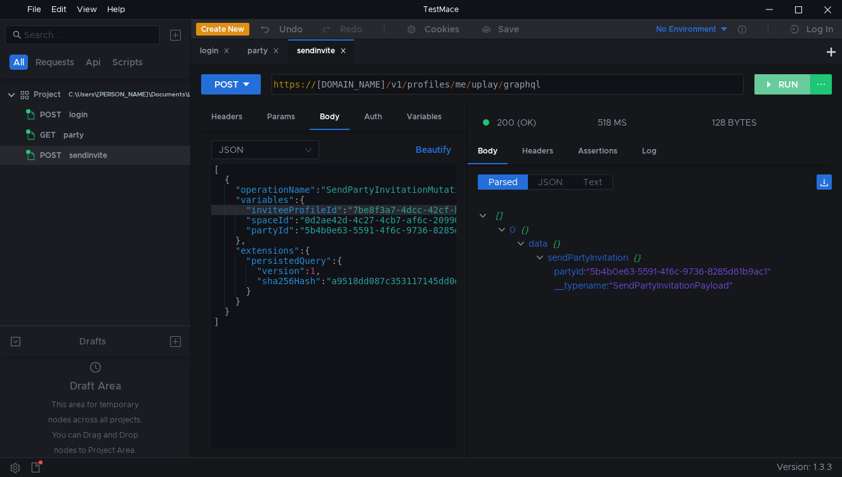
click at [768, 81] on button "RUN" at bounding box center [782, 84] width 56 height 20
click at [768, 84] on button "RUN" at bounding box center [782, 84] width 56 height 20
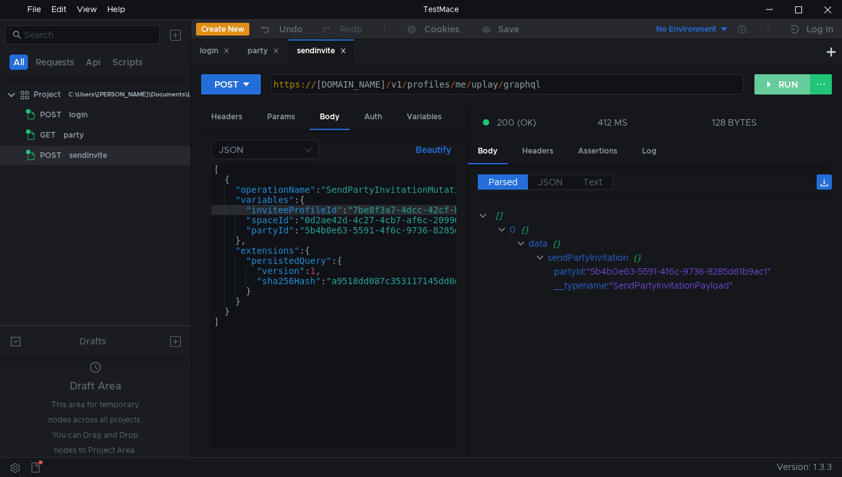
click at [768, 84] on button "RUN" at bounding box center [782, 84] width 56 height 20
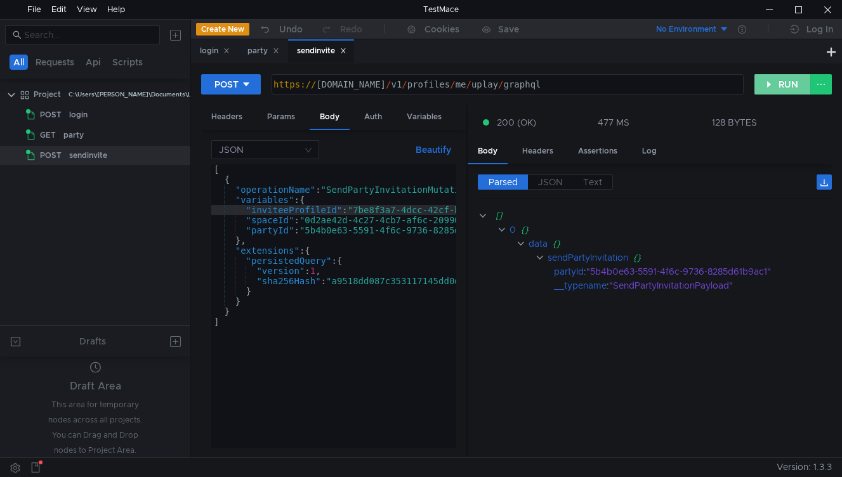
click at [768, 84] on button "RUN" at bounding box center [782, 84] width 56 height 20
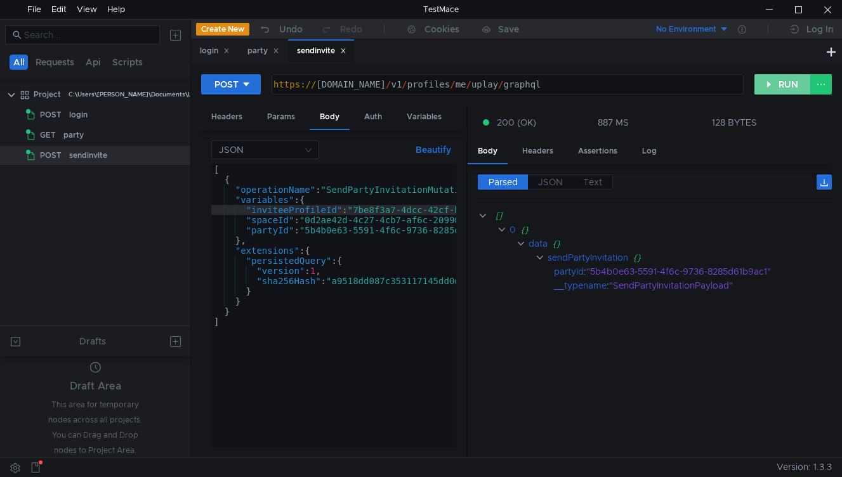
click at [768, 84] on button "RUN" at bounding box center [782, 84] width 56 height 20
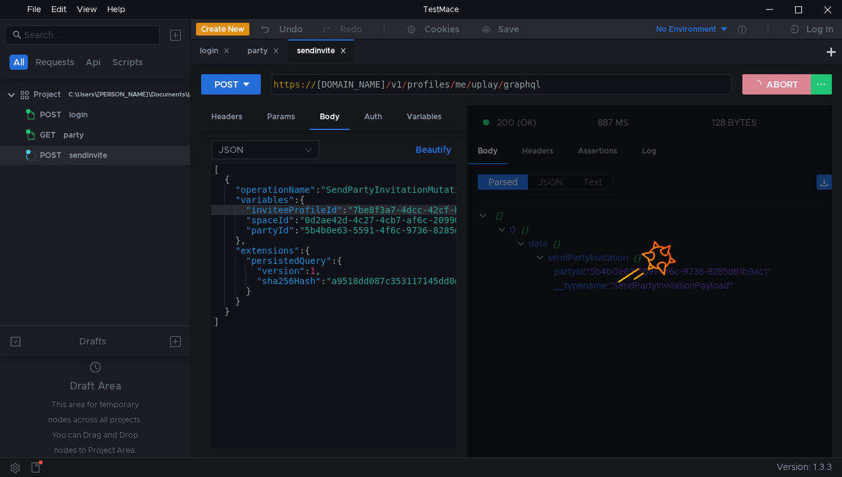
click at [768, 84] on button "ABORT" at bounding box center [776, 84] width 69 height 20
click at [773, 88] on button "ABORT" at bounding box center [776, 84] width 69 height 20
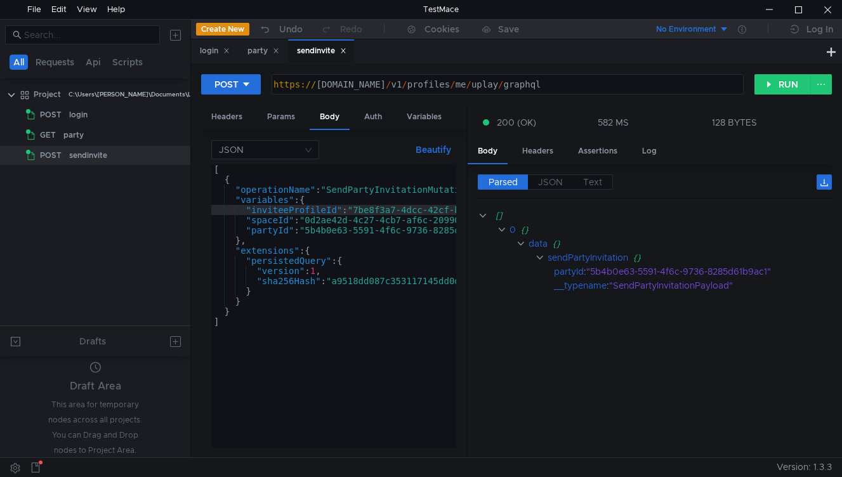
drag, startPoint x: 105, startPoint y: 155, endPoint x: 145, endPoint y: 198, distance: 58.8
click at [69, 217] on tree-viewport "Project C:\Users\shane\Documents\LOL\Project POST login GET party POST sendinvi…" at bounding box center [95, 205] width 190 height 242
drag, startPoint x: 786, startPoint y: 84, endPoint x: 704, endPoint y: 19, distance: 104.7
click at [782, 82] on button "RUN" at bounding box center [782, 84] width 56 height 20
click at [776, 88] on button "RUN" at bounding box center [782, 84] width 56 height 20
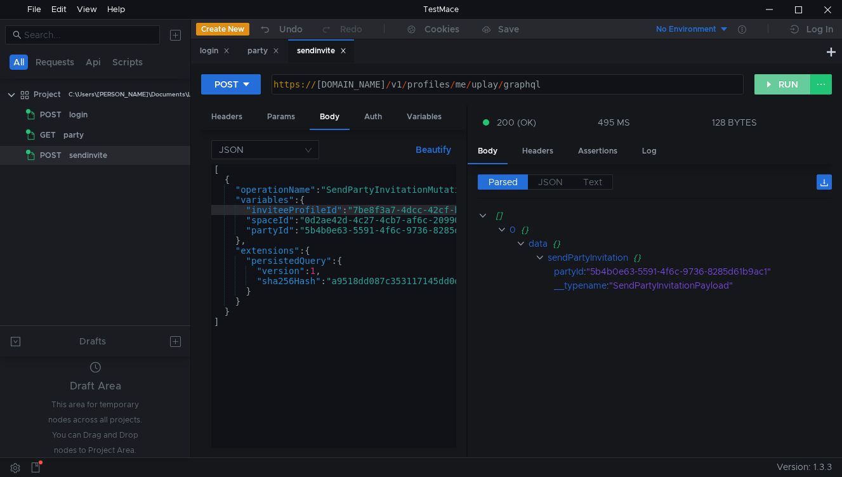
click at [776, 88] on button "RUN" at bounding box center [782, 84] width 56 height 20
click at [777, 77] on button "RUN" at bounding box center [782, 84] width 56 height 20
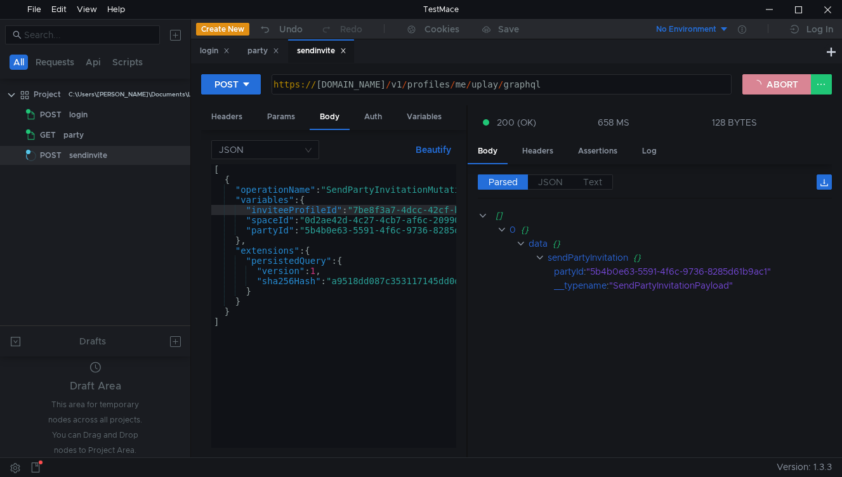
click at [774, 79] on button "ABORT" at bounding box center [776, 84] width 69 height 20
click at [781, 82] on button "RUN" at bounding box center [782, 84] width 56 height 20
click at [779, 82] on button "RUN" at bounding box center [782, 84] width 56 height 20
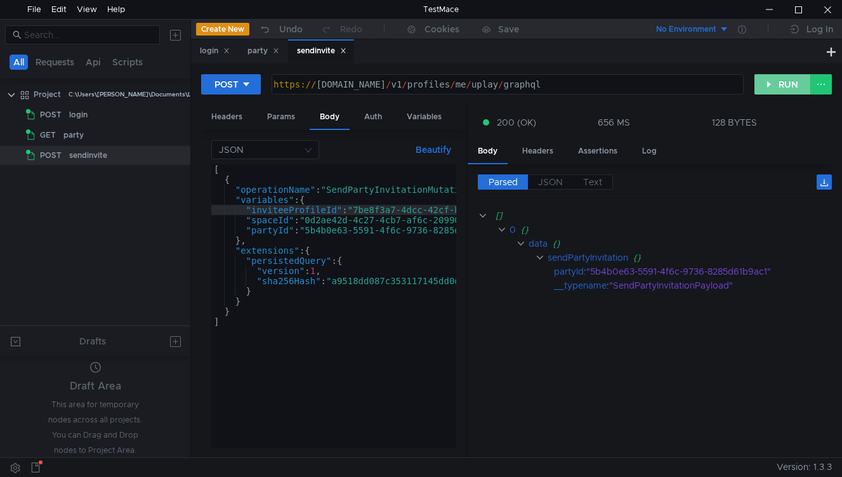
click at [779, 82] on button "RUN" at bounding box center [782, 84] width 56 height 20
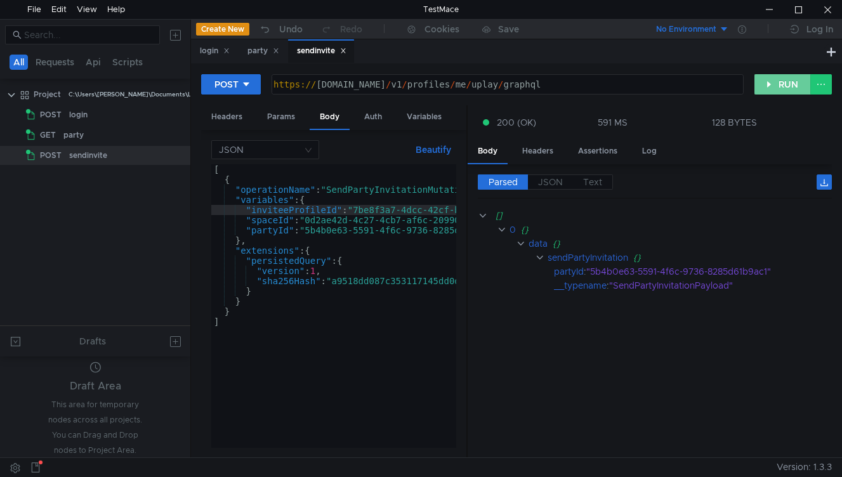
click at [779, 82] on button "RUN" at bounding box center [782, 84] width 56 height 20
click at [777, 84] on button "RUN" at bounding box center [782, 84] width 56 height 20
click at [773, 82] on button "RUN" at bounding box center [782, 84] width 56 height 20
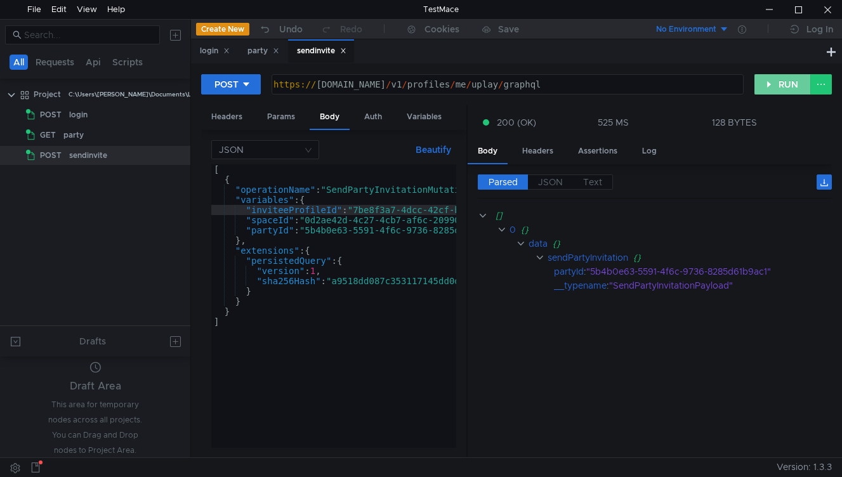
click at [773, 82] on button "RUN" at bounding box center [782, 84] width 56 height 20
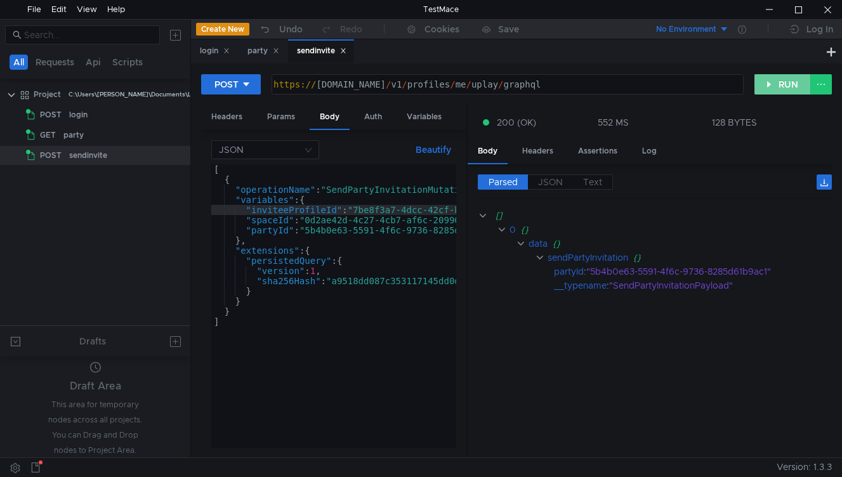
click at [773, 82] on button "RUN" at bounding box center [782, 84] width 56 height 20
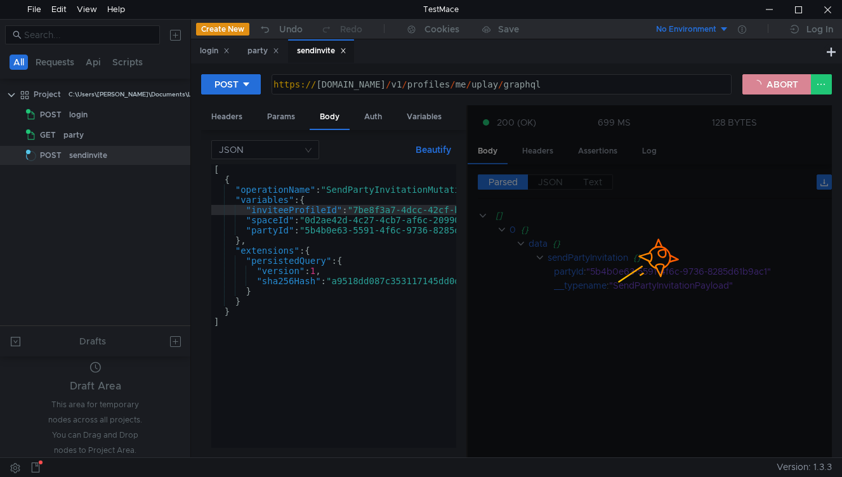
click at [773, 82] on button "ABORT" at bounding box center [776, 84] width 69 height 20
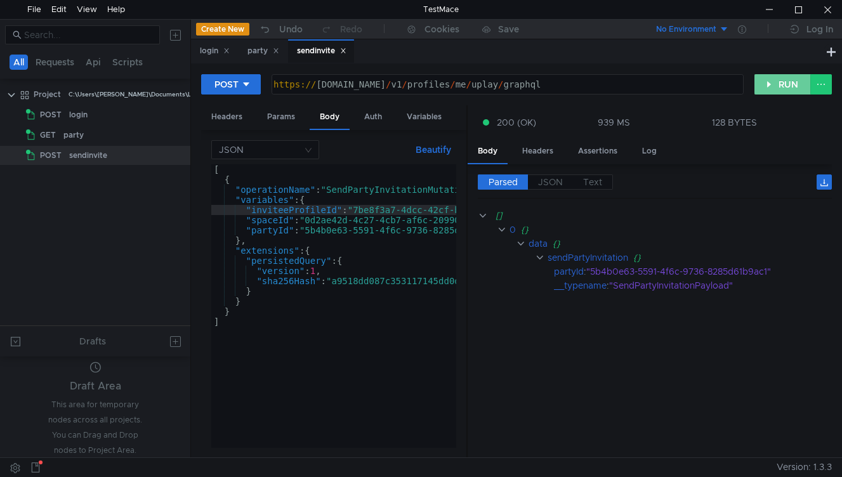
click at [777, 86] on button "RUN" at bounding box center [782, 84] width 56 height 20
click at [775, 84] on button "RUN" at bounding box center [782, 84] width 56 height 20
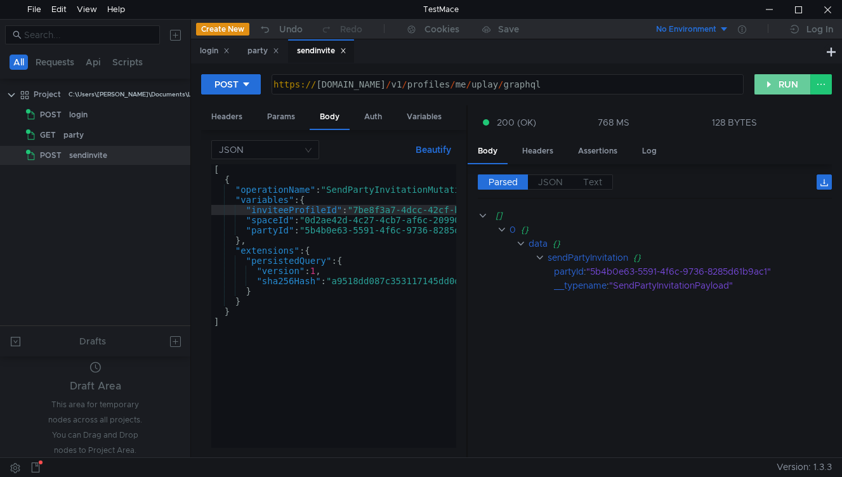
click at [775, 84] on button "RUN" at bounding box center [782, 84] width 56 height 20
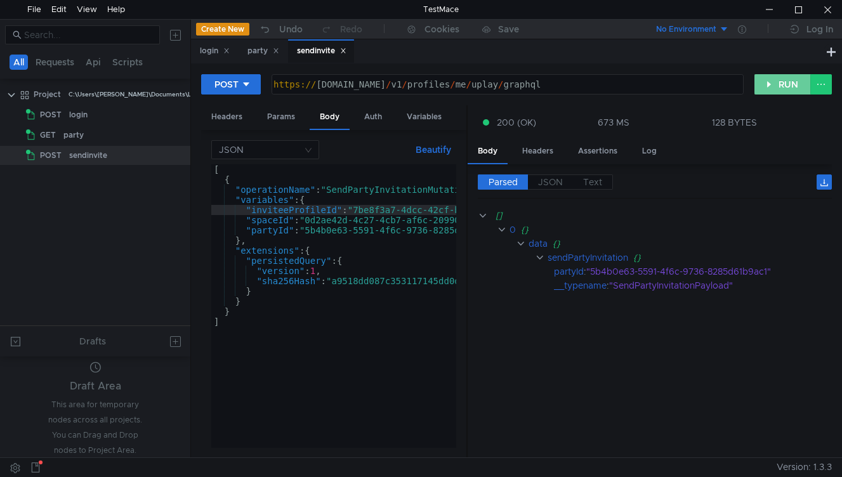
click at [775, 84] on button "RUN" at bounding box center [782, 84] width 56 height 20
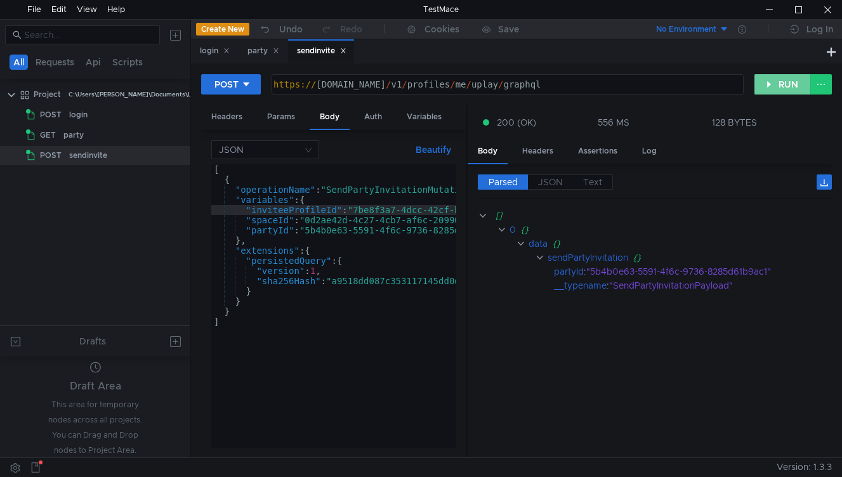
click at [775, 84] on button "RUN" at bounding box center [782, 84] width 56 height 20
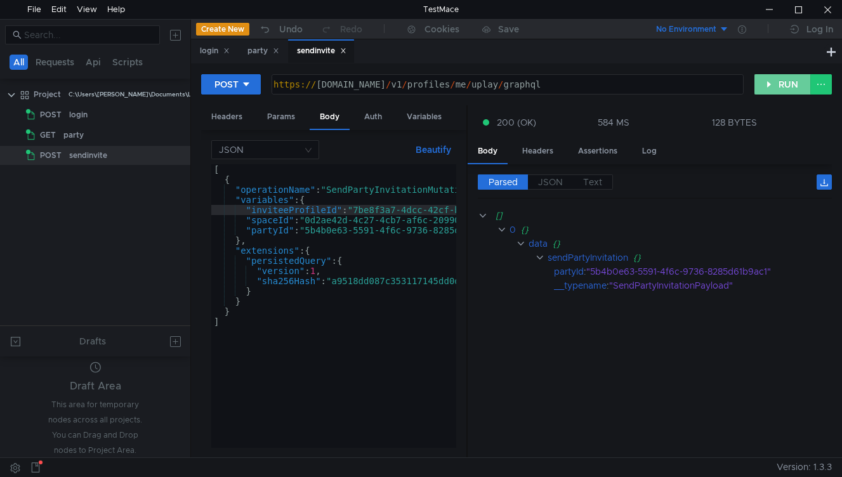
click at [775, 84] on button "RUN" at bounding box center [782, 84] width 56 height 20
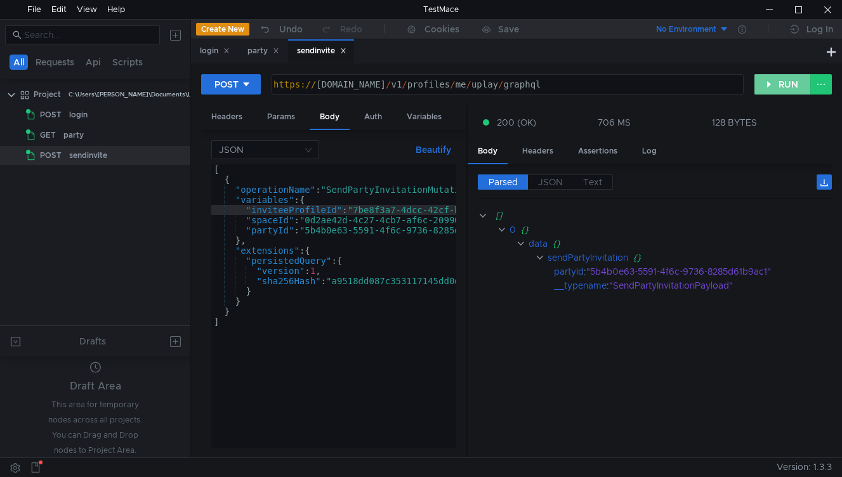
click at [775, 84] on button "RUN" at bounding box center [782, 84] width 56 height 20
click at [778, 81] on button "RUN" at bounding box center [782, 84] width 56 height 20
click at [768, 84] on button "RUN" at bounding box center [782, 84] width 56 height 20
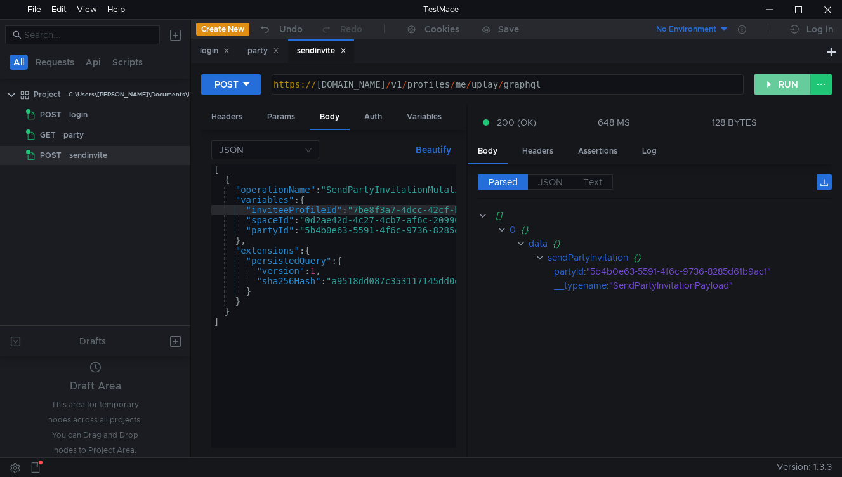
click at [768, 84] on button "RUN" at bounding box center [782, 84] width 56 height 20
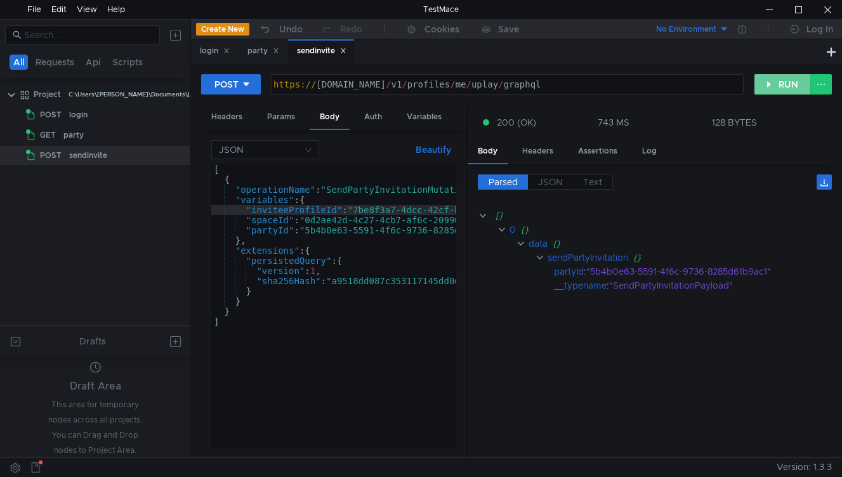
click at [771, 86] on button "RUN" at bounding box center [782, 84] width 56 height 20
click at [789, 74] on div "POST https:// public-ubiservices.ubi.com / v1 / profiles / me / uplay / graphql…" at bounding box center [516, 90] width 631 height 32
click at [788, 76] on button "RUN" at bounding box center [782, 84] width 56 height 20
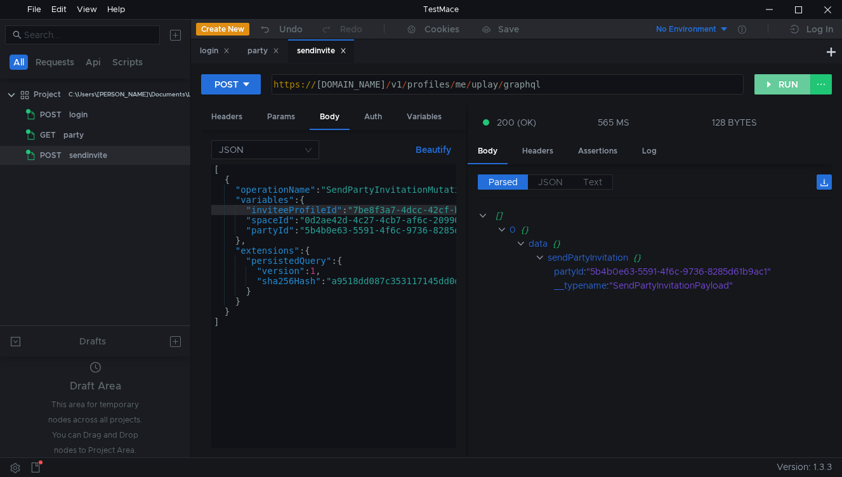
click at [782, 78] on button "RUN" at bounding box center [782, 84] width 56 height 20
click at [770, 90] on button "RUN" at bounding box center [782, 84] width 56 height 20
click at [789, 84] on button "RUN" at bounding box center [782, 84] width 56 height 20
click at [773, 88] on button "RUN" at bounding box center [782, 84] width 56 height 20
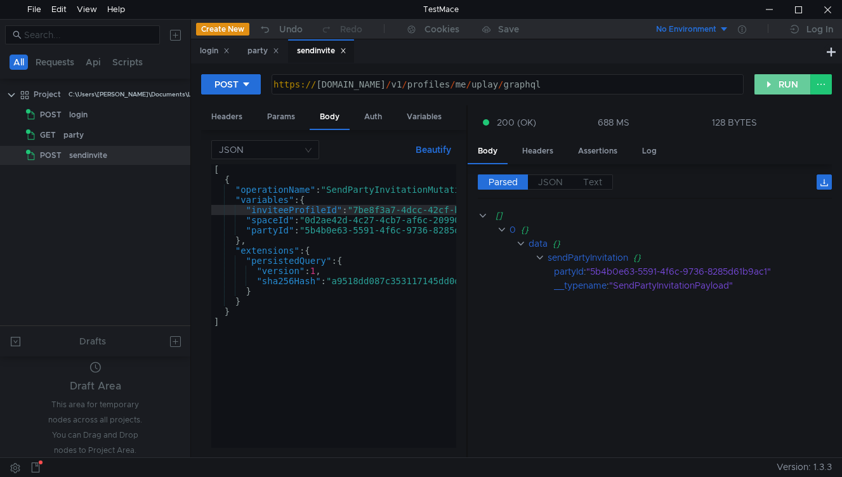
click at [773, 88] on button "RUN" at bounding box center [782, 84] width 56 height 20
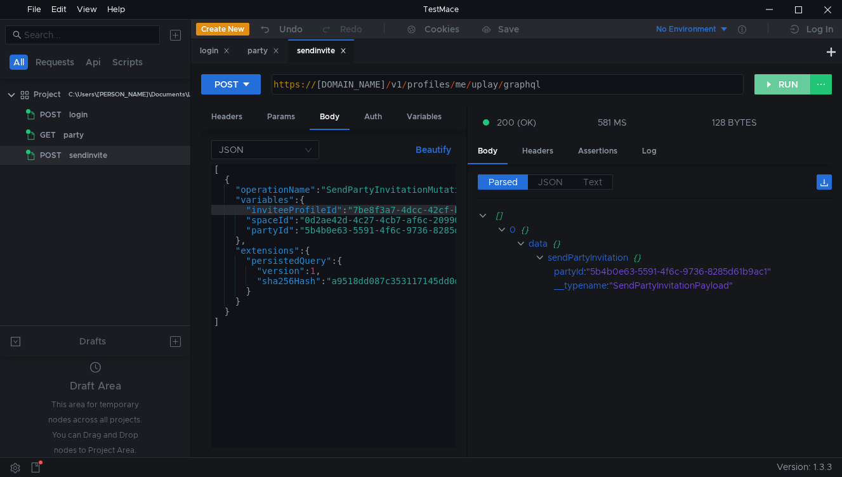
click at [773, 88] on button "RUN" at bounding box center [782, 84] width 56 height 20
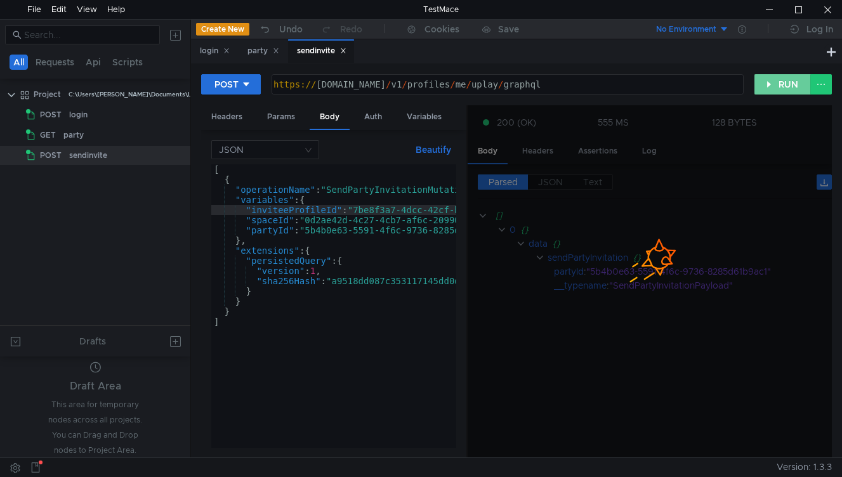
click at [773, 88] on button "RUN" at bounding box center [782, 84] width 56 height 20
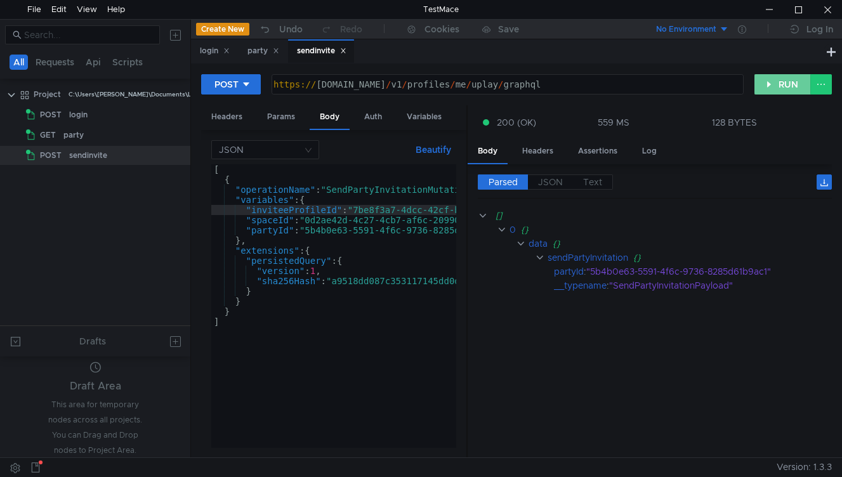
click at [773, 88] on button "RUN" at bounding box center [782, 84] width 56 height 20
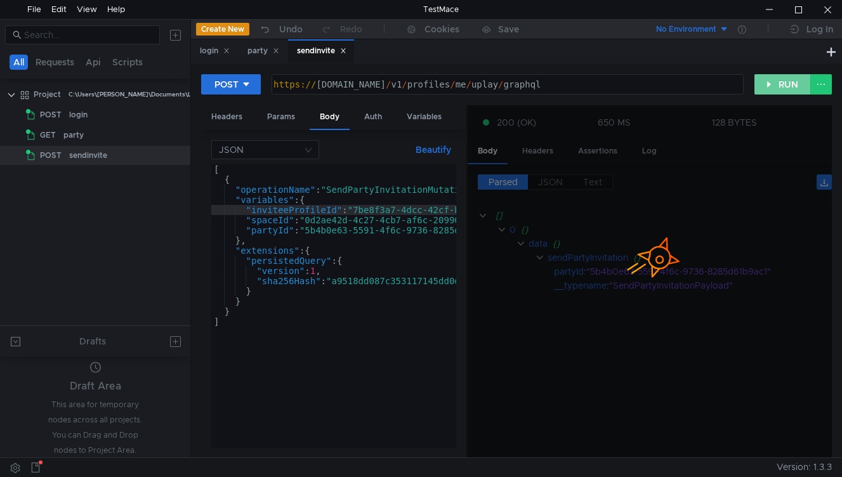
click at [773, 88] on button "RUN" at bounding box center [782, 84] width 56 height 20
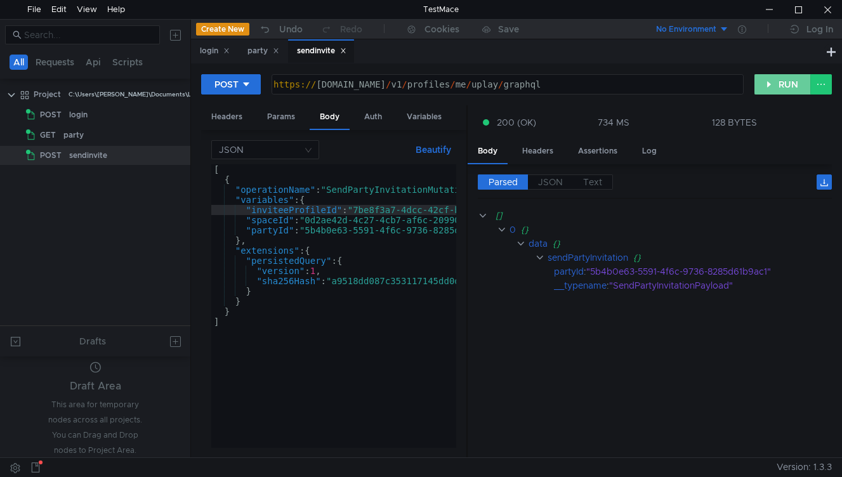
click at [773, 88] on button "RUN" at bounding box center [782, 84] width 56 height 20
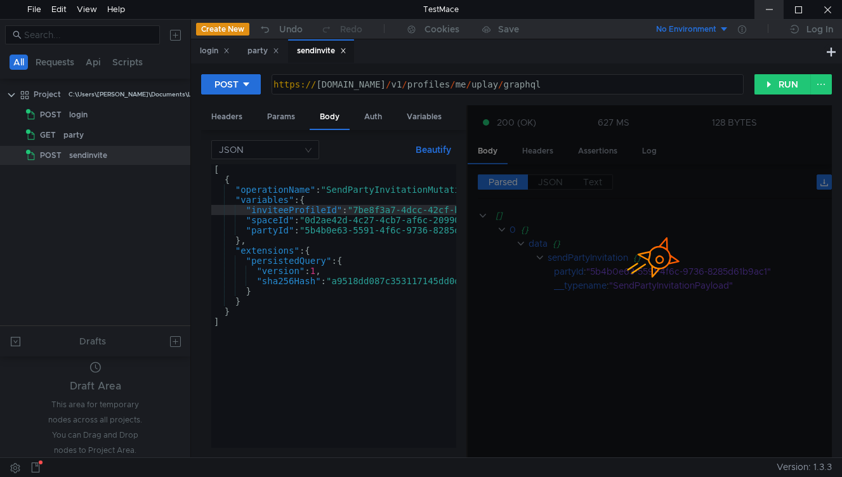
click at [769, 11] on div at bounding box center [768, 9] width 29 height 19
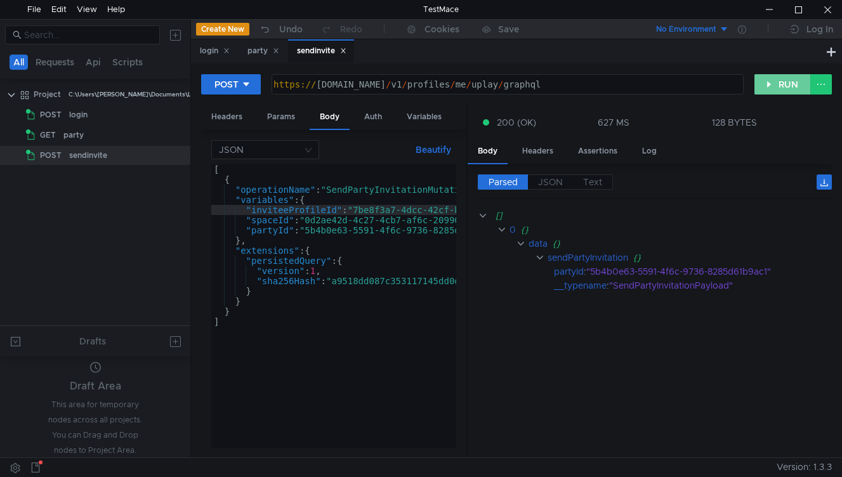
click at [768, 82] on button "RUN" at bounding box center [782, 84] width 56 height 20
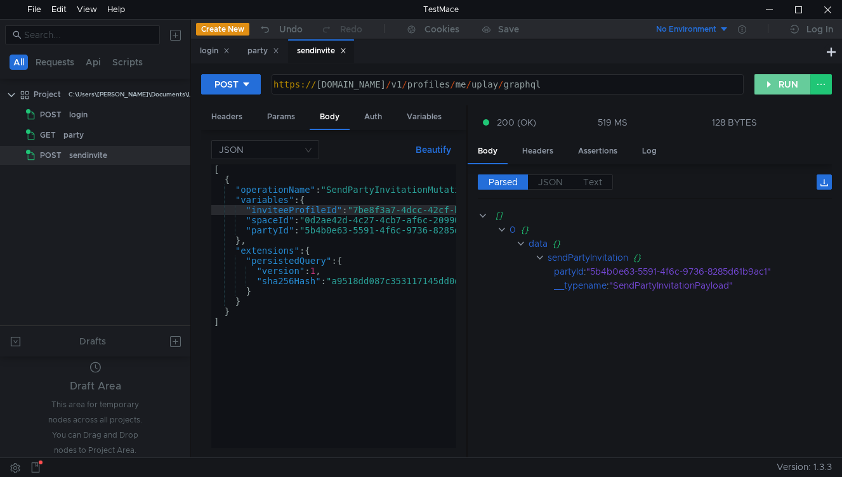
click at [768, 82] on button "RUN" at bounding box center [782, 84] width 56 height 20
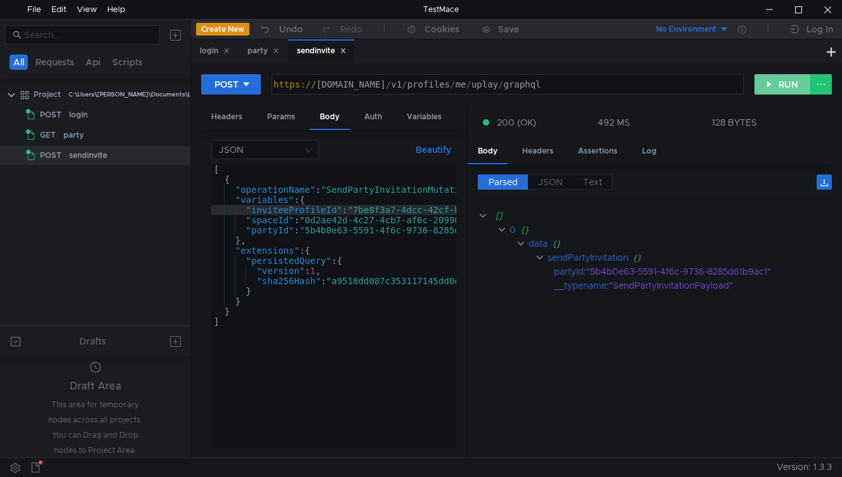
click at [768, 82] on button "RUN" at bounding box center [782, 84] width 56 height 20
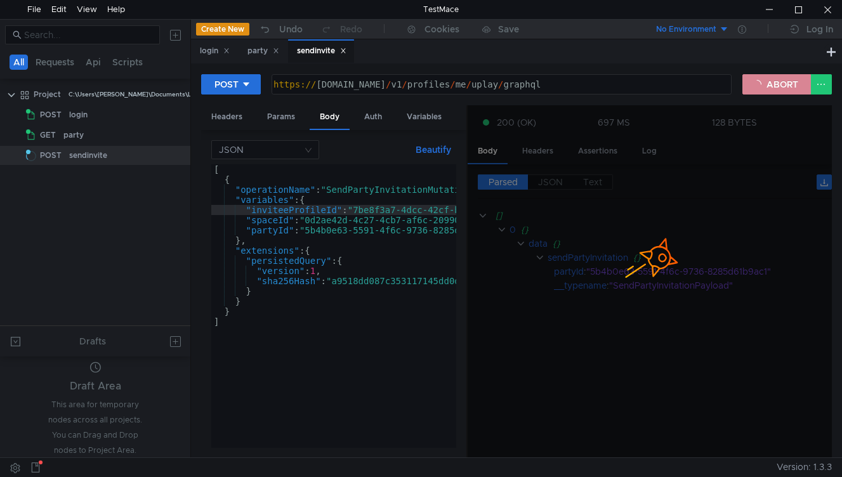
click at [768, 82] on button "ABORT" at bounding box center [776, 84] width 69 height 20
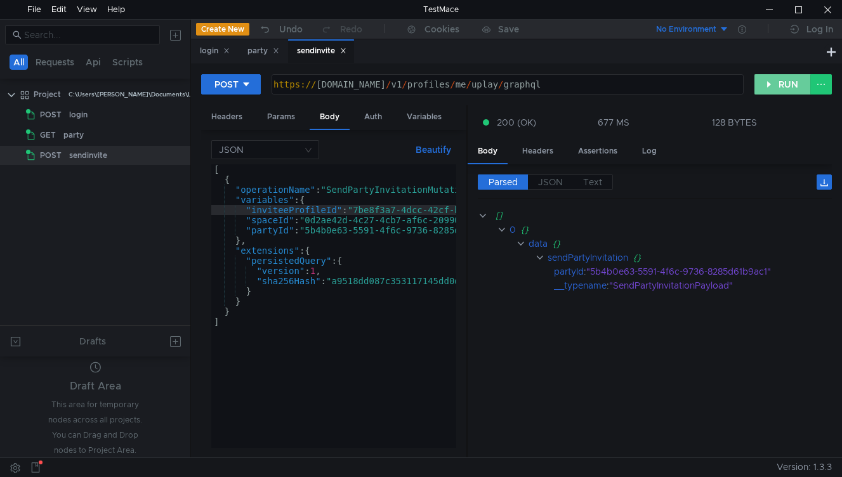
click at [766, 88] on button "RUN" at bounding box center [782, 84] width 56 height 20
click at [770, 86] on button "RUN" at bounding box center [782, 84] width 56 height 20
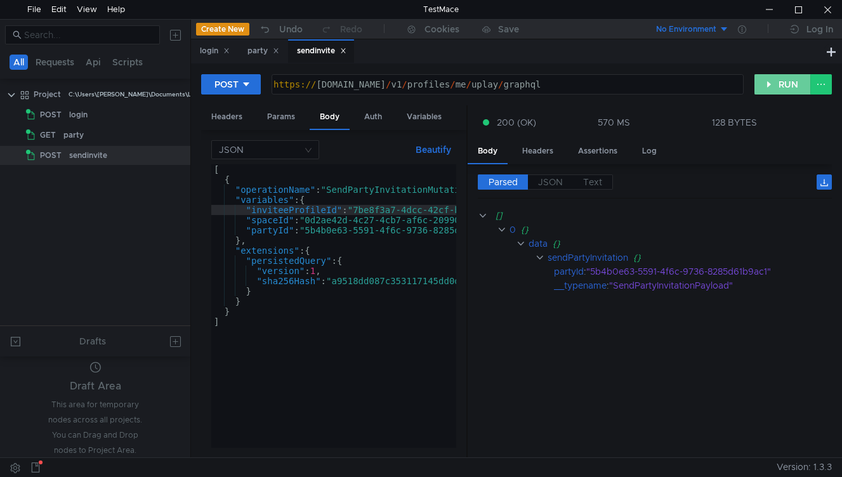
click at [770, 86] on button "RUN" at bounding box center [782, 84] width 56 height 20
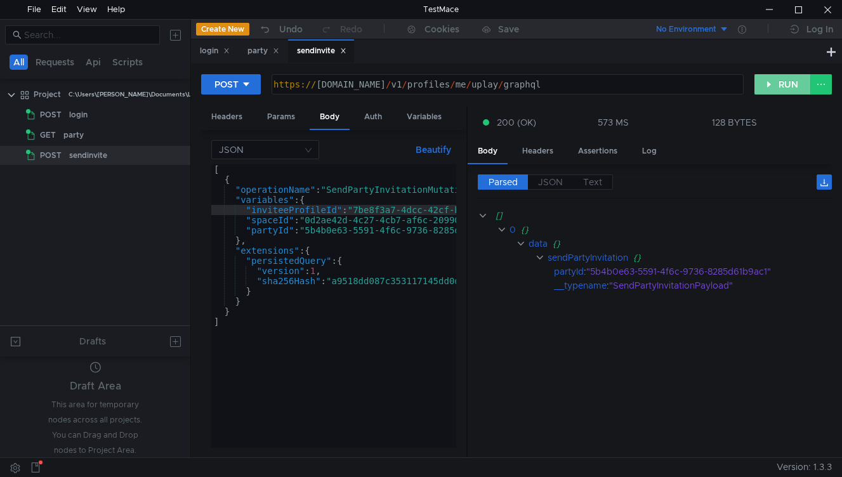
click at [770, 86] on button "RUN" at bounding box center [782, 84] width 56 height 20
click at [772, 96] on div "POST https:// public-ubiservices.ubi.com / v1 / profiles / me / uplay / graphql…" at bounding box center [516, 90] width 631 height 32
click at [772, 90] on button "RUN" at bounding box center [782, 84] width 56 height 20
click at [785, 82] on button "RUN" at bounding box center [782, 84] width 56 height 20
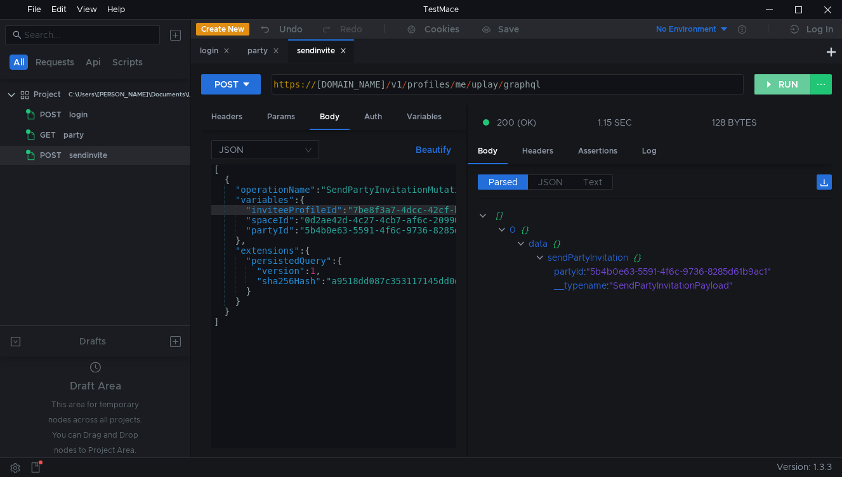
click at [768, 79] on button "RUN" at bounding box center [782, 84] width 56 height 20
click at [779, 77] on button "RUN" at bounding box center [782, 84] width 56 height 20
click at [767, 87] on button "RUN" at bounding box center [782, 84] width 56 height 20
click at [766, 90] on button "RUN" at bounding box center [782, 84] width 56 height 20
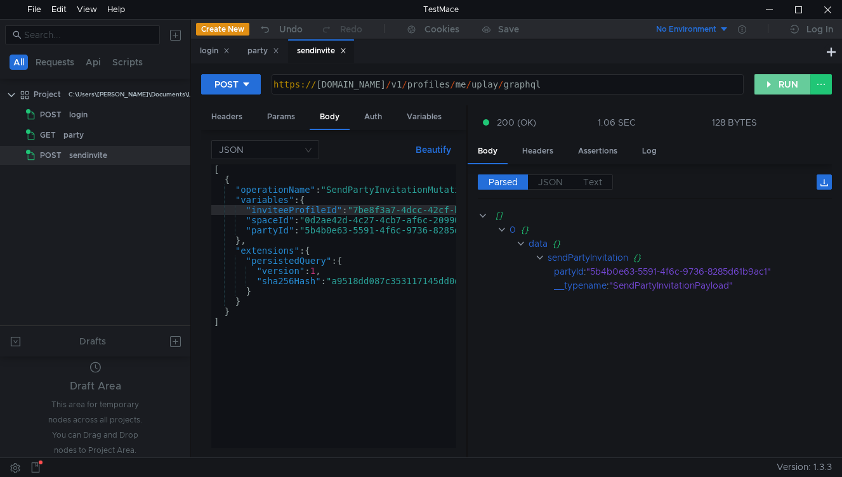
click at [772, 84] on button "RUN" at bounding box center [782, 84] width 56 height 20
drag, startPoint x: 491, startPoint y: -79, endPoint x: 492, endPoint y: -112, distance: 32.4
click at [492, 0] on html "File Edit View Help TestMace All Requests Api Scripts Project C:\Users\[PERSON_…" at bounding box center [421, 238] width 842 height 477
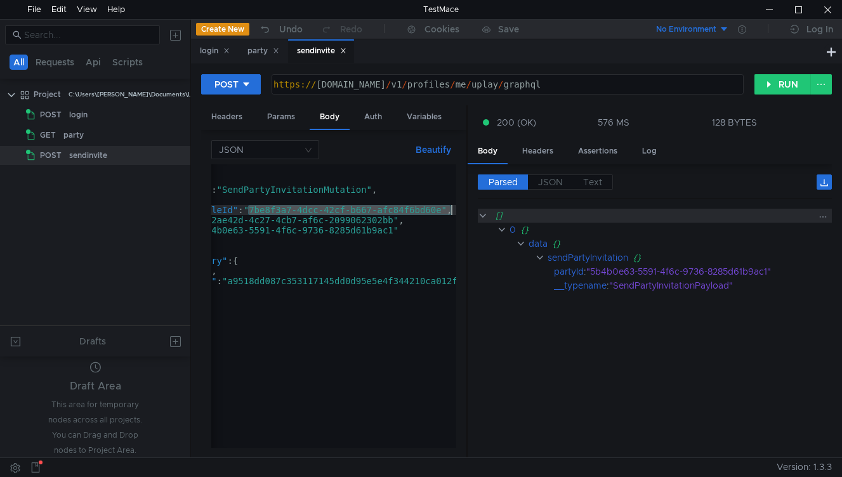
scroll to position [0, 104]
drag, startPoint x: 355, startPoint y: 209, endPoint x: 438, endPoint y: 209, distance: 83.1
click at [438, 209] on div "[ { "operationName" : "SendPartyInvitationMutation" , "variables" : { "inviteeP…" at bounding box center [344, 313] width 474 height 299
paste textarea "1a02ec85-5c2b-4962-a92a-77bff1dc2017"
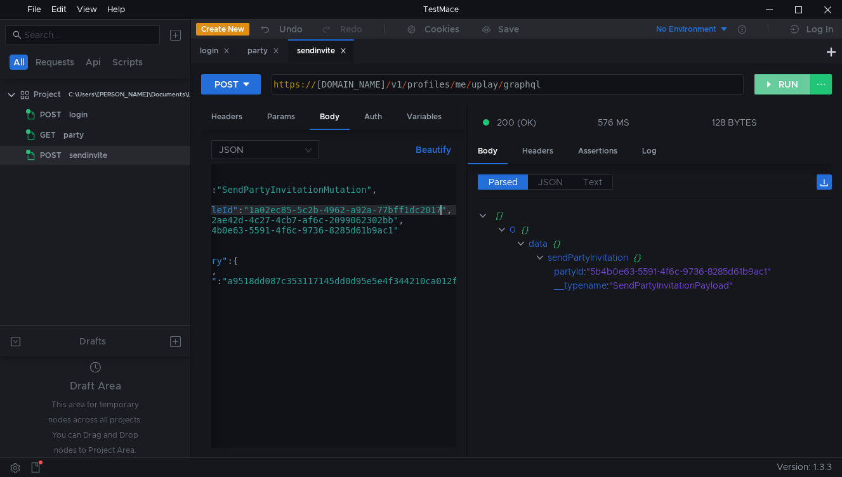
click at [782, 76] on button "RUN" at bounding box center [782, 84] width 56 height 20
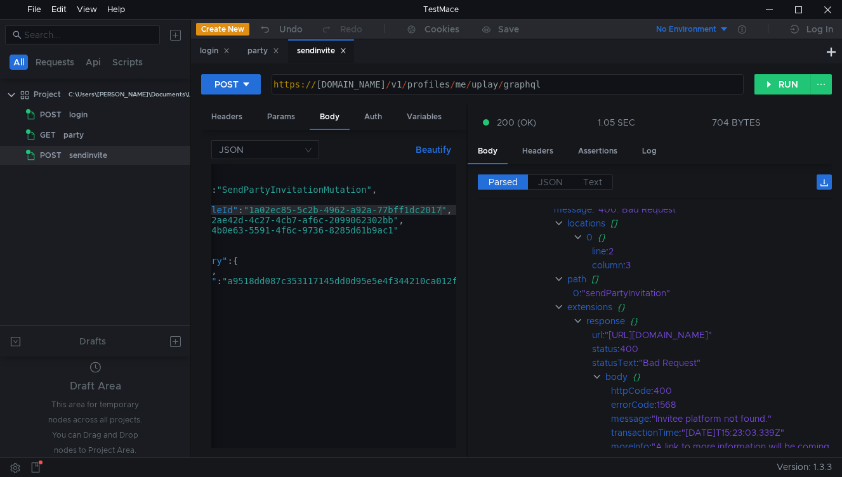
scroll to position [162, 0]
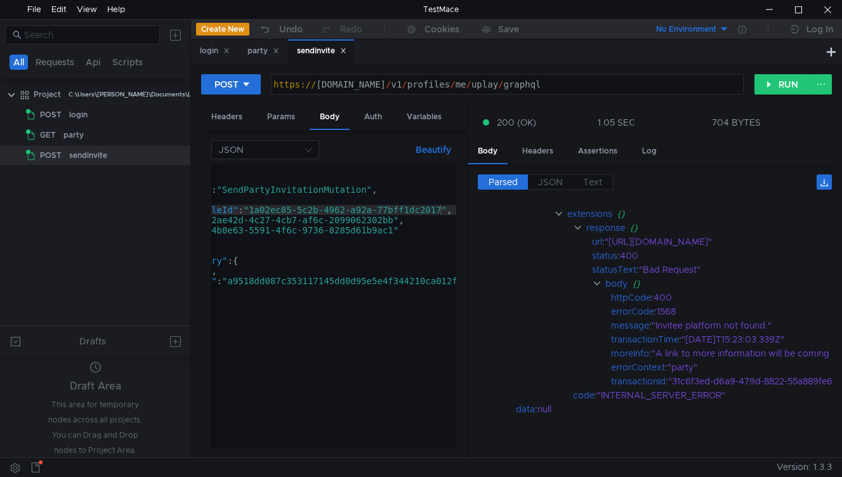
click at [443, 210] on div "[ { "operationName" : "SendPartyInvitationMutation" , "variables" : { "inviteeP…" at bounding box center [344, 313] width 474 height 299
drag, startPoint x: 440, startPoint y: 209, endPoint x: 249, endPoint y: 213, distance: 191.0
click at [249, 213] on div "[ { "operationName" : "SendPartyInvitationMutation" , "variables" : { "inviteeP…" at bounding box center [344, 313] width 474 height 299
paste textarea "69f90db5-476c-45d9-9066-7655a6b17e99"
type textarea ""inviteeProfileId":"69f90db5-476c-45d9-9066-7655a6b17e99","
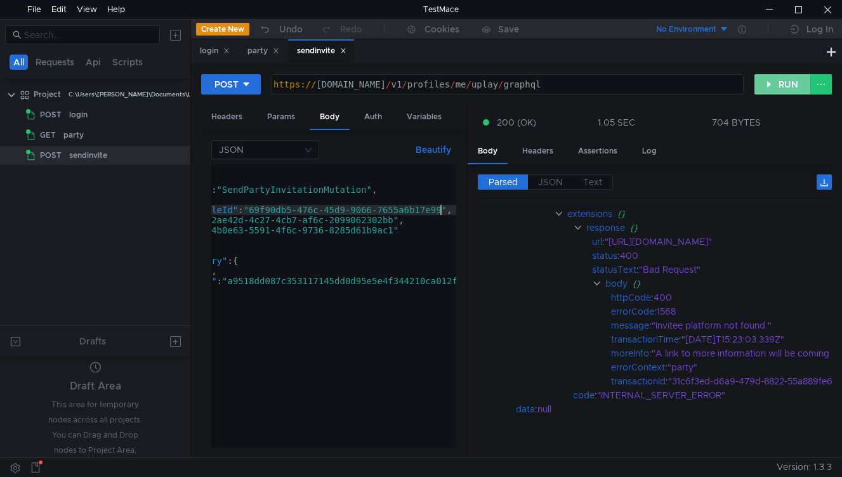
click at [770, 82] on button "RUN" at bounding box center [782, 84] width 56 height 20
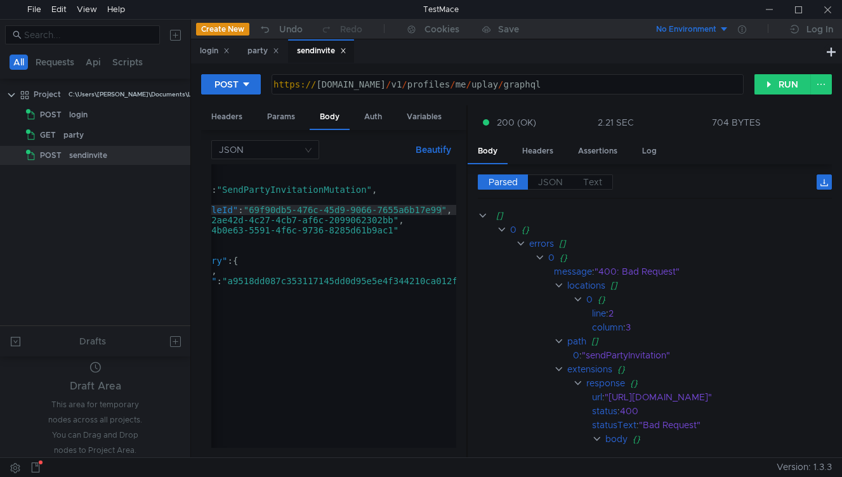
scroll to position [162, 0]
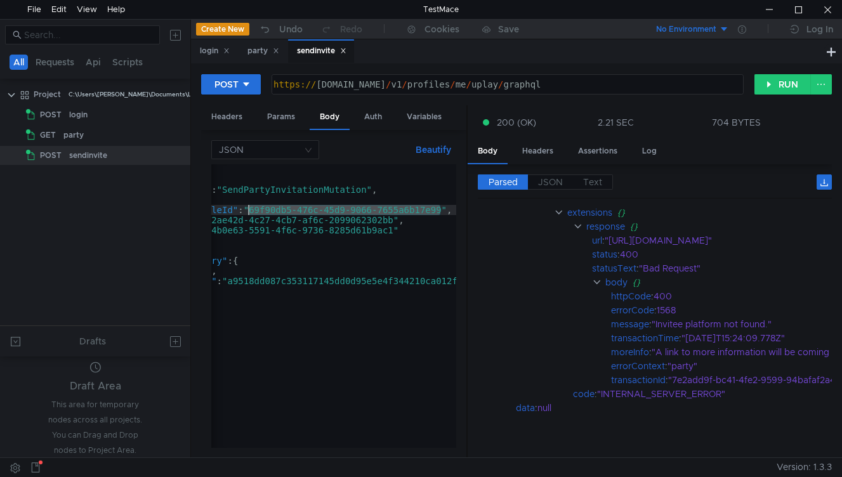
drag, startPoint x: 440, startPoint y: 209, endPoint x: 251, endPoint y: 213, distance: 189.1
click at [251, 213] on div "[ { "operationName" : "SendPartyInvitationMutation" , "variables" : { "inviteeP…" at bounding box center [344, 313] width 474 height 299
paste textarea "5d8a79f1-7cf3-46fa-8413-17c5817f5191"
type textarea ""inviteeProfileId":"5d8a79f1-7cf3-46fa-8413-17c5817f5191","
click at [763, 77] on button "RUN" at bounding box center [782, 84] width 56 height 20
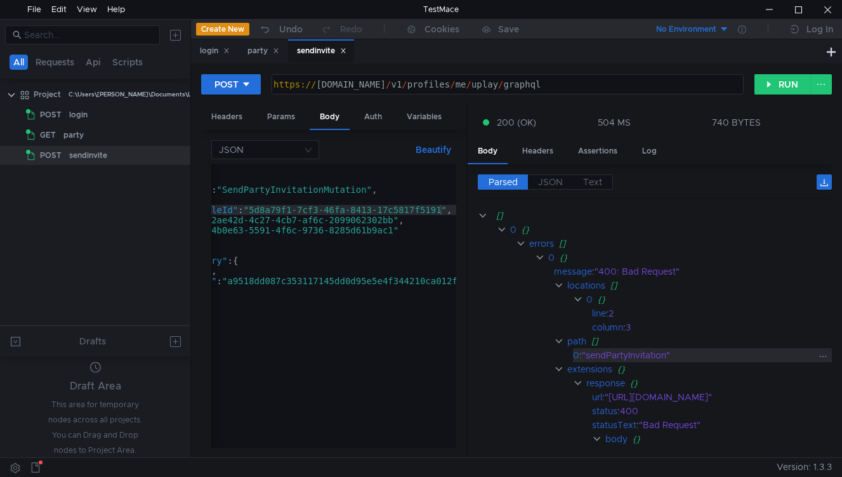
scroll to position [162, 0]
